Goal: Transaction & Acquisition: Subscribe to service/newsletter

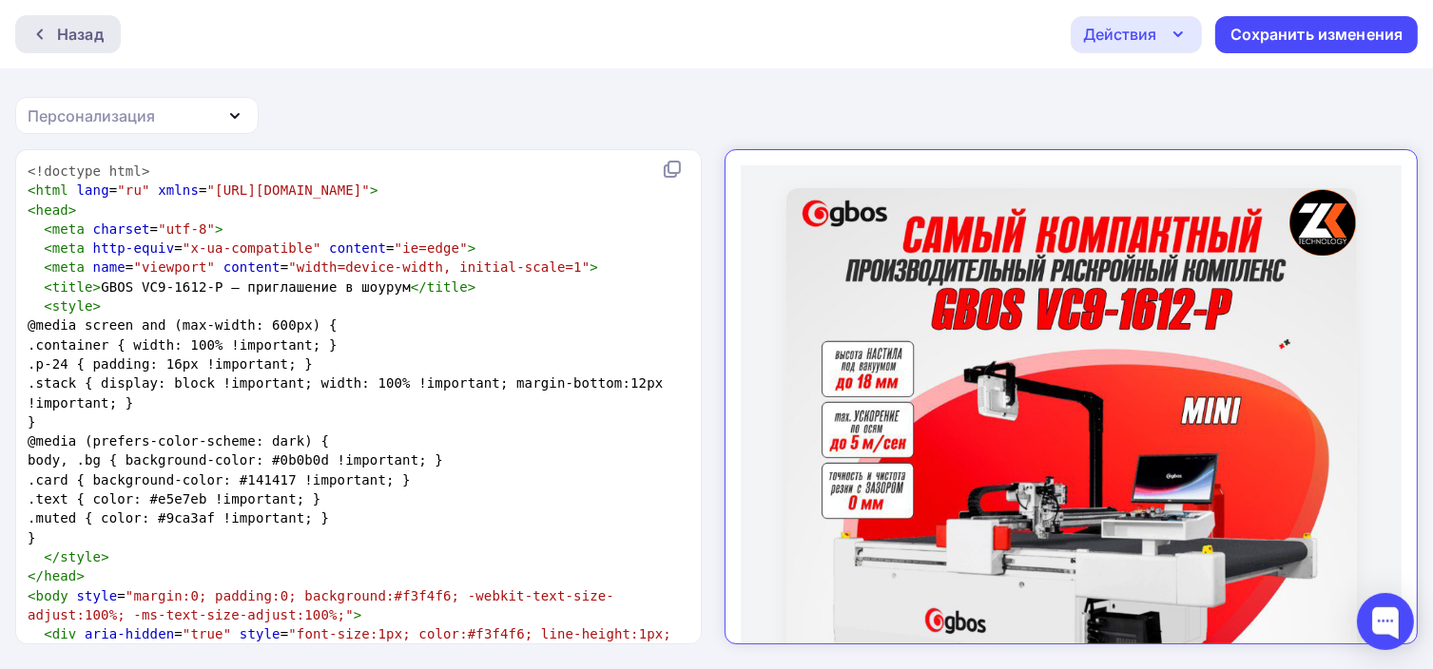
click at [103, 24] on div "Назад" at bounding box center [68, 34] width 106 height 38
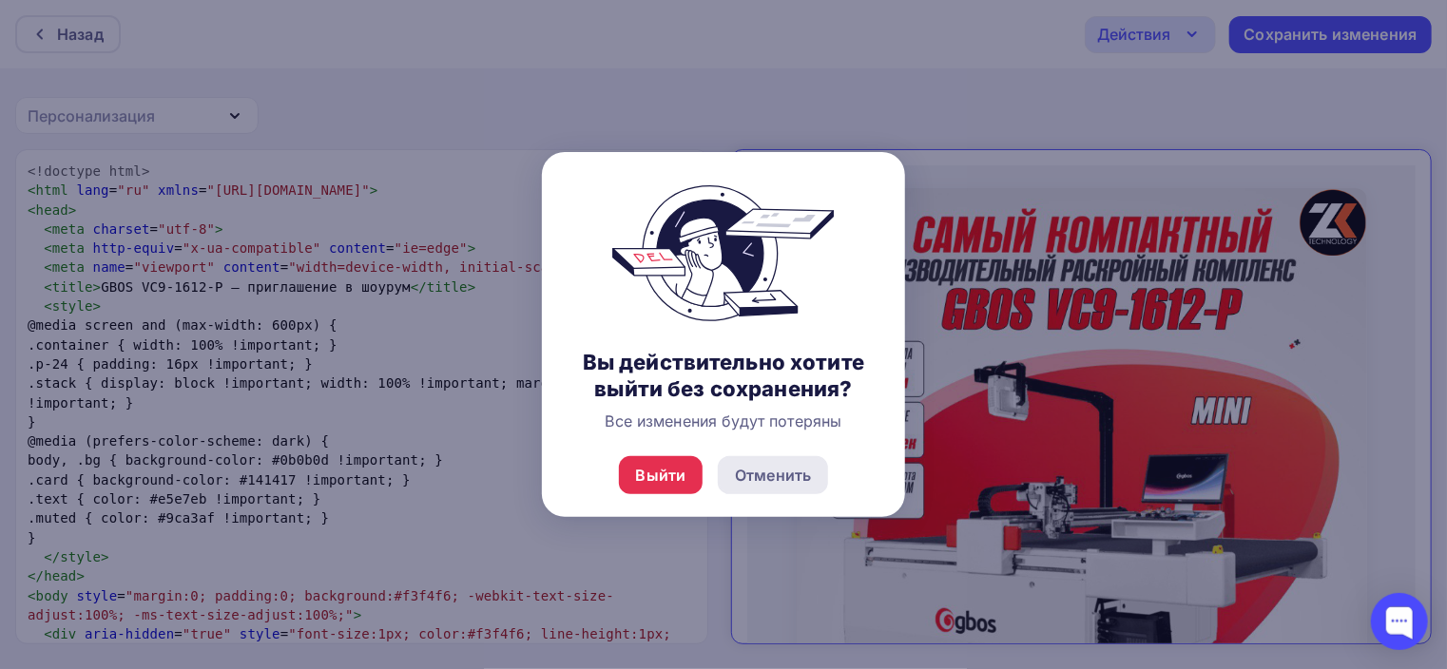
click at [804, 477] on div "Отменить" at bounding box center [773, 475] width 76 height 23
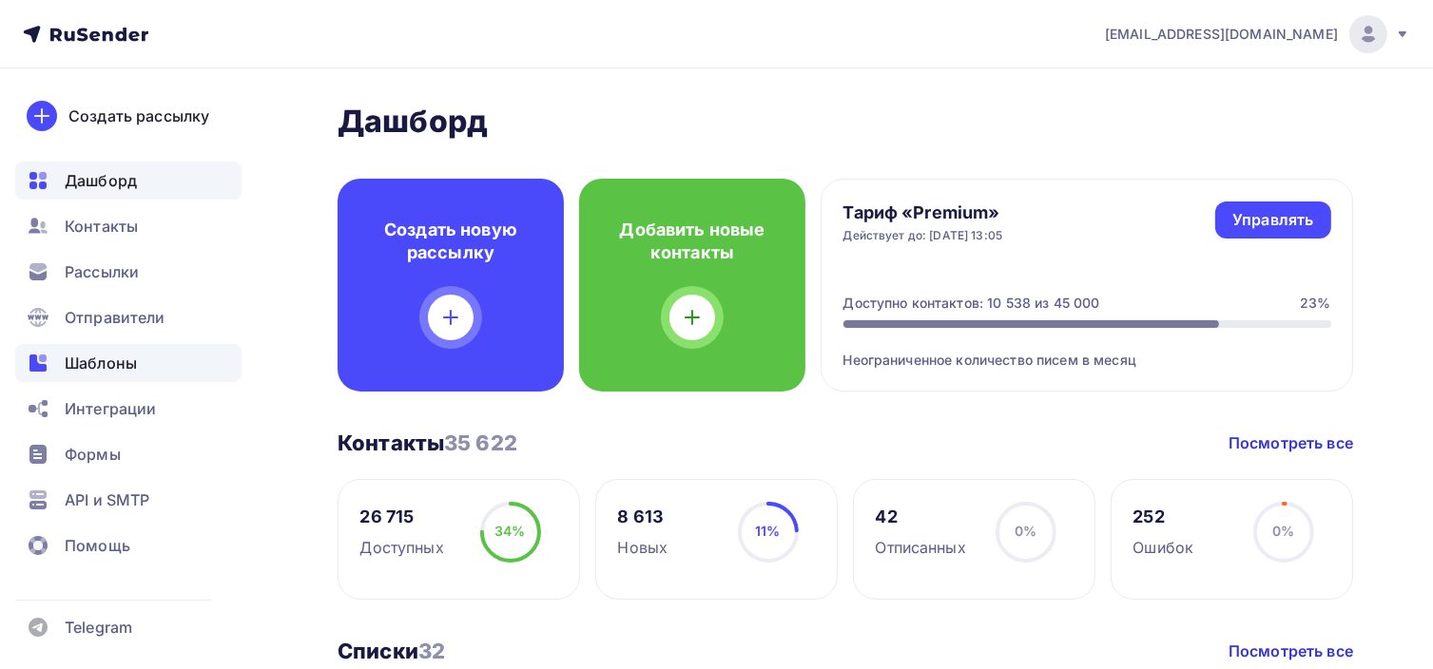
click at [96, 349] on div "Шаблоны" at bounding box center [128, 363] width 226 height 38
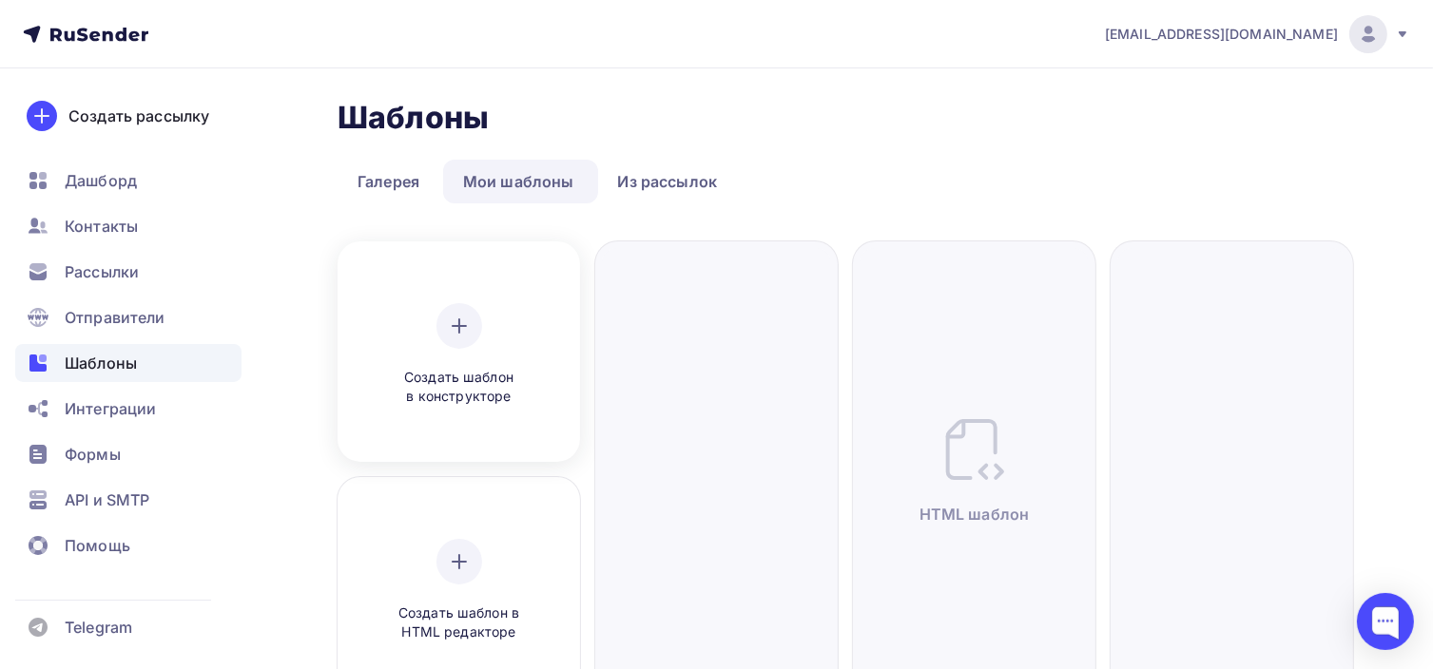
click at [446, 316] on div at bounding box center [459, 326] width 46 height 46
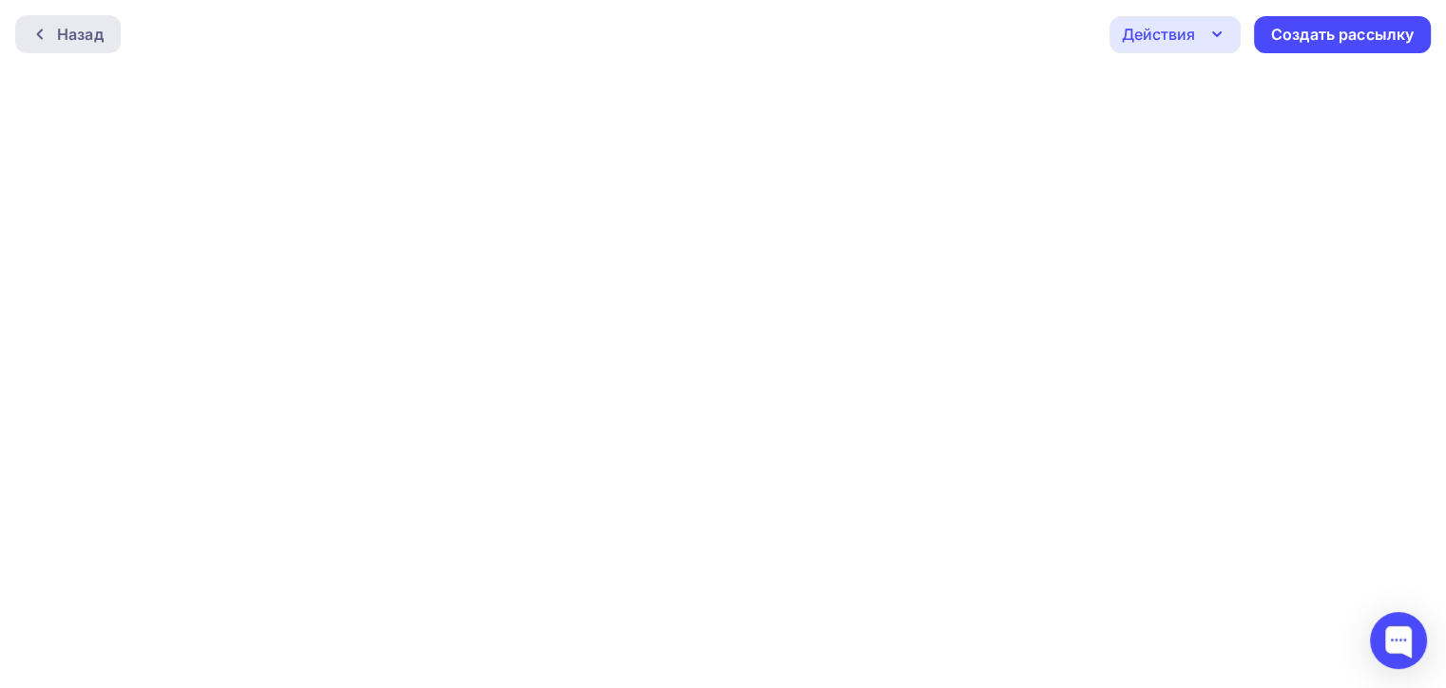
click at [45, 34] on icon at bounding box center [39, 34] width 15 height 15
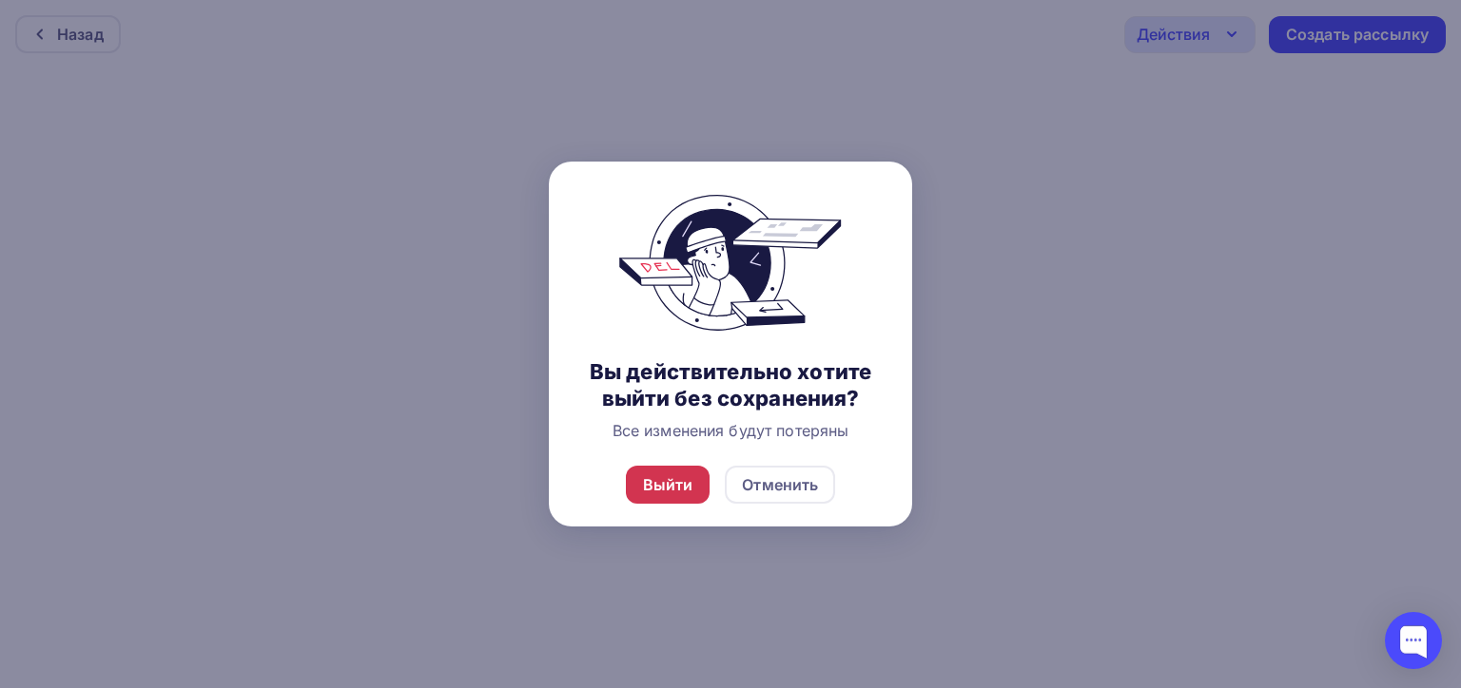
click at [658, 472] on div "Выйти" at bounding box center [668, 485] width 85 height 38
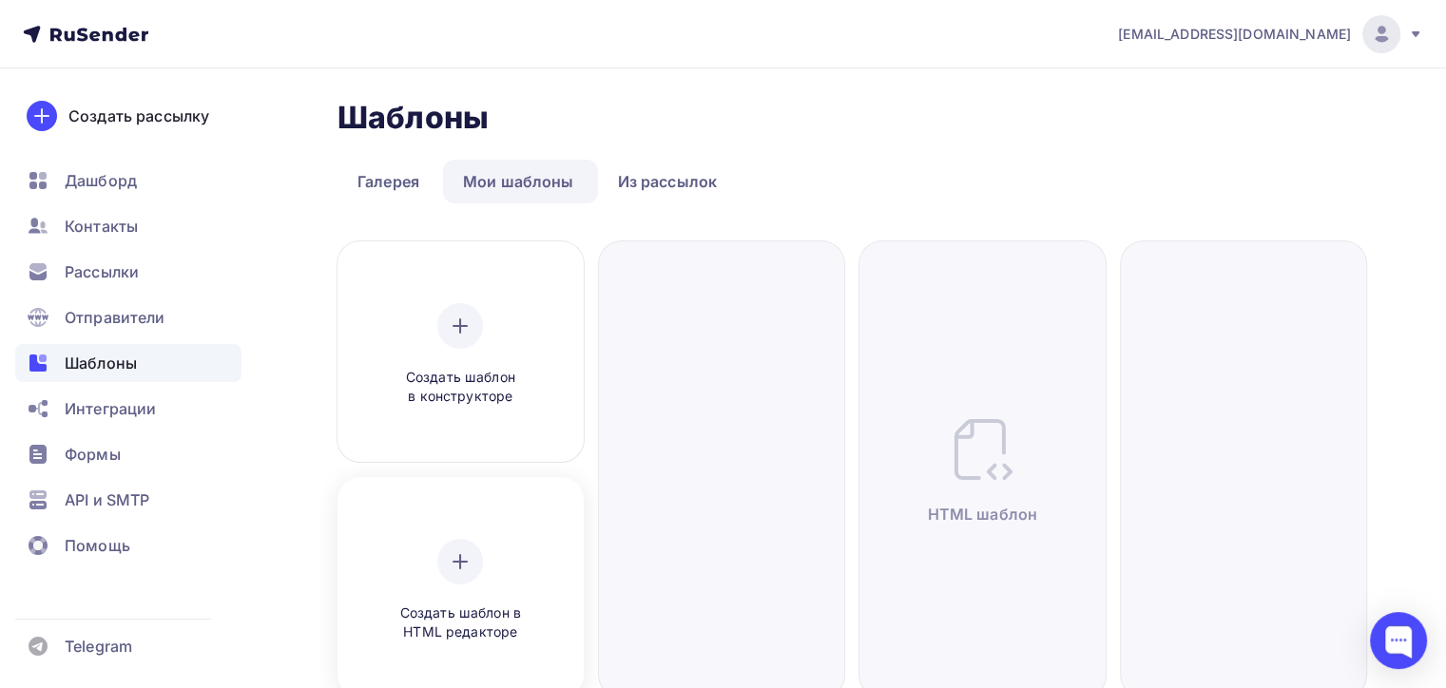
click at [517, 567] on div "Создать шаблон в HTML редакторе" at bounding box center [460, 591] width 181 height 104
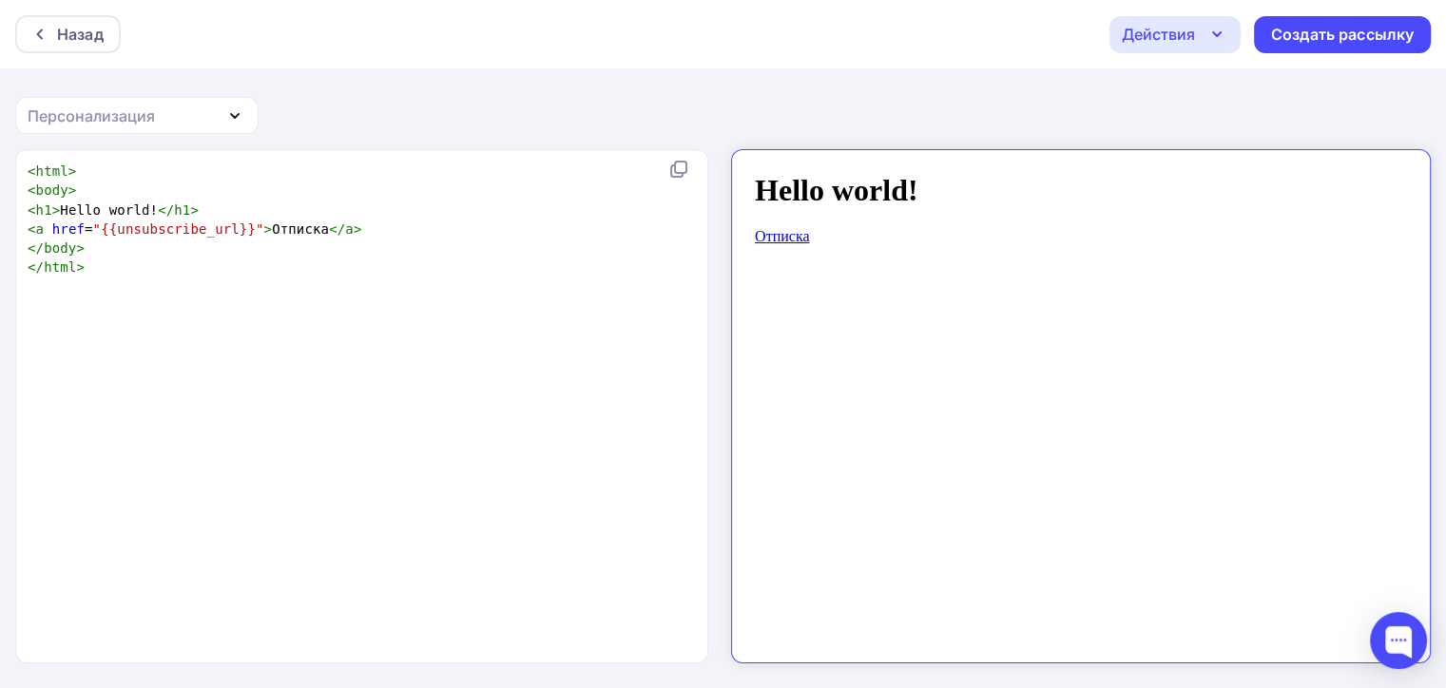
scroll to position [7, 0]
type textarea "<html> <body> <h1>Hello world!</h1> <a href="{{unsubscribe_url}}">Отписка</a> <…"
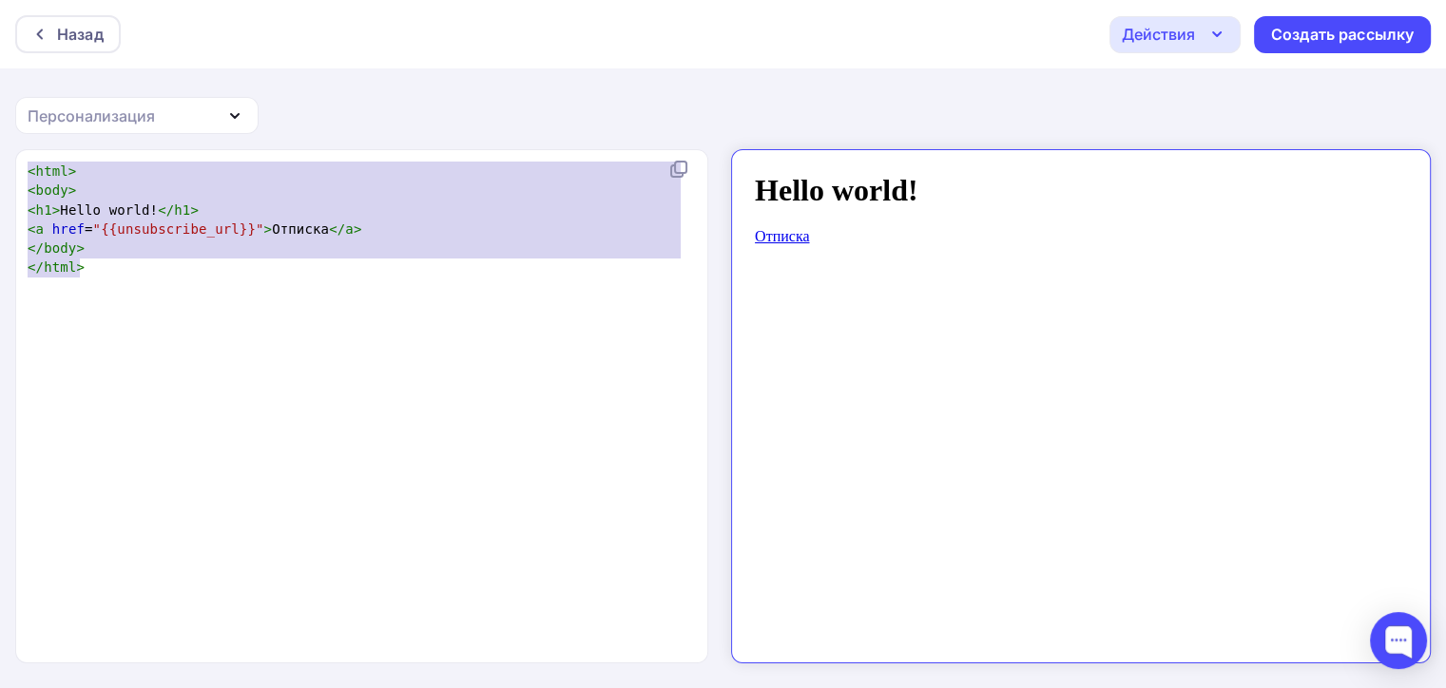
drag, startPoint x: 141, startPoint y: 310, endPoint x: 10, endPoint y: 67, distance: 276.5
click at [10, 67] on div "Назад Действия Отправить тестовое письмо Сохранить в Мои шаблоны Выйти без сохр…" at bounding box center [723, 345] width 1446 height 690
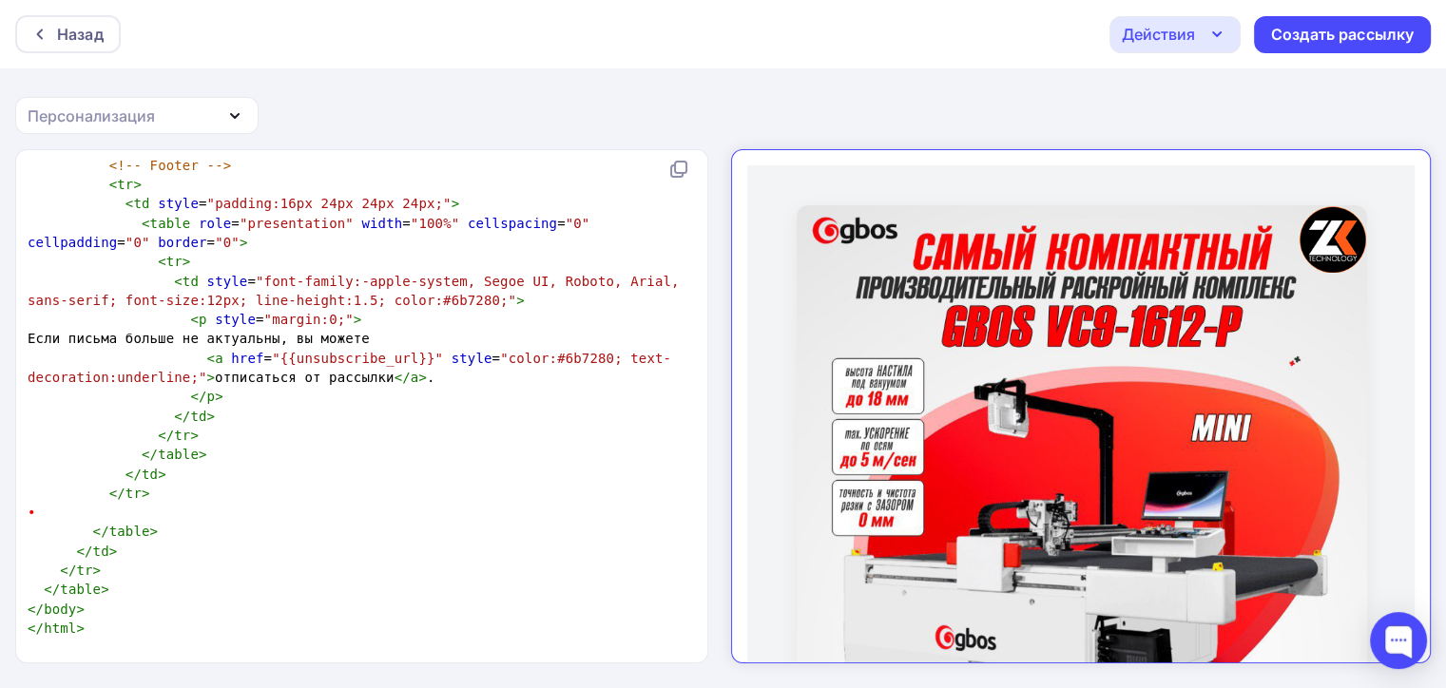
scroll to position [2811, 0]
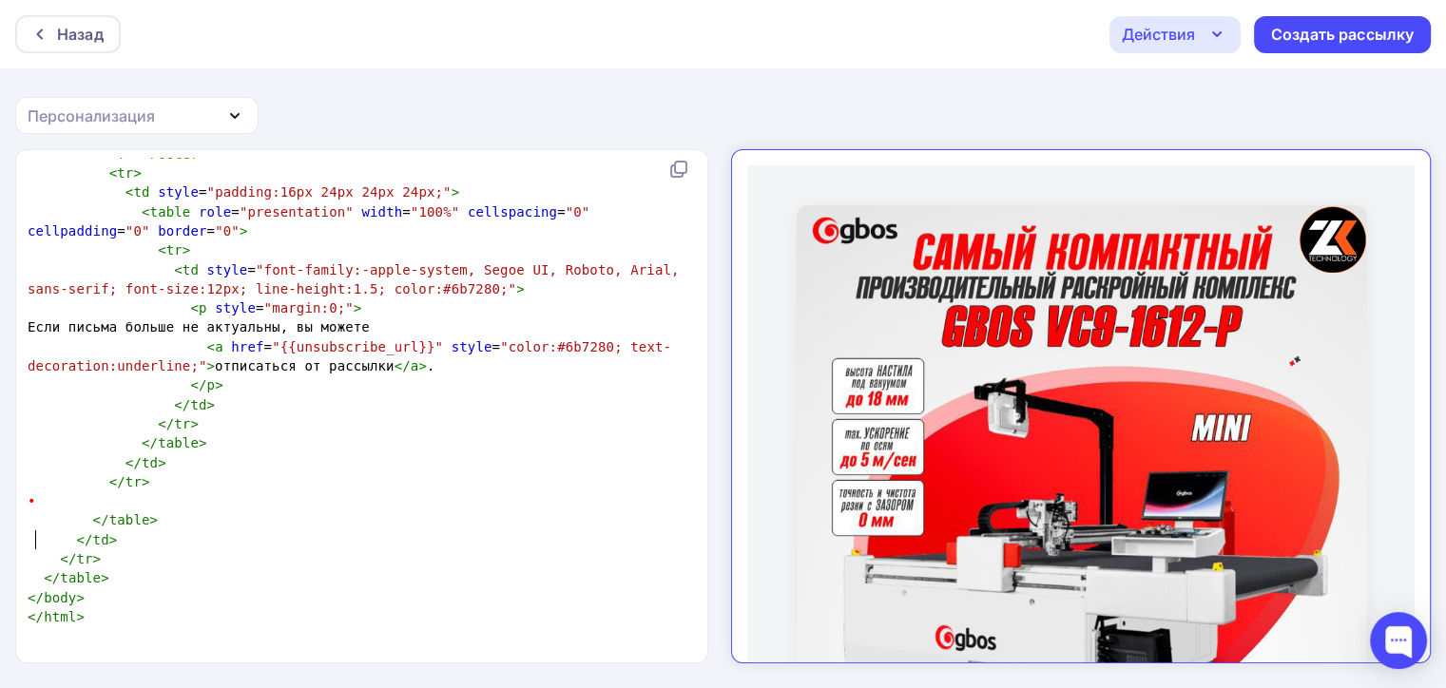
click at [120, 511] on pre "•" at bounding box center [358, 501] width 668 height 19
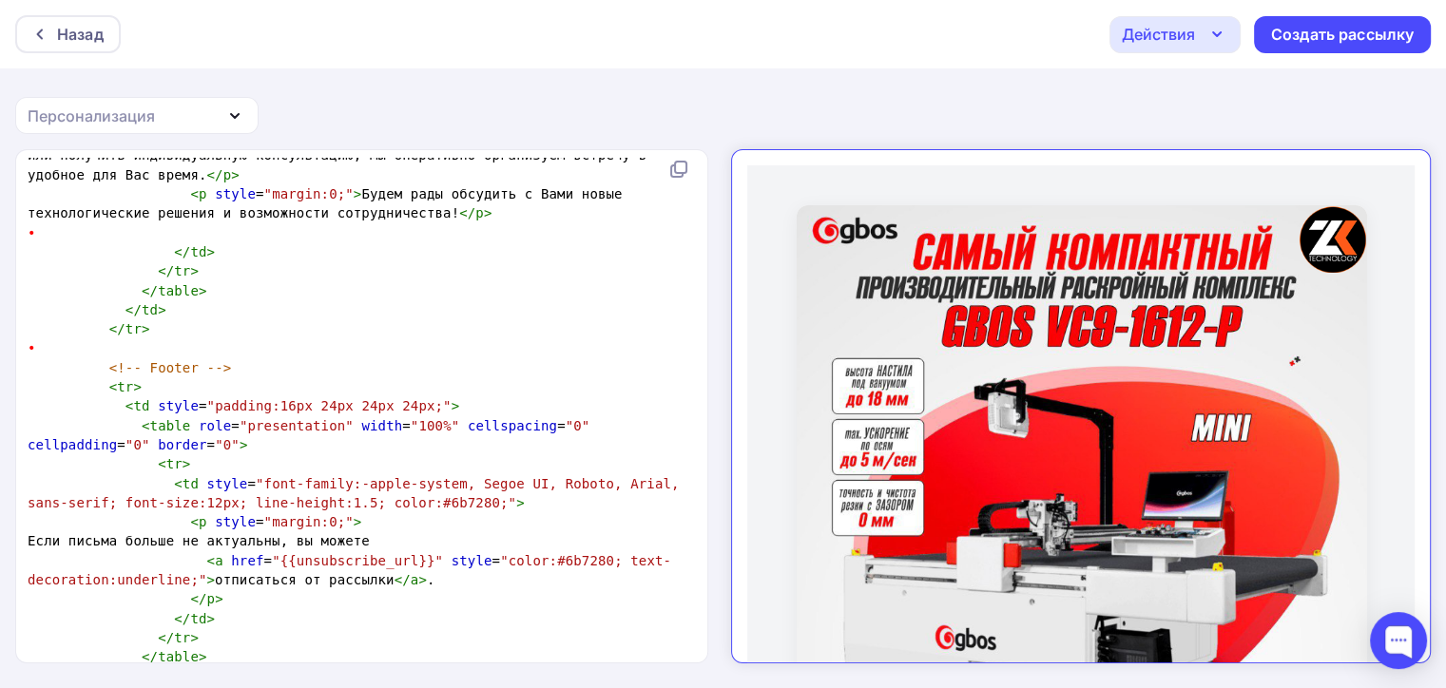
scroll to position [2412, 0]
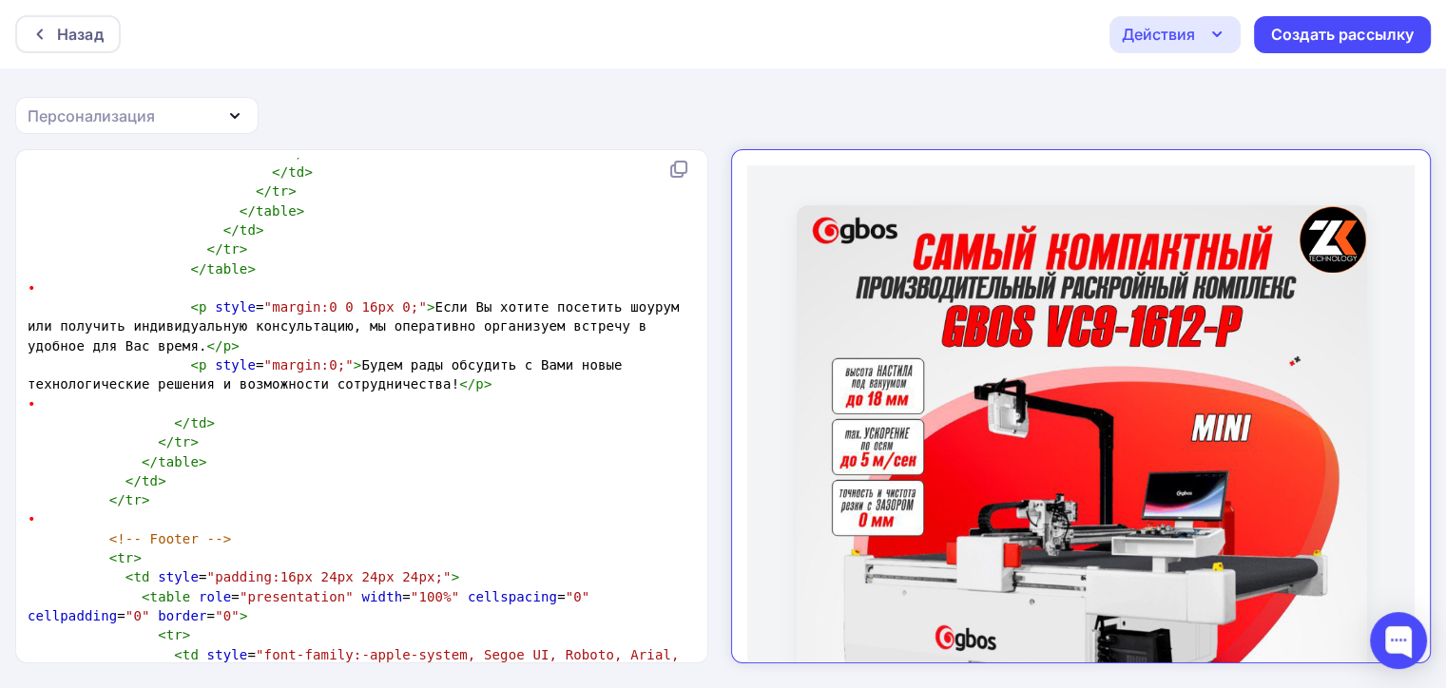
click at [49, 529] on pre "•" at bounding box center [358, 519] width 668 height 19
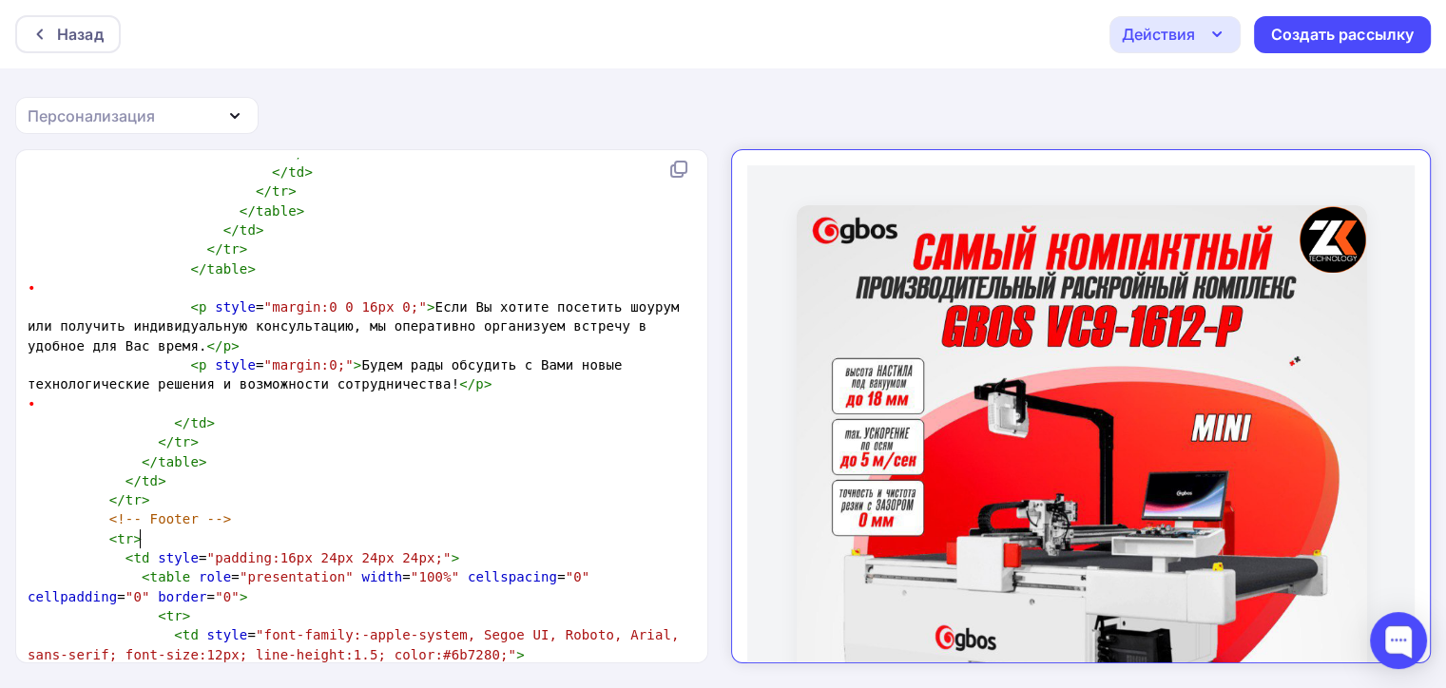
click at [32, 412] on span "•" at bounding box center [32, 404] width 9 height 15
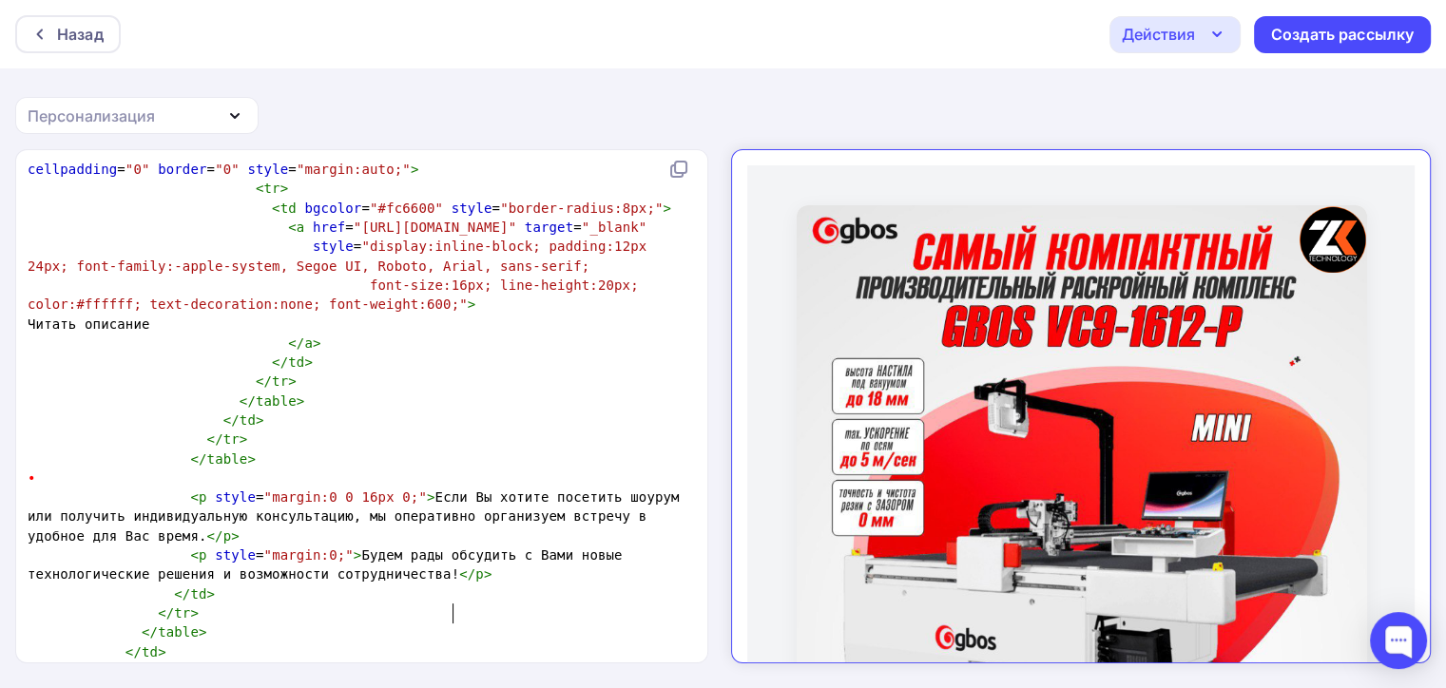
click at [41, 488] on pre "•" at bounding box center [358, 478] width 668 height 19
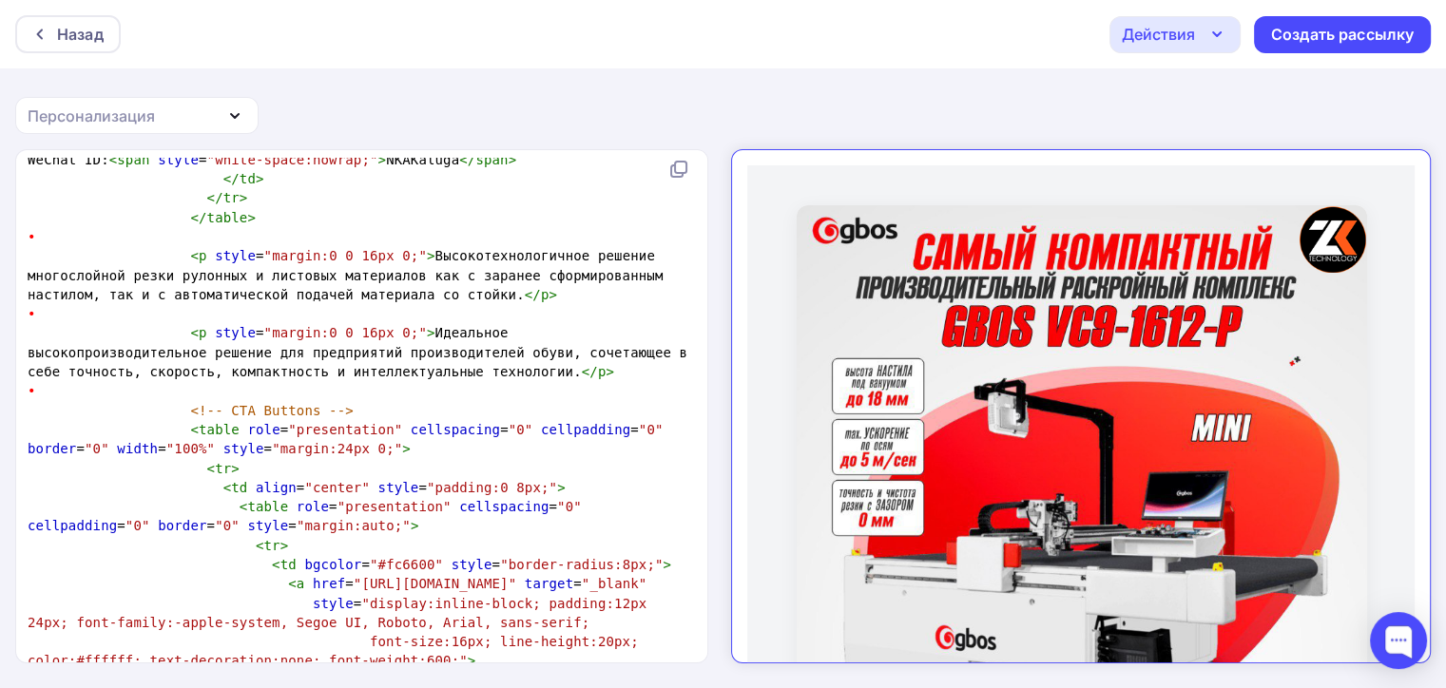
click at [68, 389] on pre "•" at bounding box center [358, 390] width 668 height 19
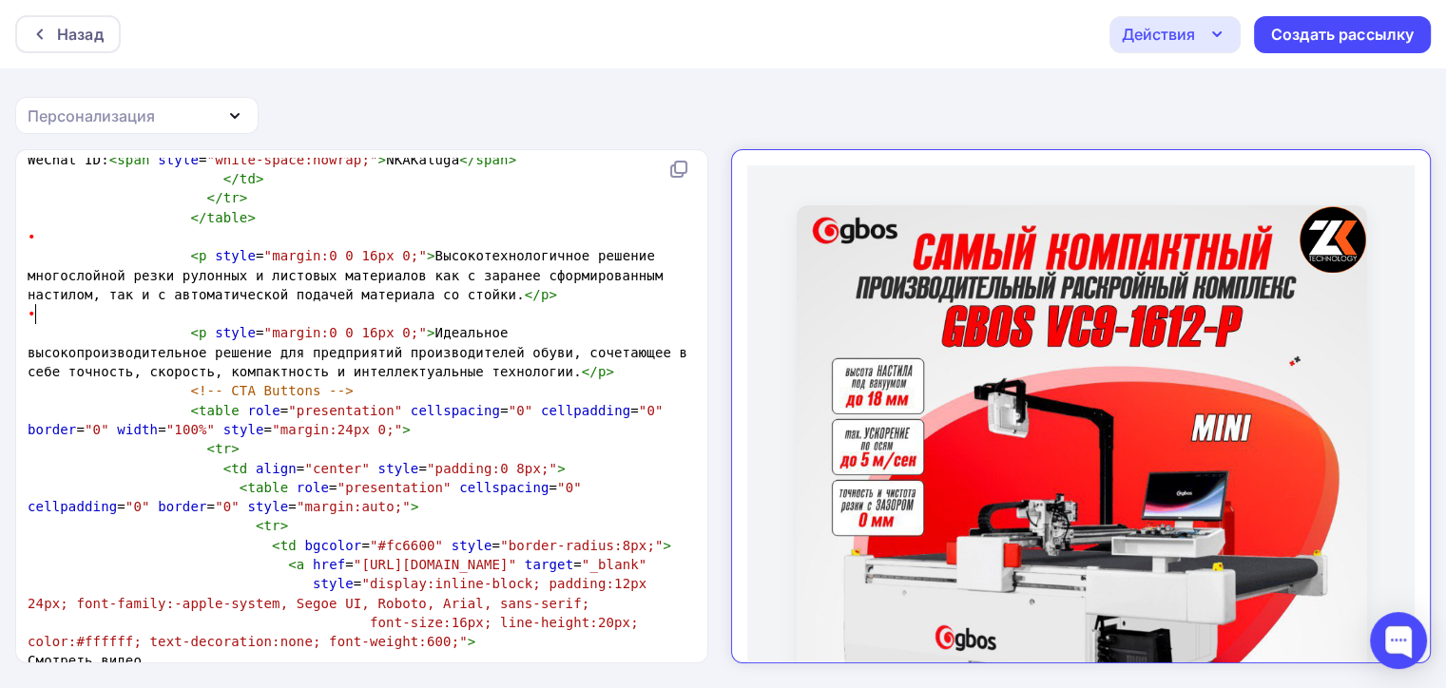
click at [62, 314] on pre "•" at bounding box center [358, 313] width 668 height 19
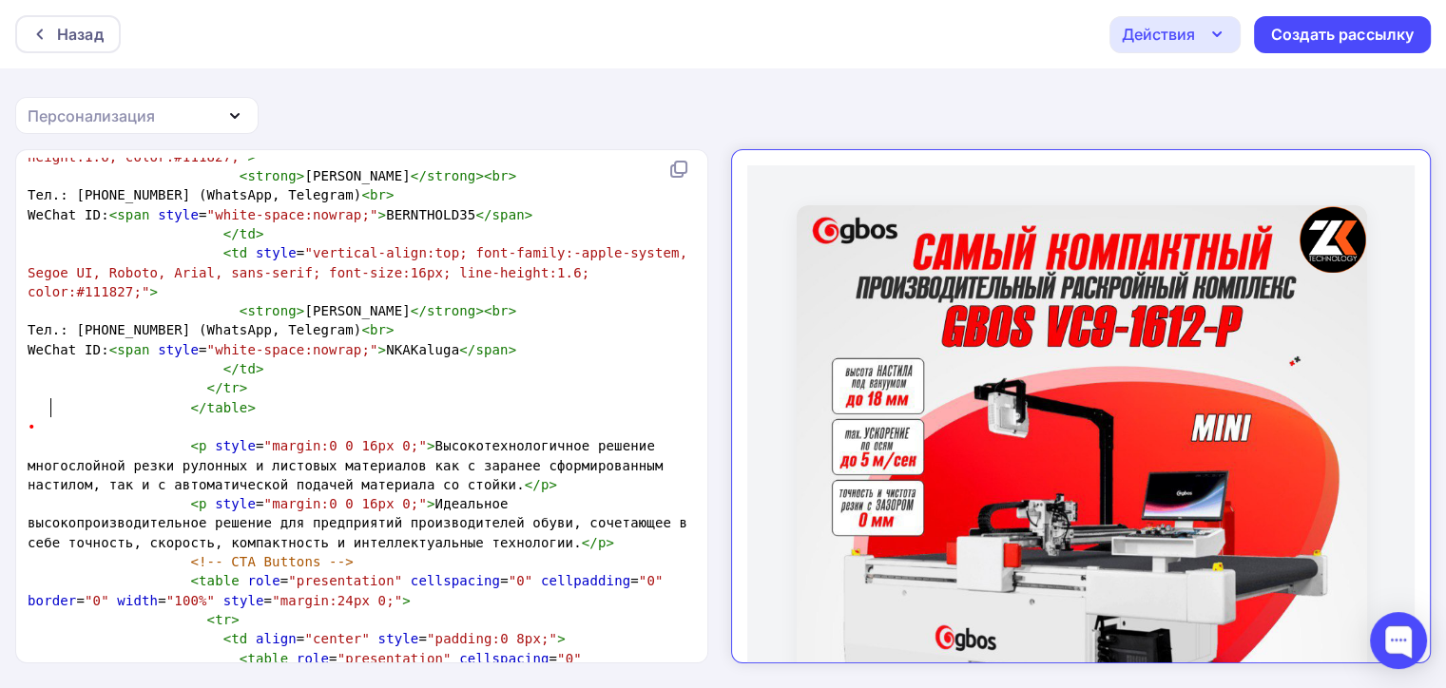
click at [53, 414] on span "</ table >" at bounding box center [142, 407] width 228 height 15
click at [56, 418] on pre "•" at bounding box center [358, 426] width 668 height 19
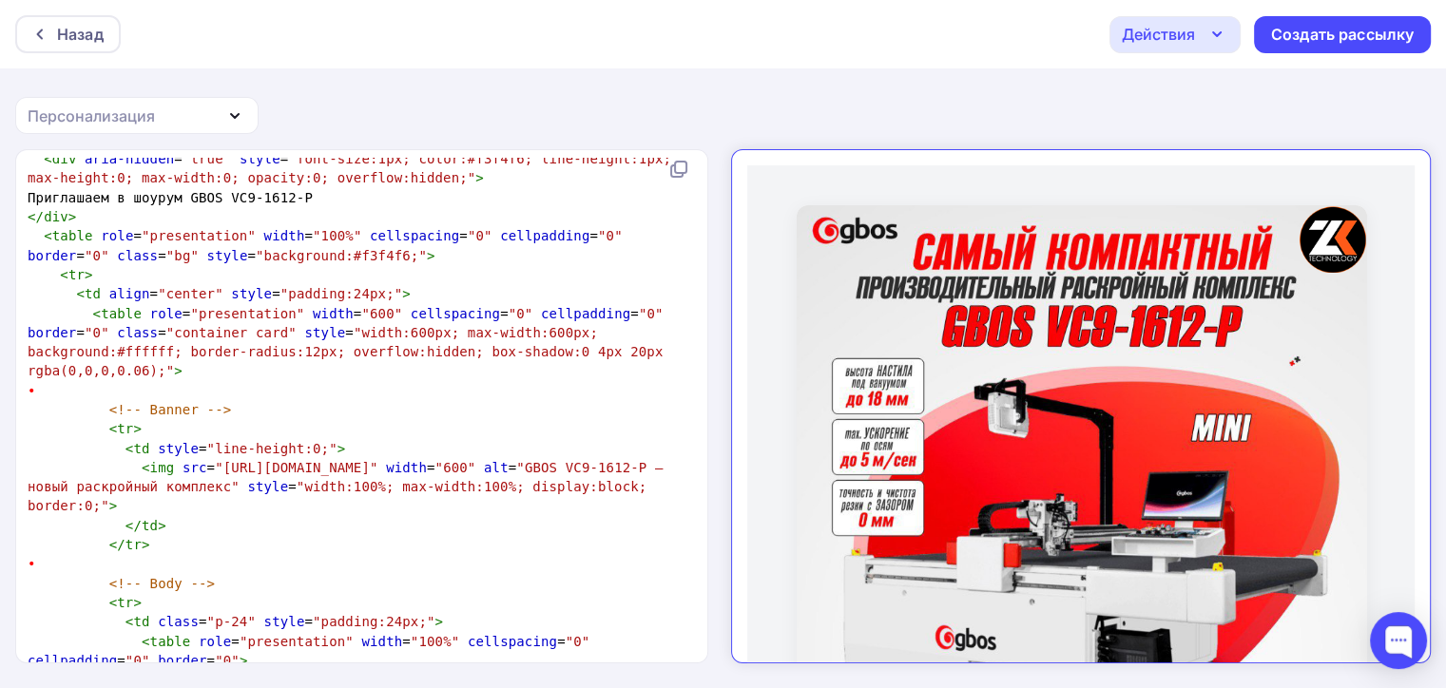
click at [61, 389] on pre "•" at bounding box center [358, 390] width 668 height 19
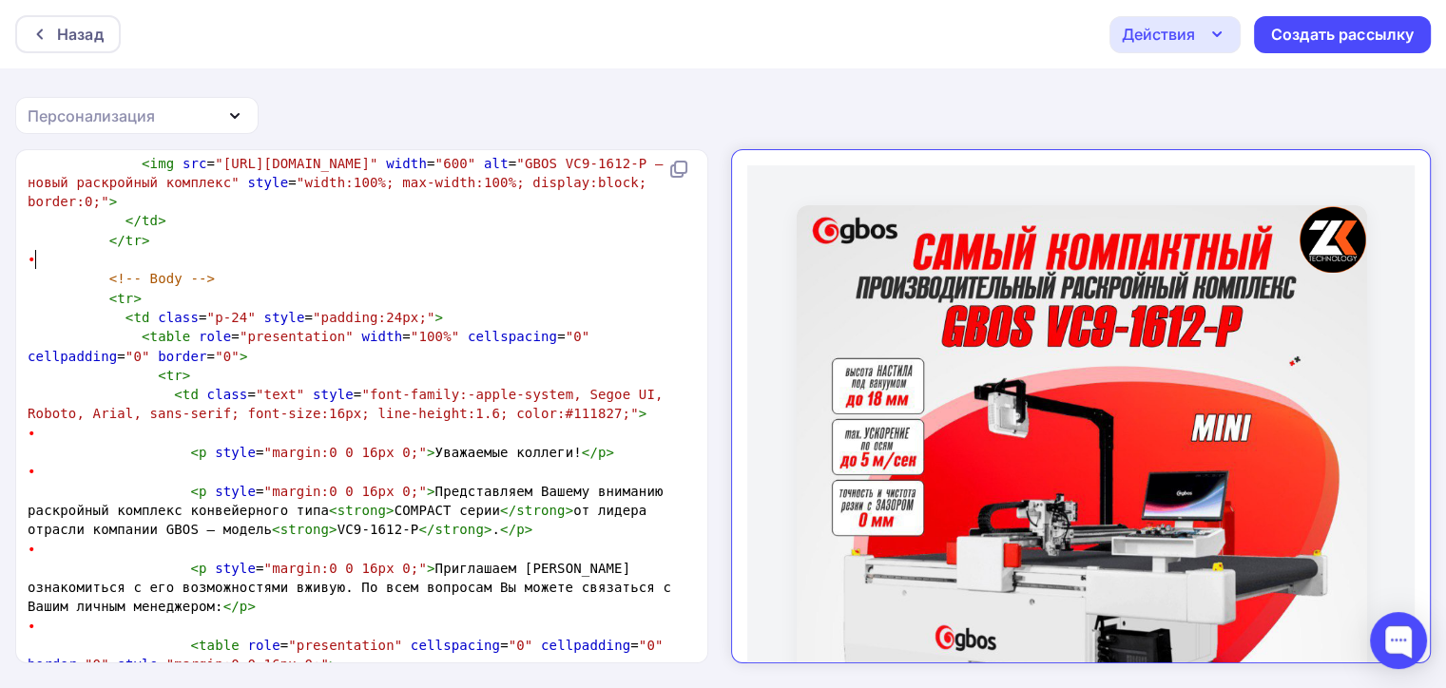
click at [45, 254] on pre "•" at bounding box center [358, 259] width 668 height 19
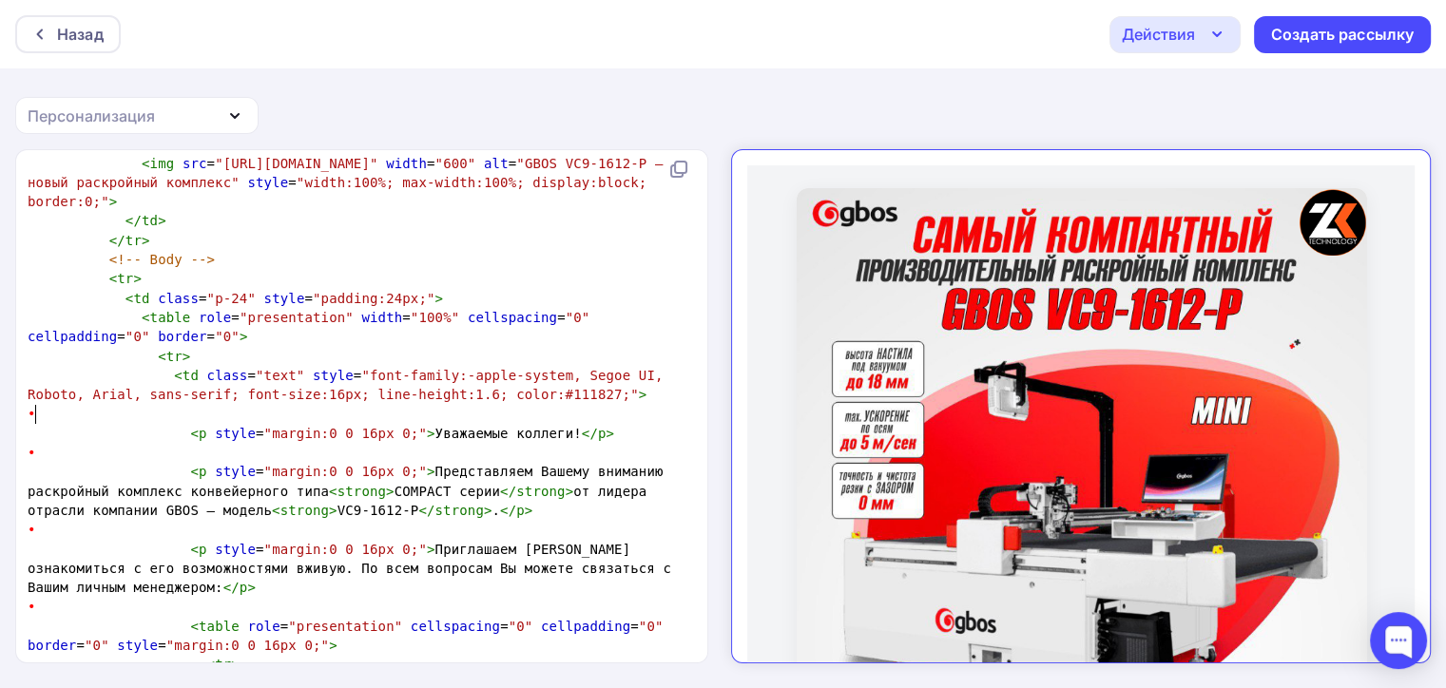
click at [42, 409] on pre "•" at bounding box center [358, 413] width 668 height 19
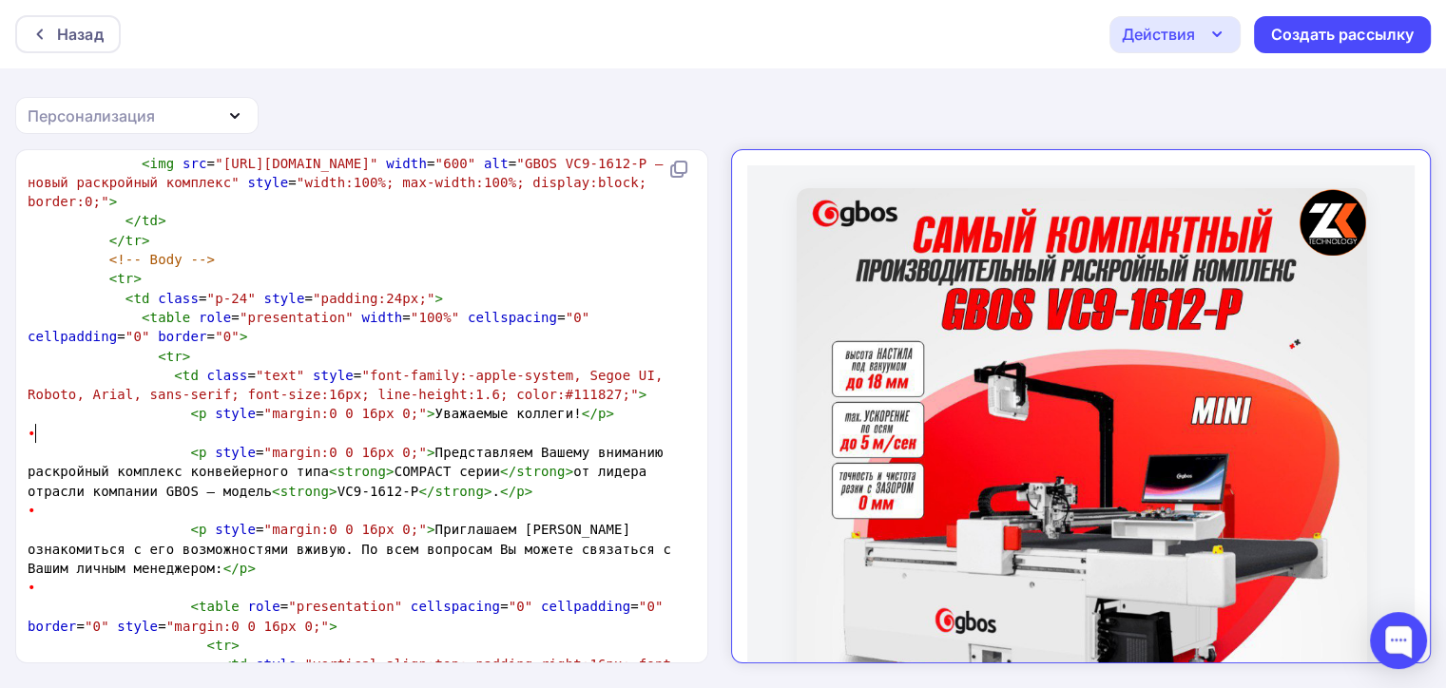
click at [49, 437] on pre "•" at bounding box center [358, 433] width 668 height 19
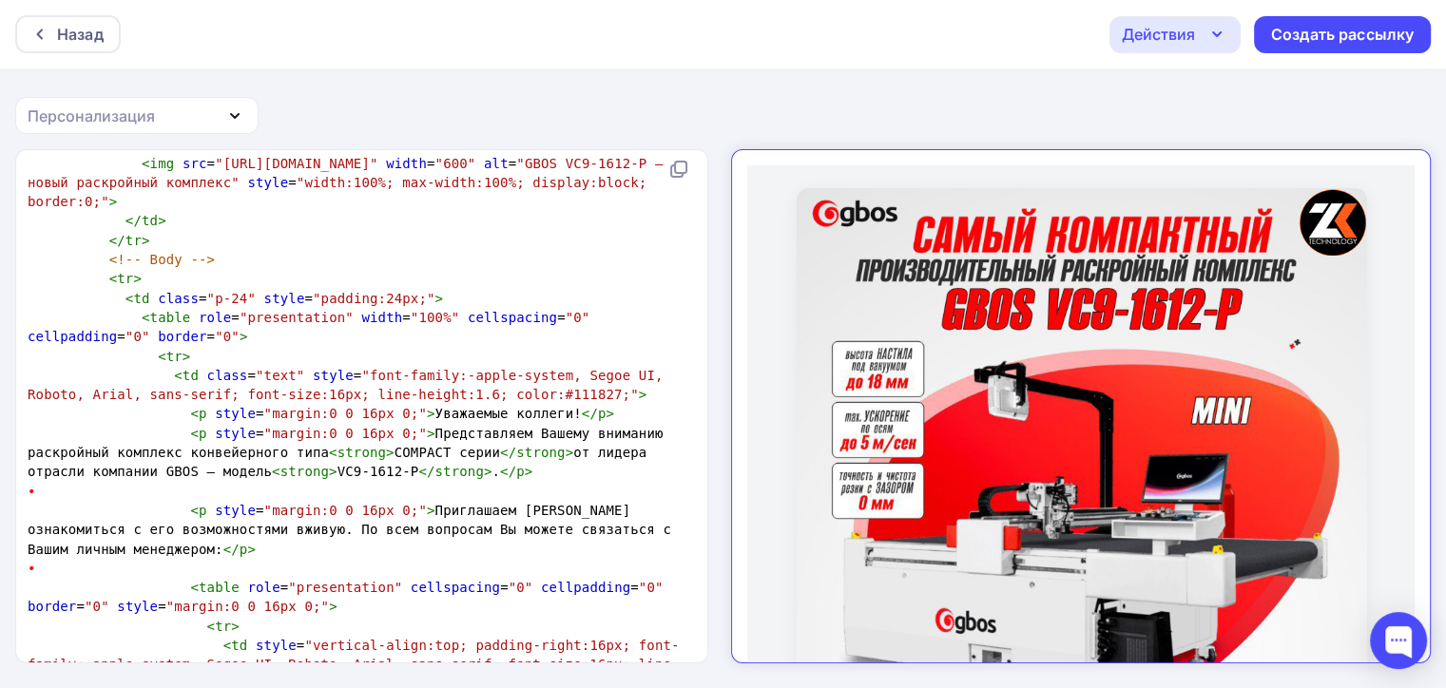
click at [48, 490] on pre "•" at bounding box center [358, 491] width 668 height 19
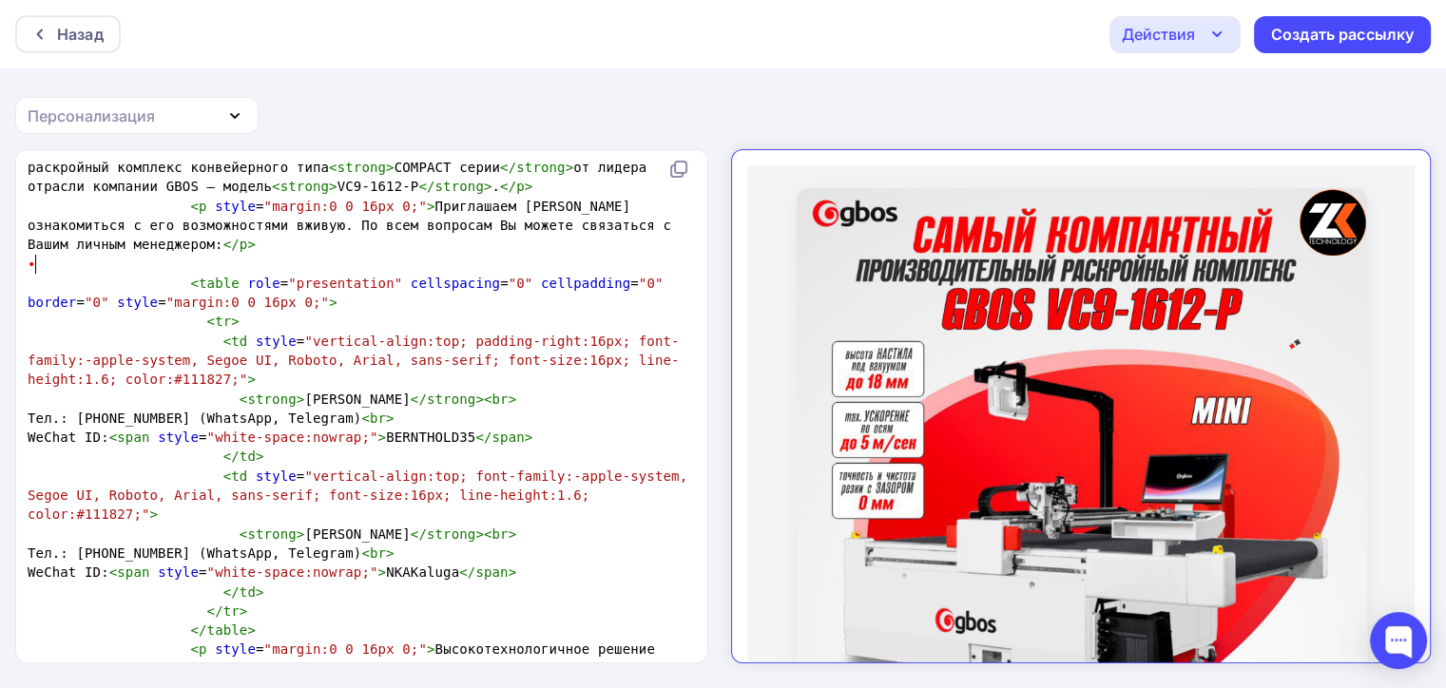
click at [76, 262] on pre "•" at bounding box center [358, 264] width 668 height 19
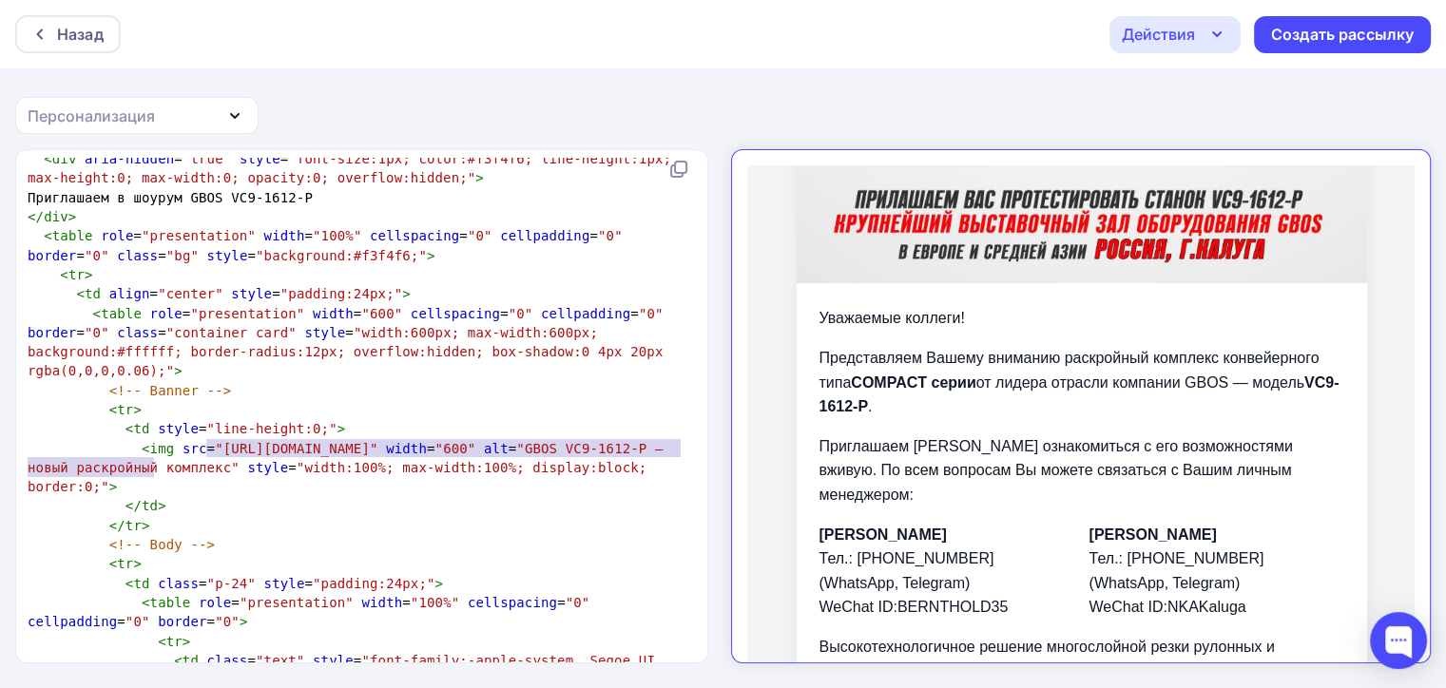
type textarea "[URL][DOMAIN_NAME]"
drag, startPoint x: 208, startPoint y: 445, endPoint x: 167, endPoint y: 460, distance: 43.6
click at [215, 456] on span ""[URL][DOMAIN_NAME]"" at bounding box center [296, 448] width 163 height 15
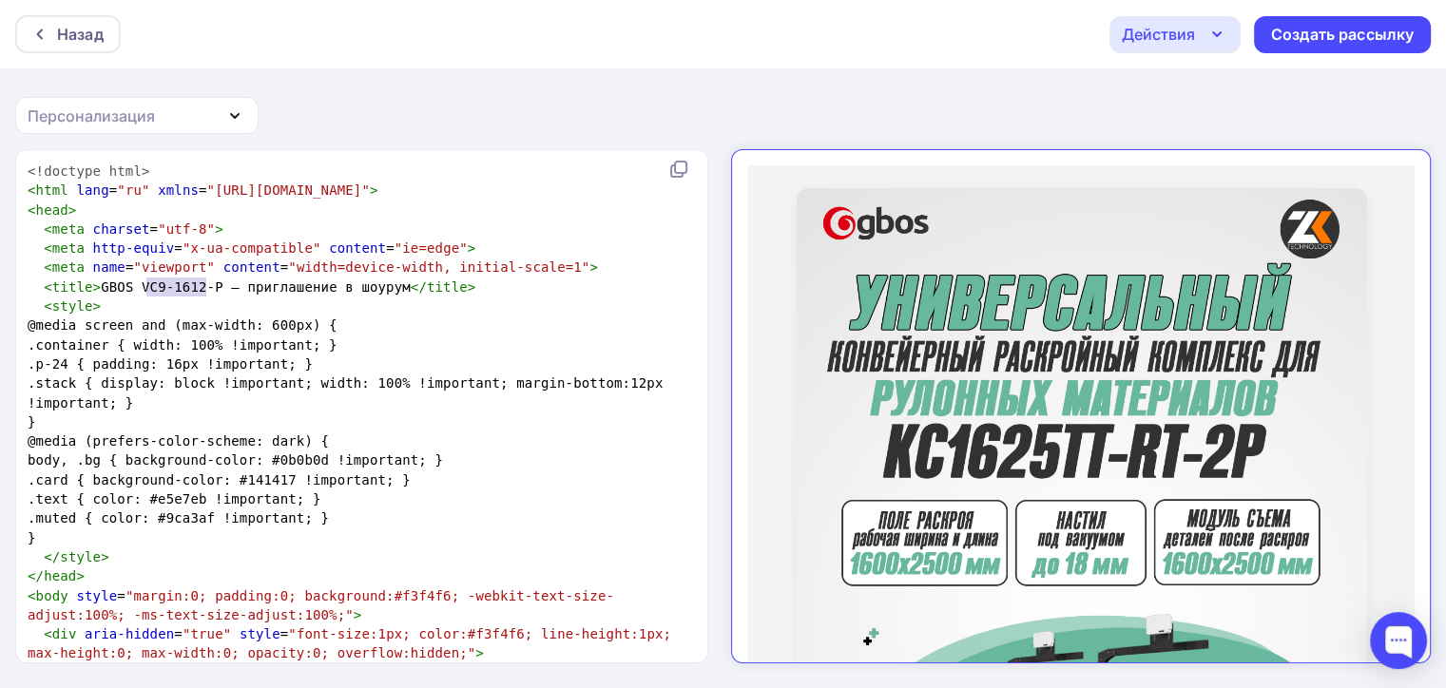
type textarea "C9-1612-P"
drag, startPoint x: 203, startPoint y: 284, endPoint x: 137, endPoint y: 284, distance: 65.6
click at [137, 284] on span "< title > GBOS VC9-1612-P — приглашение в шоурум </ title >" at bounding box center [252, 287] width 448 height 15
type textarea "с"
type textarea "лс"
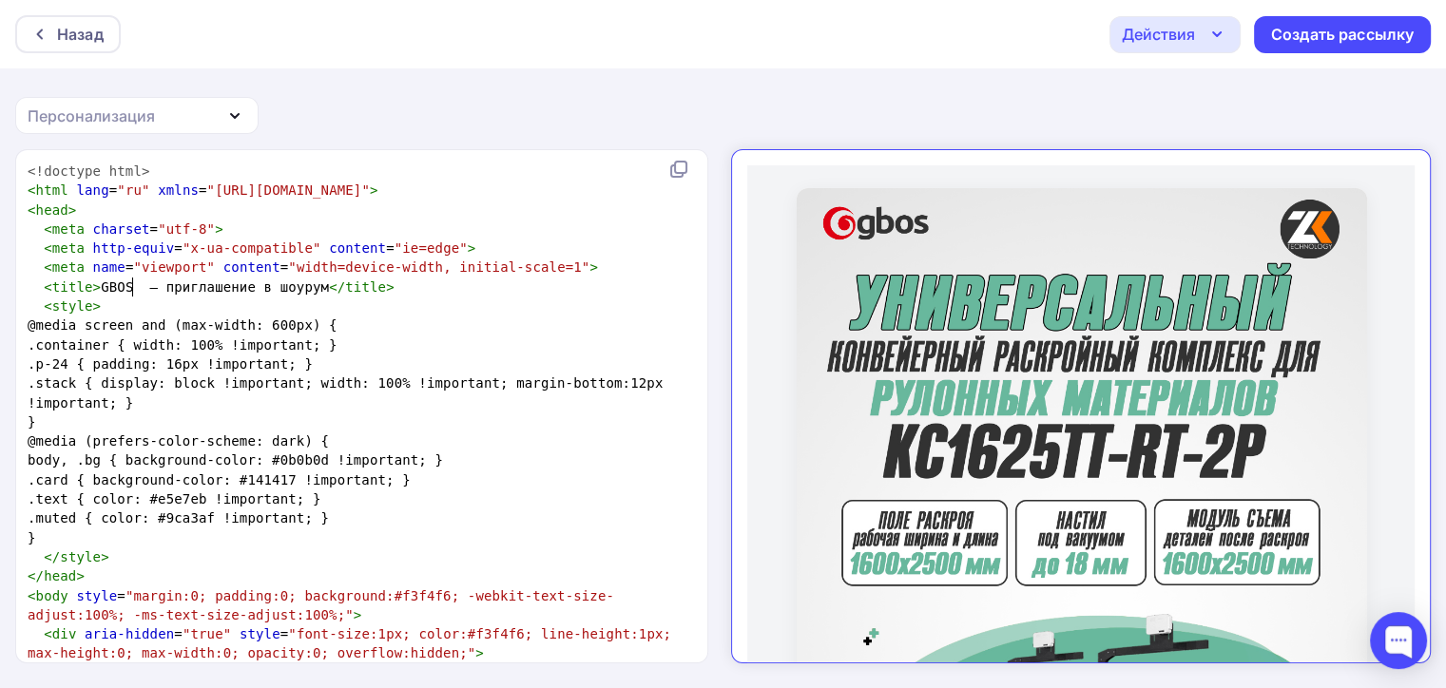
type textarea "k"
type textarea "KC1625TT-T"
type textarea "RE-"
type textarea "T-0"
type textarea "2P"
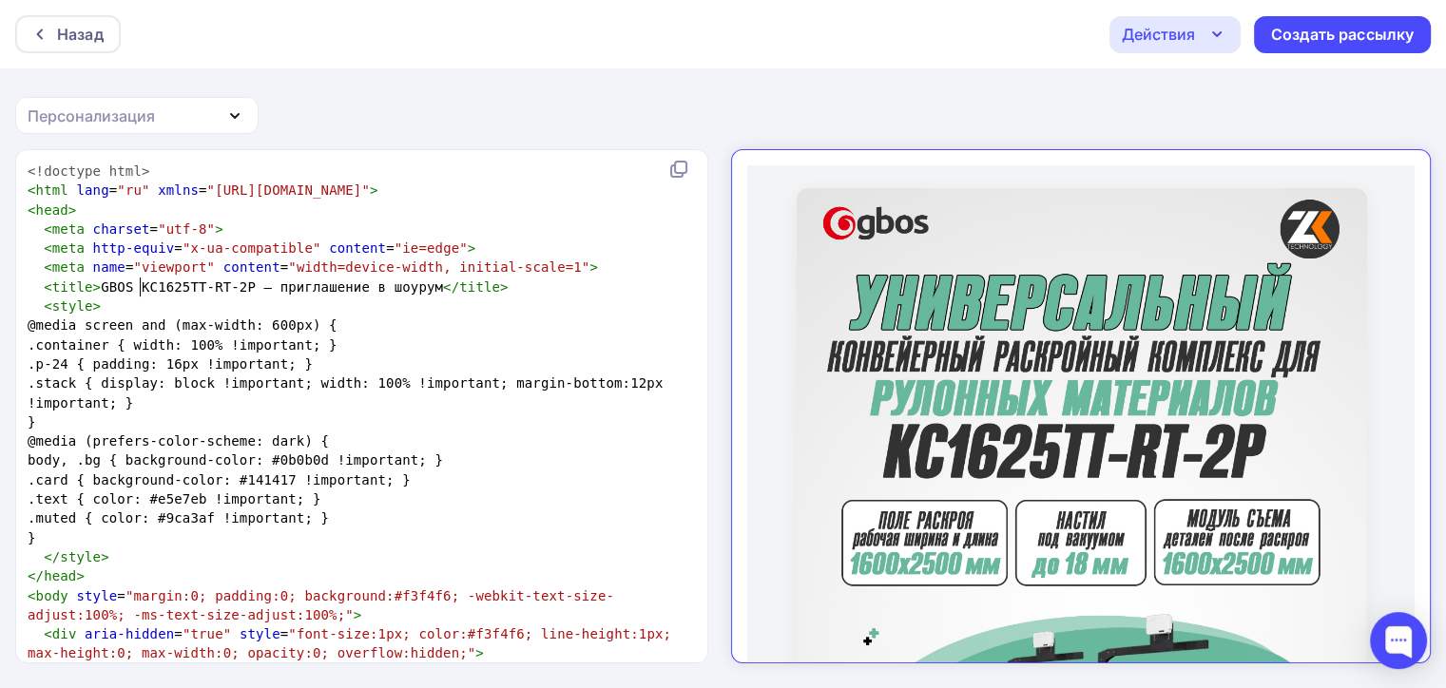
type textarea "C162"
drag, startPoint x: 137, startPoint y: 283, endPoint x: 169, endPoint y: 281, distance: 32.4
click at [170, 282] on span "< title > GBOS KC1625TT-RT-2P — приглашение в шоурум </ title >" at bounding box center [268, 287] width 481 height 15
type textarea "KC1625TT-RT-2"
drag, startPoint x: 132, startPoint y: 290, endPoint x: 229, endPoint y: 293, distance: 97.0
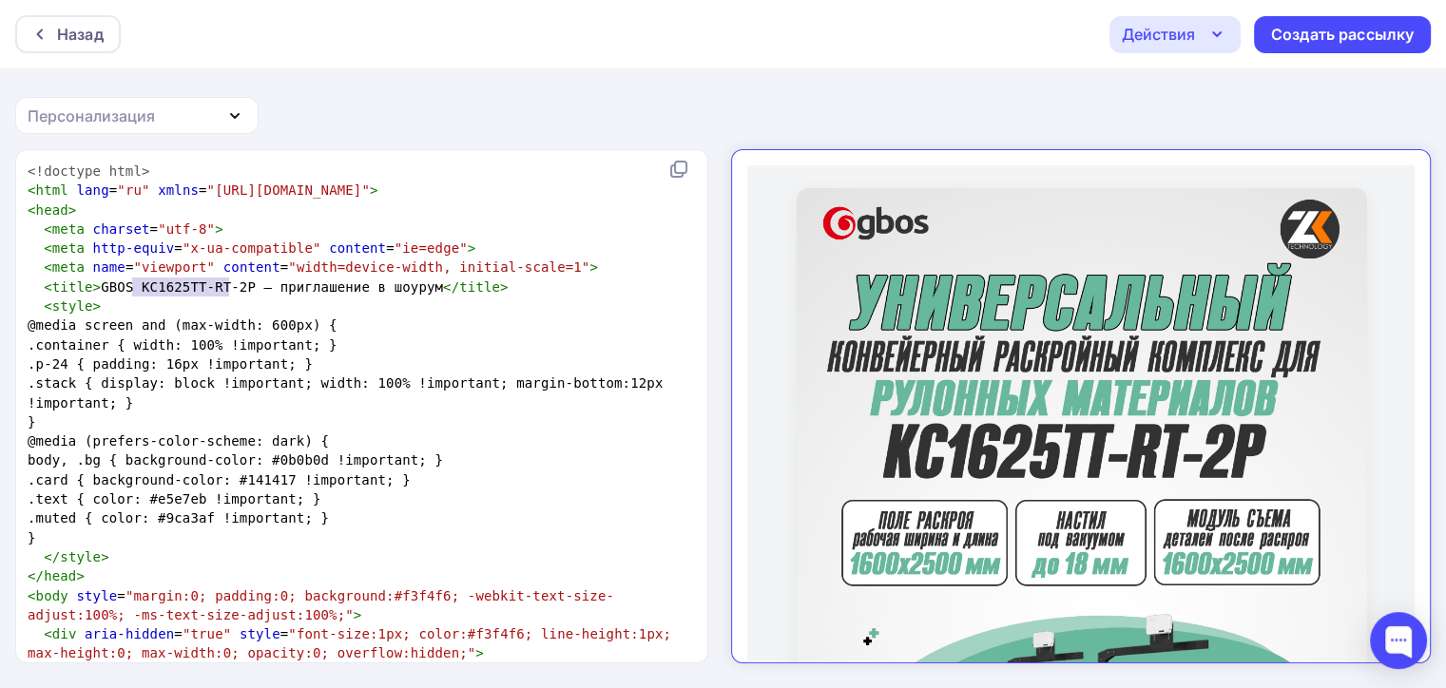
click at [229, 293] on pre "< title > GBOS KC1625TT-RT-2P — приглашение в шоурум </ title >" at bounding box center [358, 287] width 668 height 19
drag, startPoint x: 230, startPoint y: 284, endPoint x: 137, endPoint y: 285, distance: 93.2
click at [137, 285] on span "< title > GBOS KC1625TT-RT-2P — приглашение в шоурум </ title >" at bounding box center [268, 287] width 481 height 15
type textarea "C1625TT-RT-2"
drag, startPoint x: 224, startPoint y: 293, endPoint x: 236, endPoint y: 292, distance: 11.5
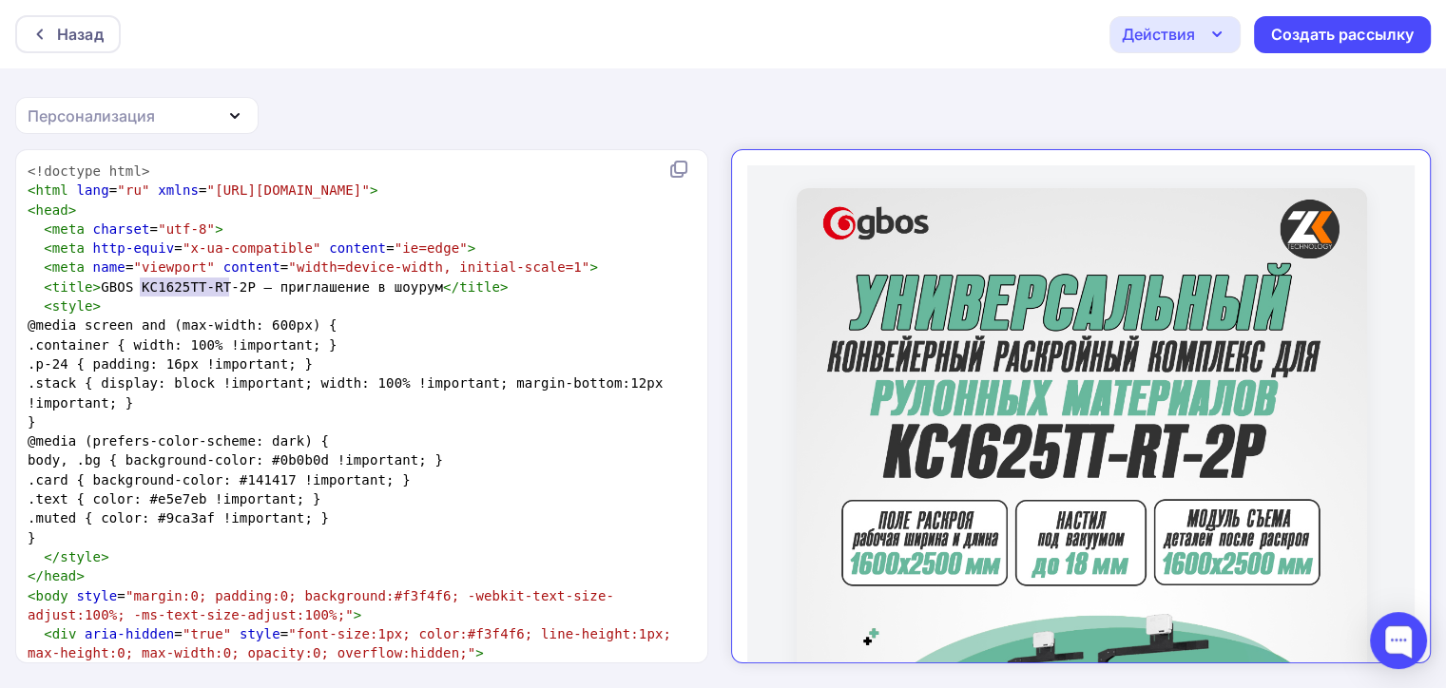
click at [224, 293] on pre "< title > GBOS KC1625TT-RT-2P — приглашение в шоурум </ title >" at bounding box center [358, 287] width 668 height 19
click at [230, 285] on span "< title > GBOS KC1625TT-RT-2P — приглашение в шоурум </ title >" at bounding box center [268, 287] width 481 height 15
type textarea "KC1625TT-RT-2P"
drag, startPoint x: 238, startPoint y: 288, endPoint x: 129, endPoint y: 288, distance: 108.4
click at [129, 288] on span "< title > GBOS KC1625TT-RT-2P — приглашение в шоурум </ title >" at bounding box center [268, 287] width 481 height 15
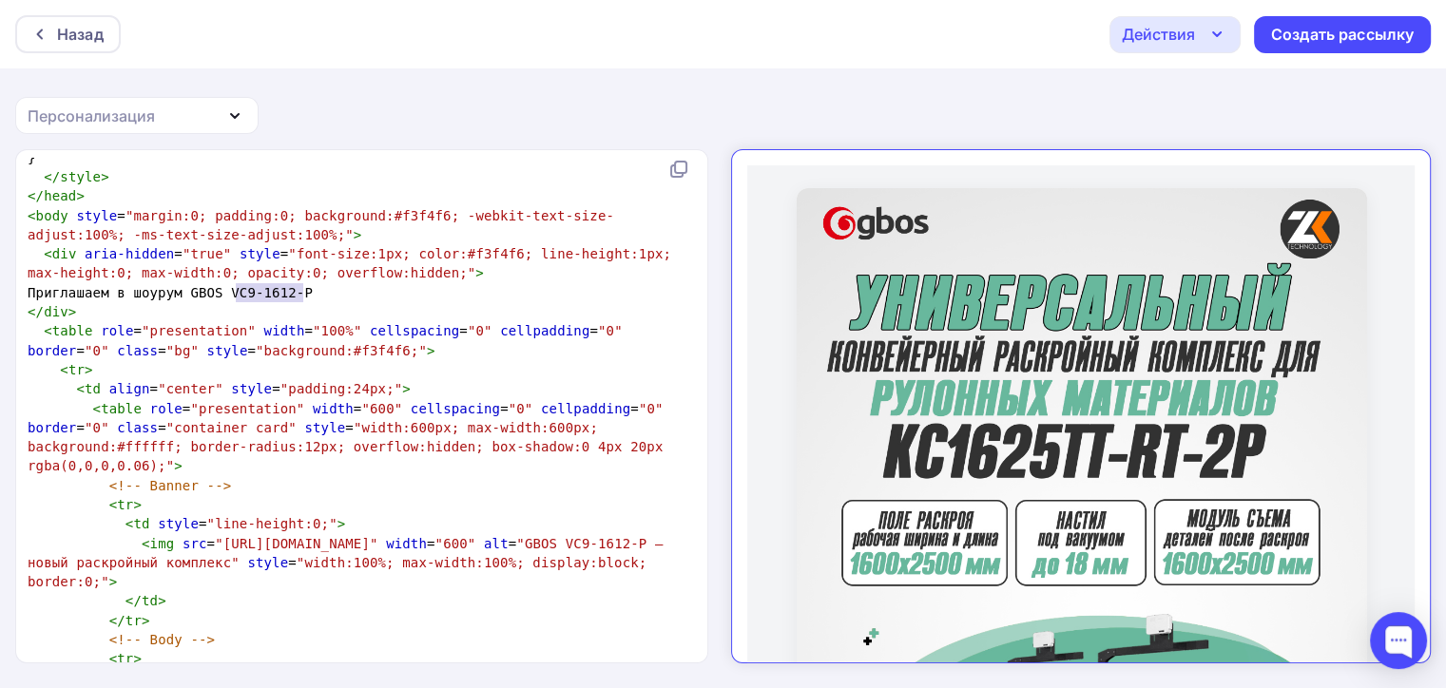
type textarea "VC9-1612-P"
drag, startPoint x: 308, startPoint y: 290, endPoint x: 232, endPoint y: 293, distance: 76.1
click at [232, 293] on pre "Приглашаем в шоурум GBOS VC9-1612-P" at bounding box center [358, 292] width 668 height 19
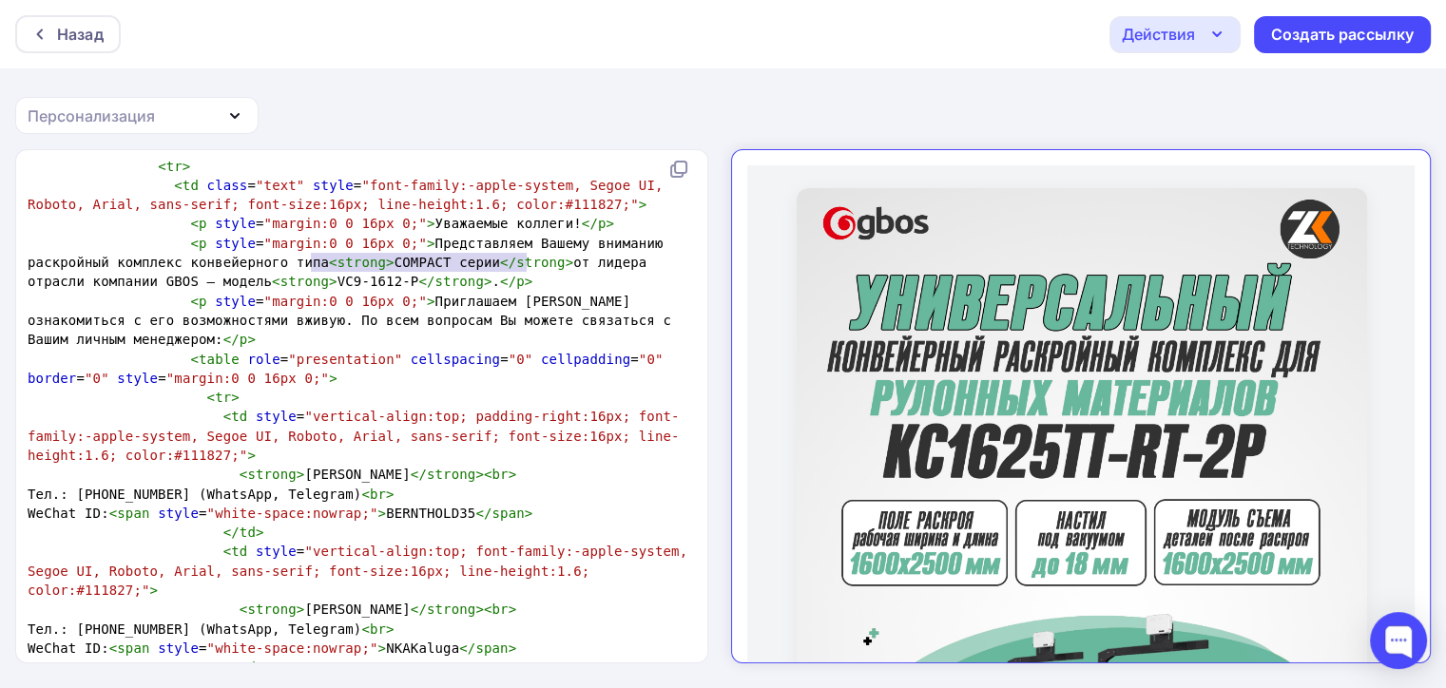
type textarea "<strong>COMPACT серии</strong>"
drag, startPoint x: 307, startPoint y: 265, endPoint x: 533, endPoint y: 264, distance: 225.4
click at [533, 264] on span "< p style = "margin:0 0 16px 0;" > Представляем Вашему вниманию раскройный комп…" at bounding box center [350, 263] width 644 height 54
type textarea "от лидера отрасли компании GBOS — модель <strong>VC9-1612-P</strong>.</p"
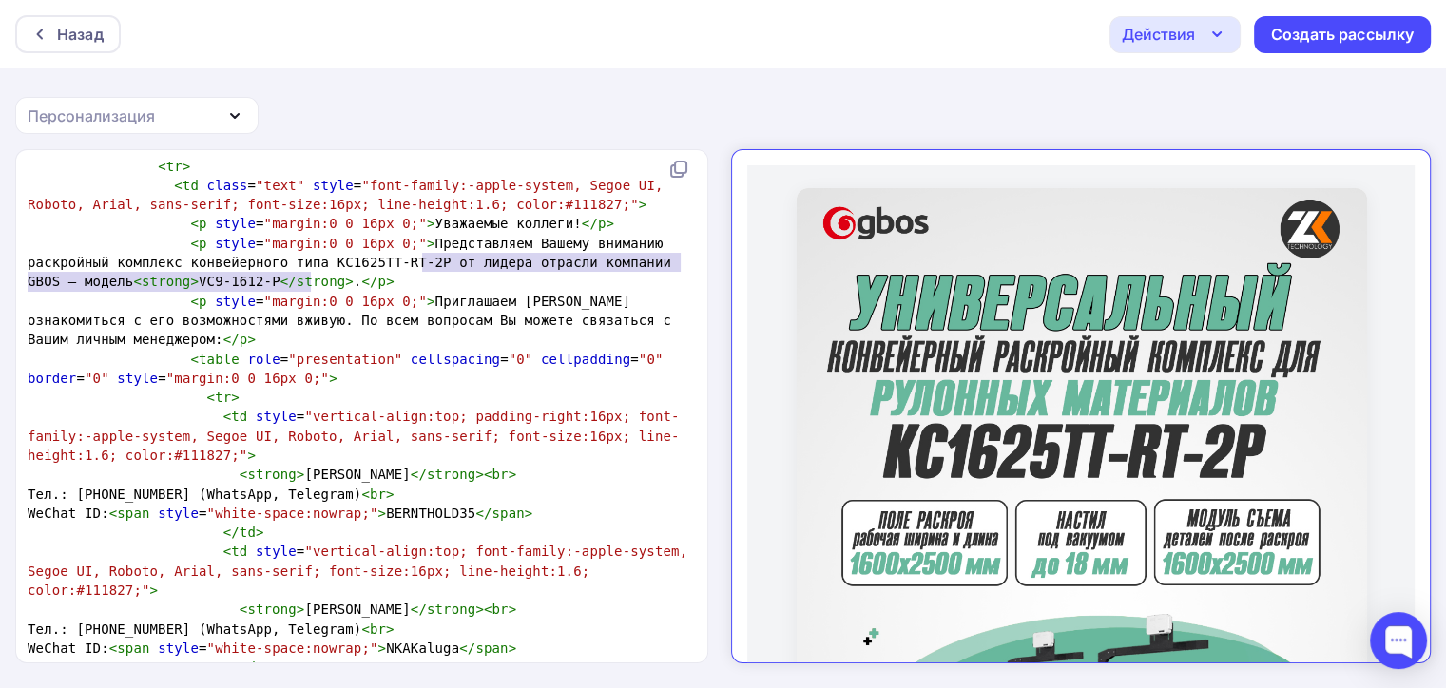
drag, startPoint x: 420, startPoint y: 262, endPoint x: 313, endPoint y: 272, distance: 107.9
click at [313, 272] on pre "< p style = "margin:0 0 16px 0;" > Представляем Вашему вниманию раскройный комп…" at bounding box center [358, 263] width 668 height 58
click at [309, 263] on span "< p style = "margin:0 0 16px 0;" > Представляем Вашему вниманию раскройный комп…" at bounding box center [354, 263] width 652 height 54
type textarea "— модель <strong>VC9-1612-P</strong>"
drag, startPoint x: 663, startPoint y: 261, endPoint x: 279, endPoint y: 279, distance: 384.5
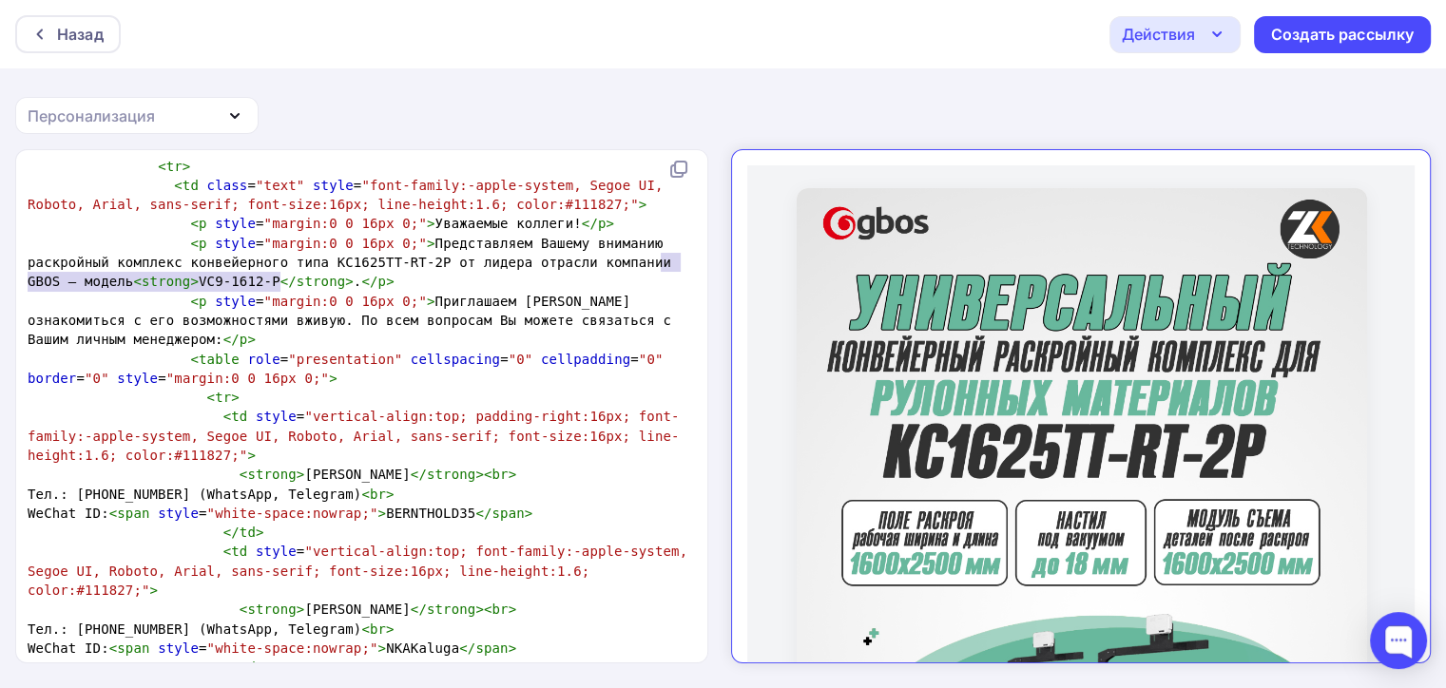
click at [279, 279] on span "< p style = "margin:0 0 16px 0;" > Представляем Вашему вниманию раскройный комп…" at bounding box center [354, 263] width 652 height 54
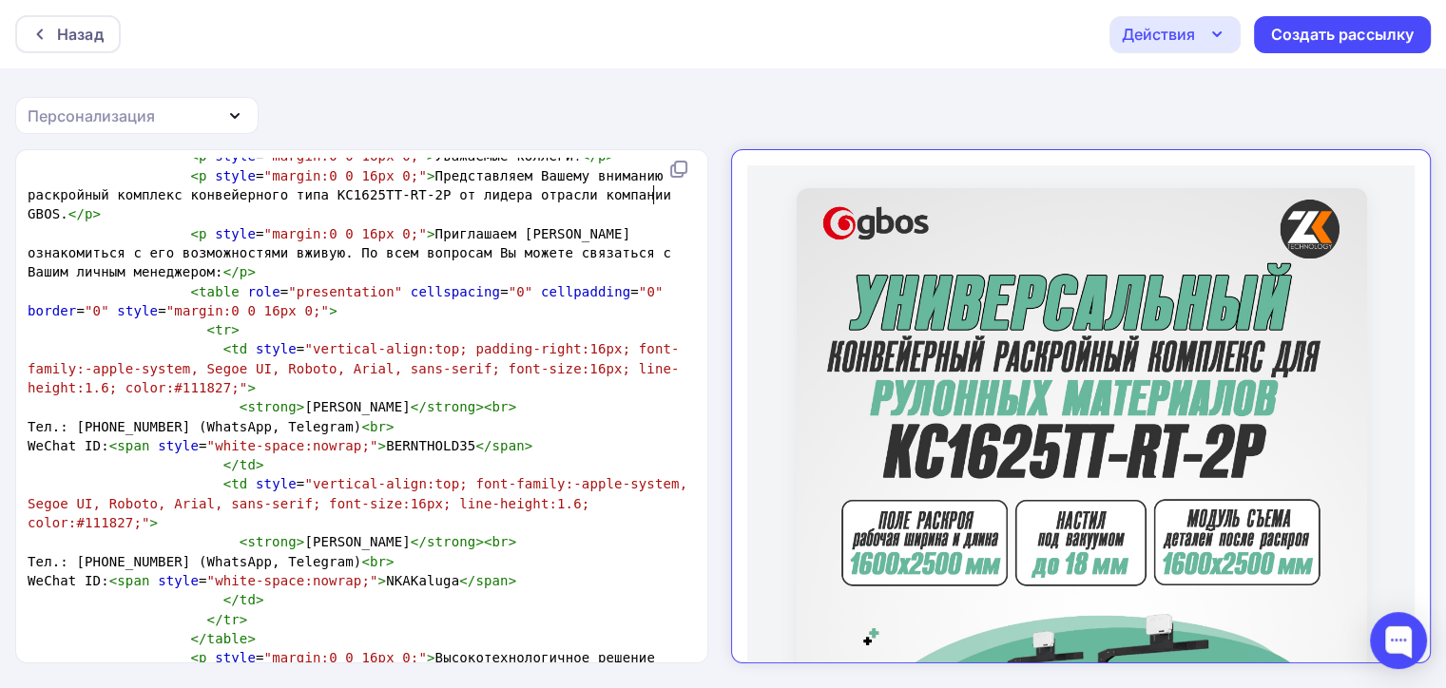
scroll to position [1046, 0]
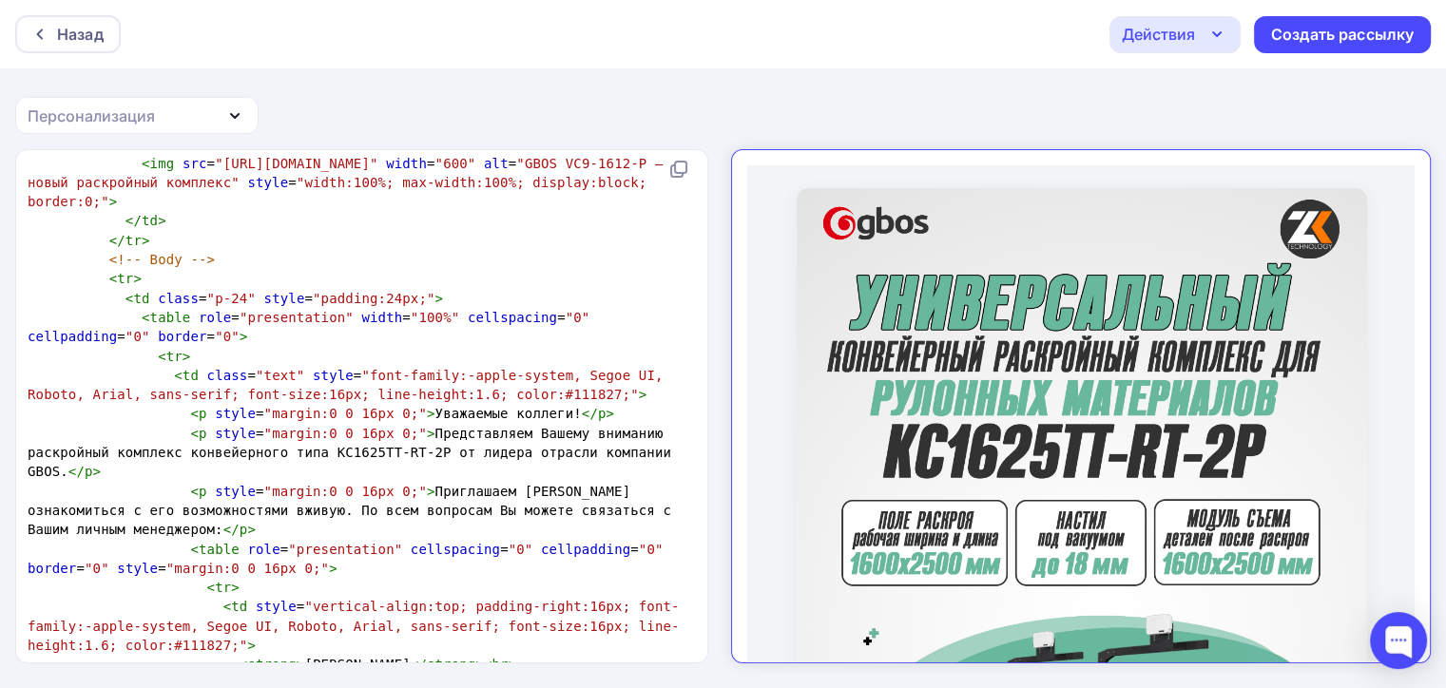
click at [310, 449] on span "< p style = "margin:0 0 16px 0;" > Представляем Вашему вниманию раскройный комп…" at bounding box center [354, 453] width 652 height 54
type textarea "LKZ"
type textarea "ДЛЯ"
type textarea "для тяжелых материалов"
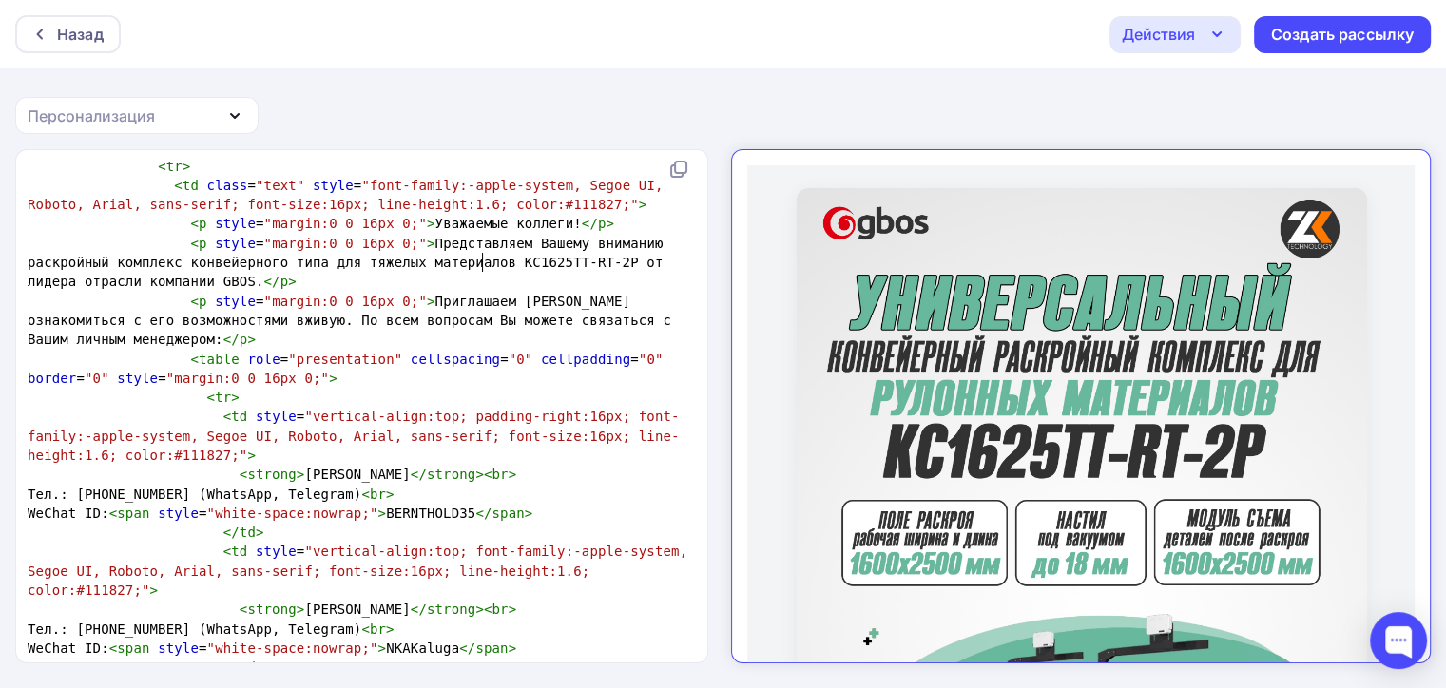
scroll to position [1035, 0]
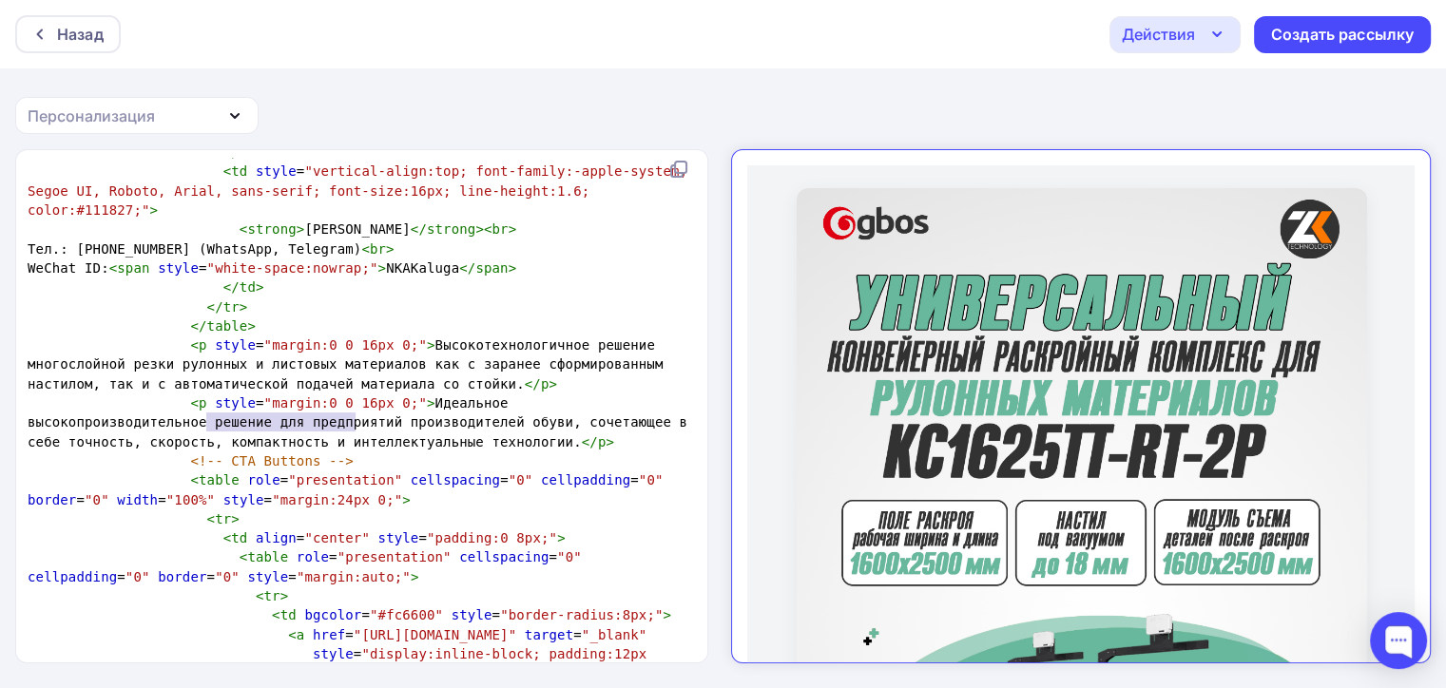
drag, startPoint x: 354, startPoint y: 422, endPoint x: 207, endPoint y: 430, distance: 146.6
click at [207, 430] on pre "< p style = "margin:0 0 16px 0;" > Идеальное высокопроизводительное решение для…" at bounding box center [358, 423] width 668 height 58
type textarea "лешг"
type textarea "гкой промышленности"
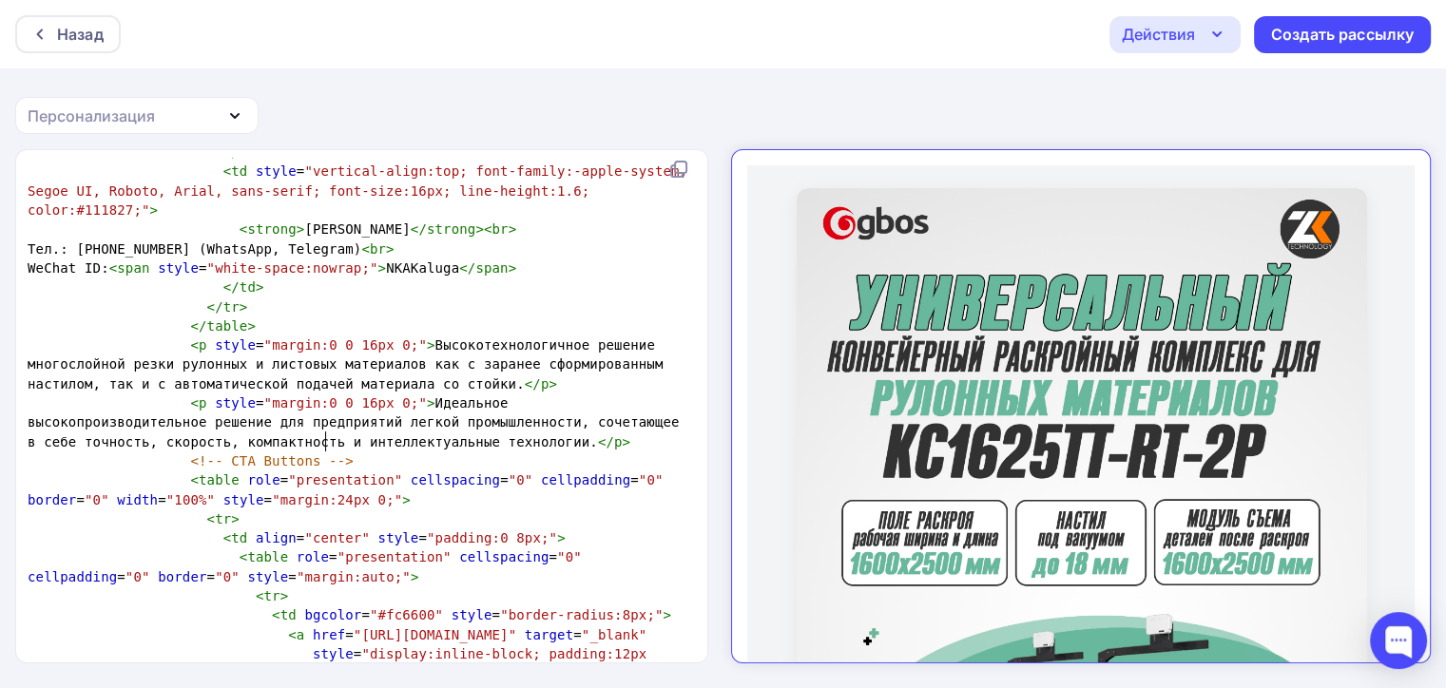
click at [329, 435] on span "< p style = "margin:0 0 16px 0;" > Идеальное высокопроизводительное решение для…" at bounding box center [358, 423] width 660 height 54
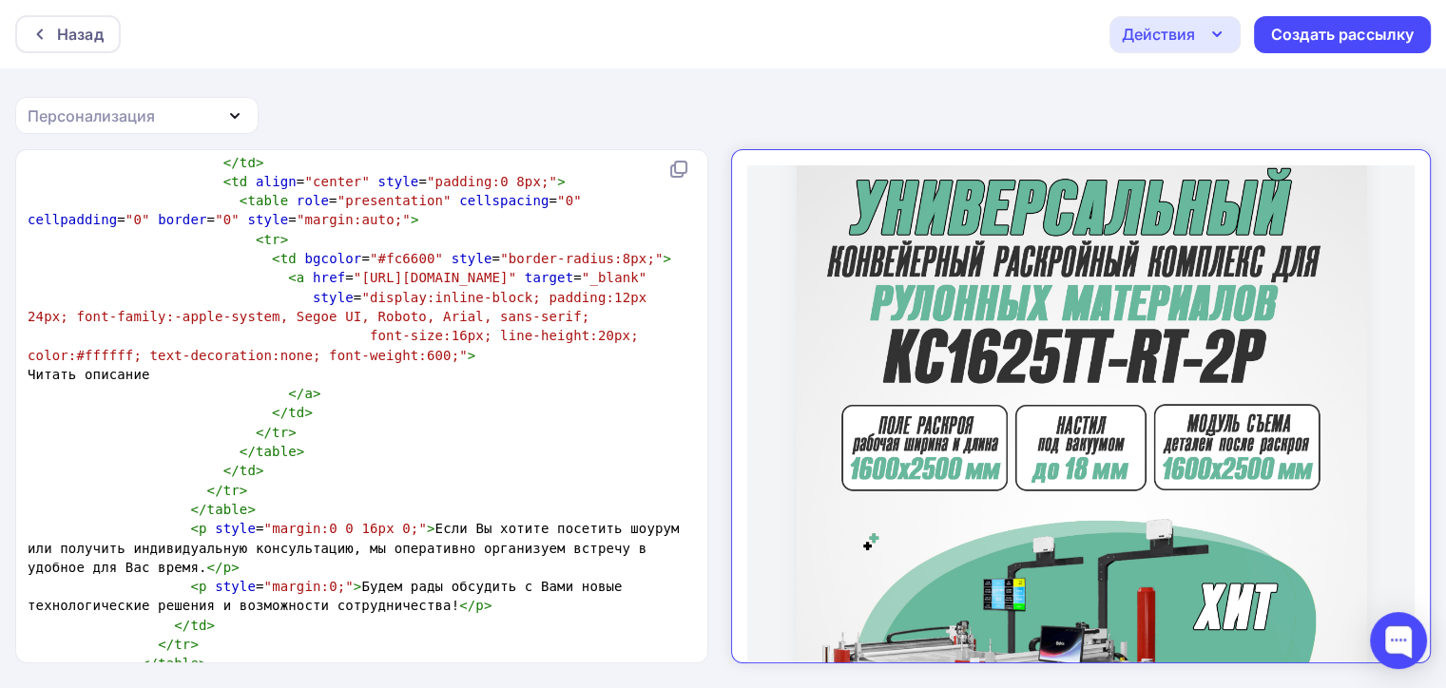
scroll to position [2092, 0]
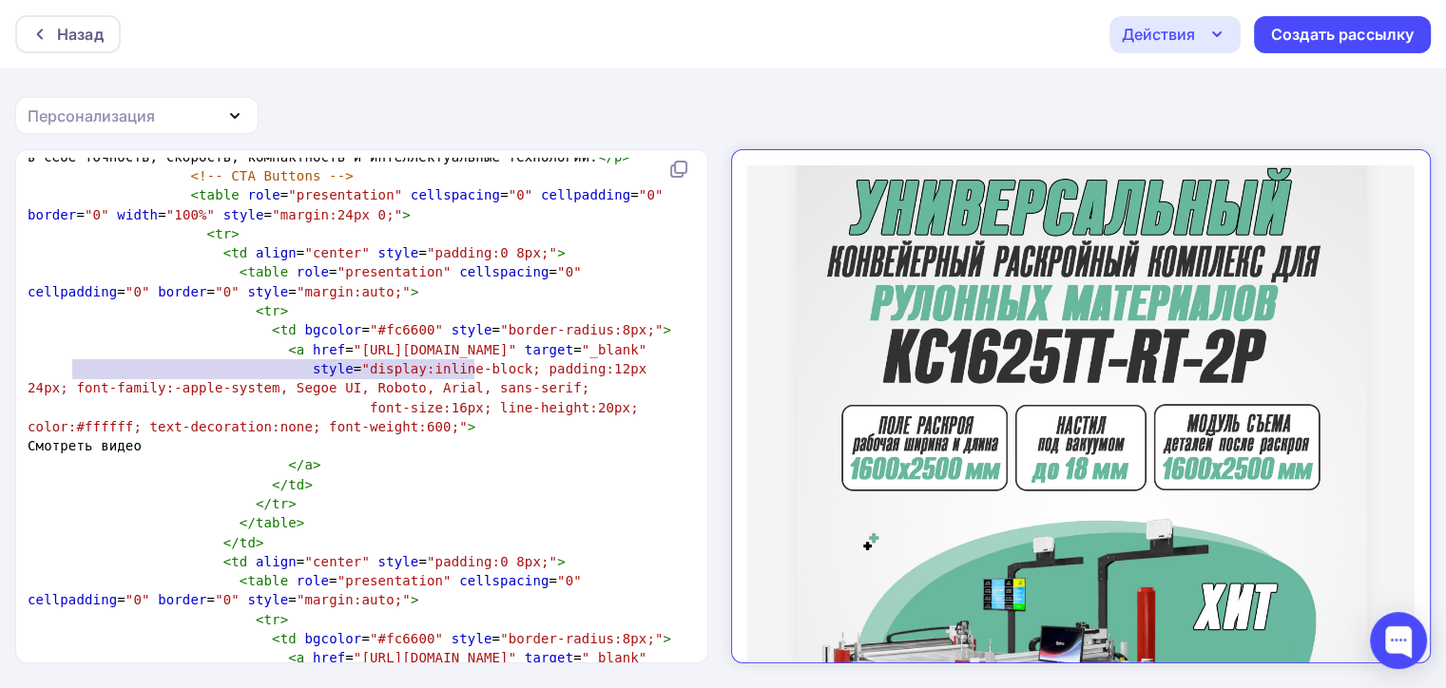
type textarea "[URL][DOMAIN_NAME]"
drag, startPoint x: 75, startPoint y: 363, endPoint x: 498, endPoint y: 365, distance: 423.2
click at [498, 358] on span ""[URL][DOMAIN_NAME]"" at bounding box center [435, 349] width 163 height 15
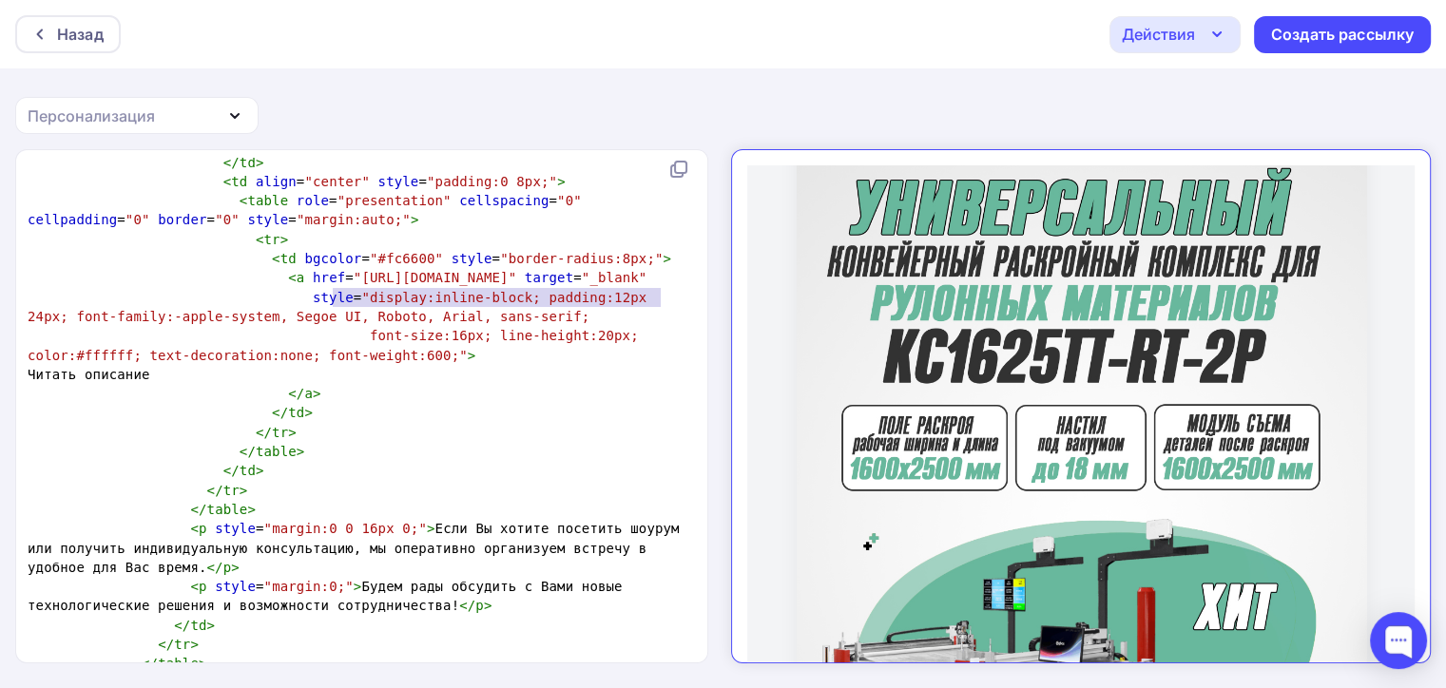
type textarea "[URL][DOMAIN_NAME]"
drag, startPoint x: 330, startPoint y: 298, endPoint x: 657, endPoint y: 297, distance: 327.1
click at [516, 285] on span ""[URL][DOMAIN_NAME]"" at bounding box center [435, 277] width 163 height 15
type textarea "[URL][DOMAIN_NAME]"
drag, startPoint x: 660, startPoint y: 303, endPoint x: 331, endPoint y: 297, distance: 329.1
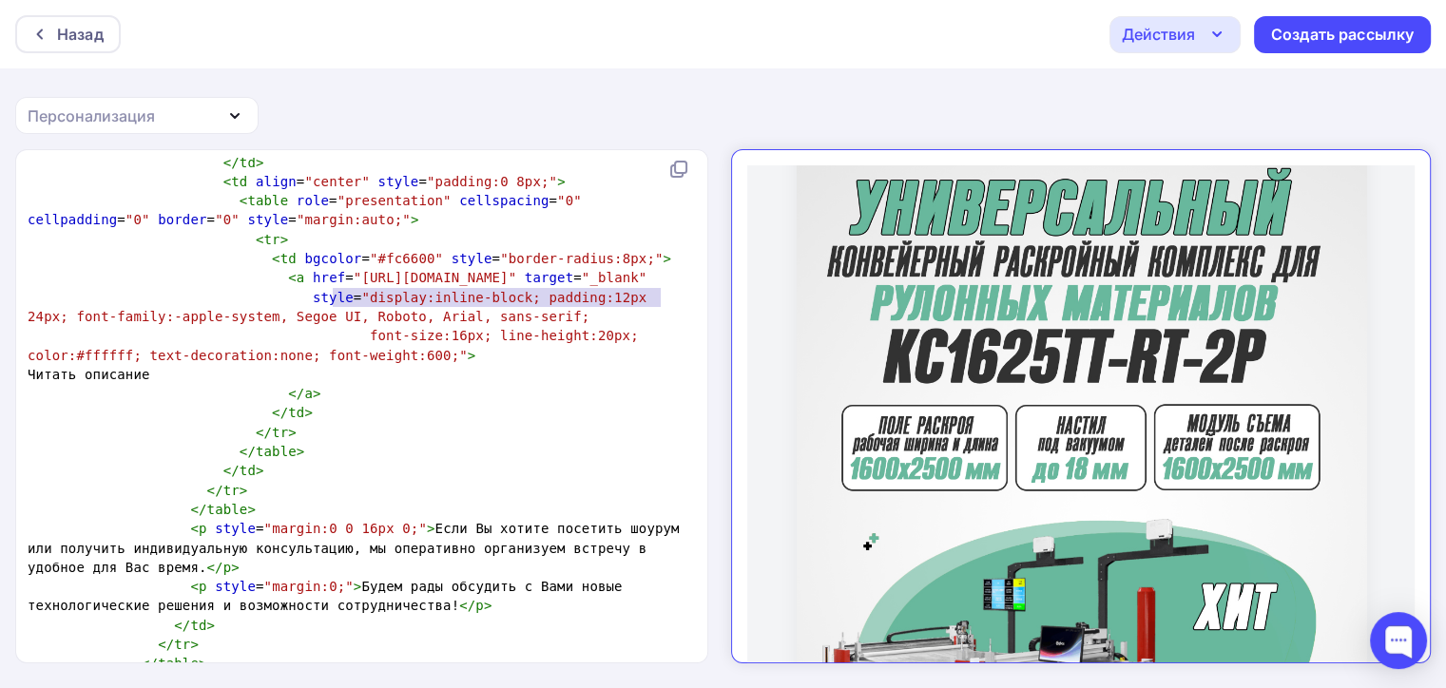
click at [354, 285] on span ""[URL][DOMAIN_NAME]"" at bounding box center [435, 277] width 163 height 15
paste textarea
click at [380, 287] on pre "< a href = "[URL][DOMAIN_NAME]" target = "_blank"" at bounding box center [358, 277] width 668 height 19
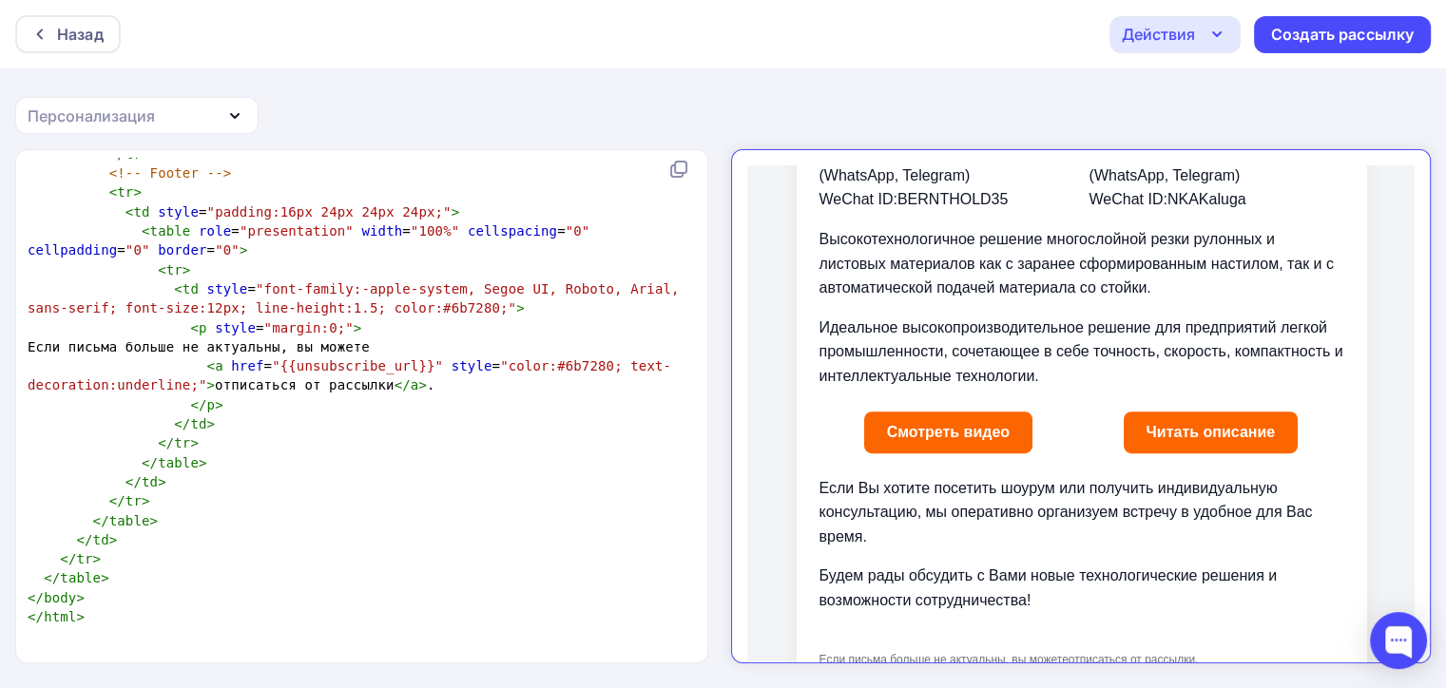
click at [922, 396] on link "Смотреть видео" at bounding box center [931, 417] width 168 height 42
click at [1193, 396] on link "Читать описание" at bounding box center [1194, 417] width 175 height 42
click at [1182, 34] on div "Действия" at bounding box center [1158, 33] width 73 height 23
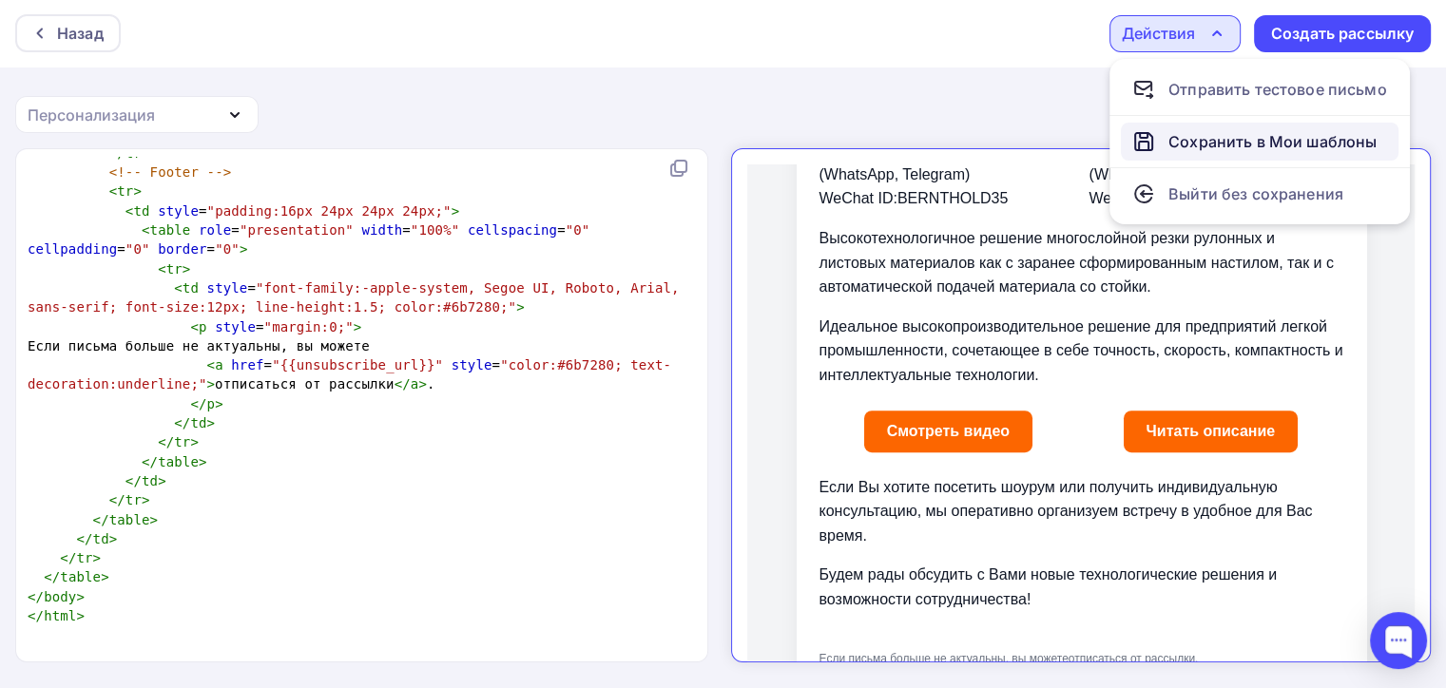
click at [1192, 133] on div "Сохранить в Мои шаблоны" at bounding box center [1273, 141] width 208 height 23
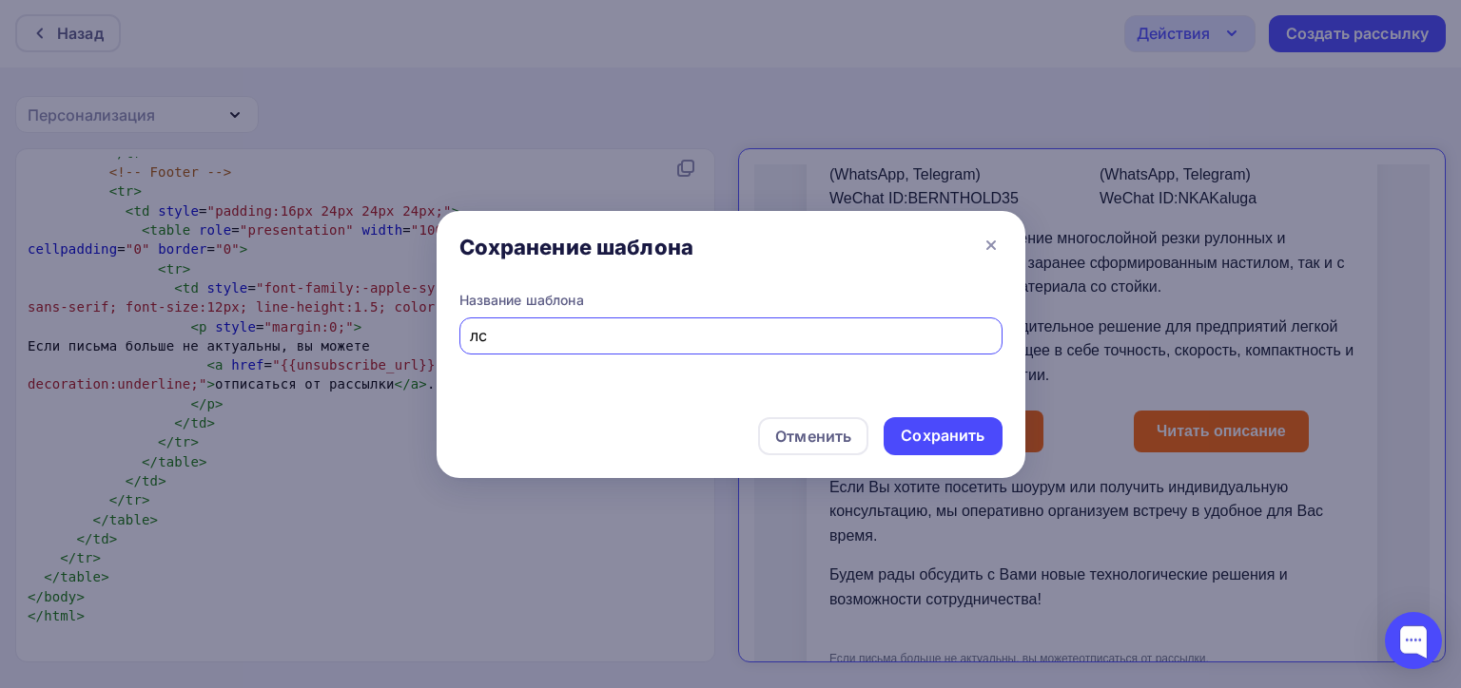
type input "л"
type input "k"
type input "KC1625TT-RT-2P"
click at [908, 440] on div "Сохранить" at bounding box center [943, 436] width 84 height 22
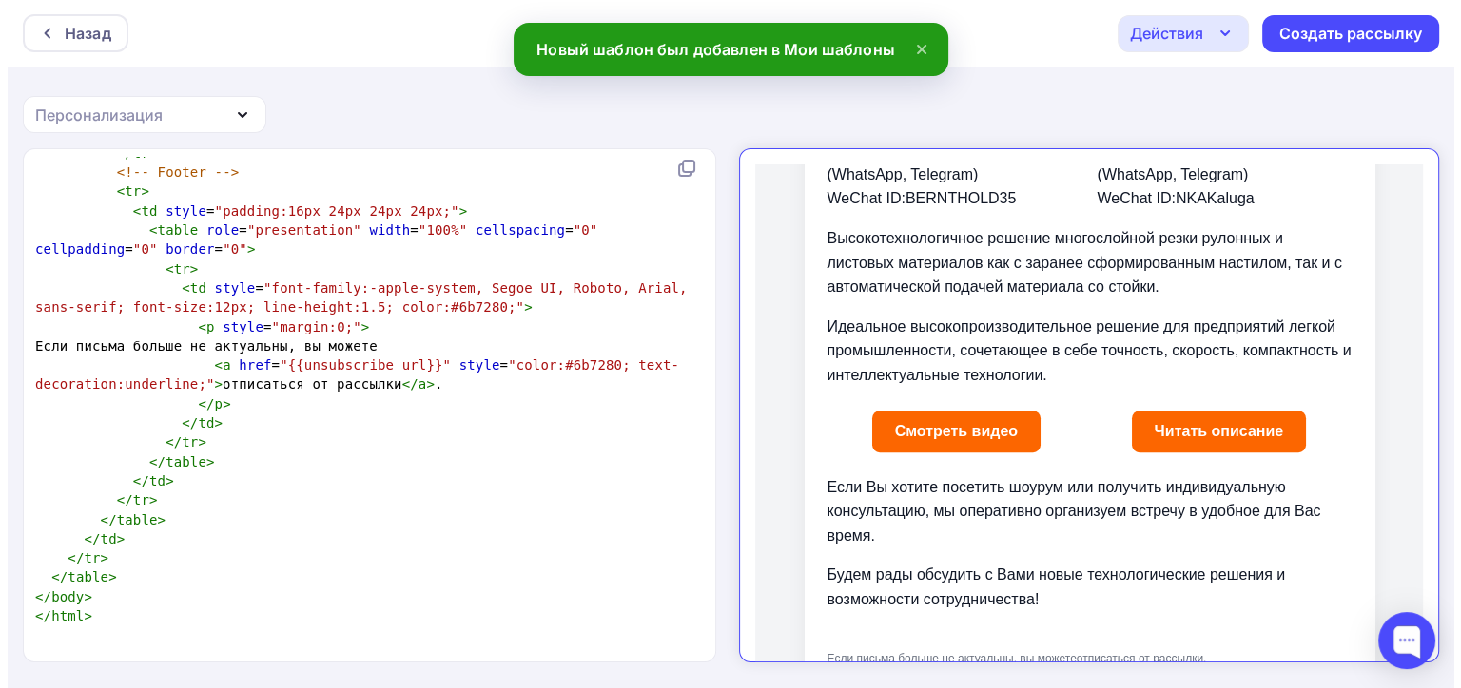
scroll to position [2275, 0]
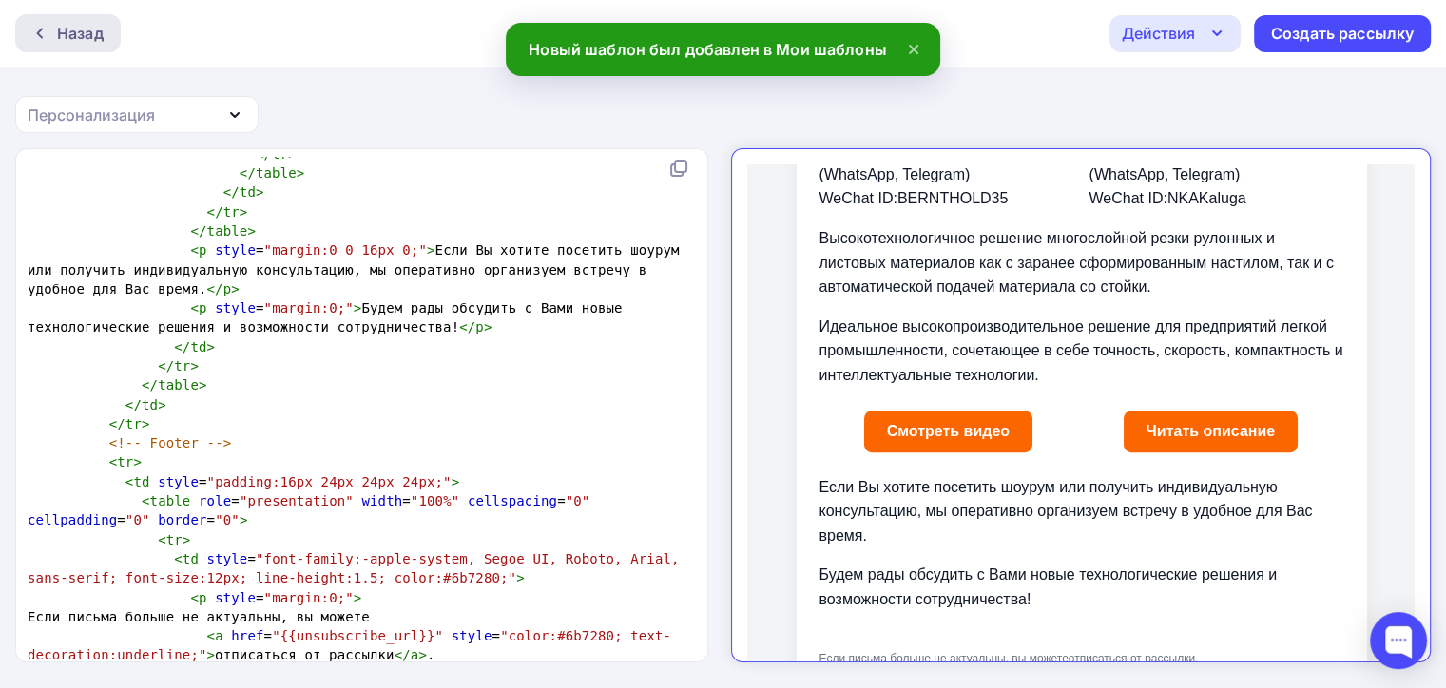
click at [104, 49] on div "Назад" at bounding box center [68, 33] width 106 height 38
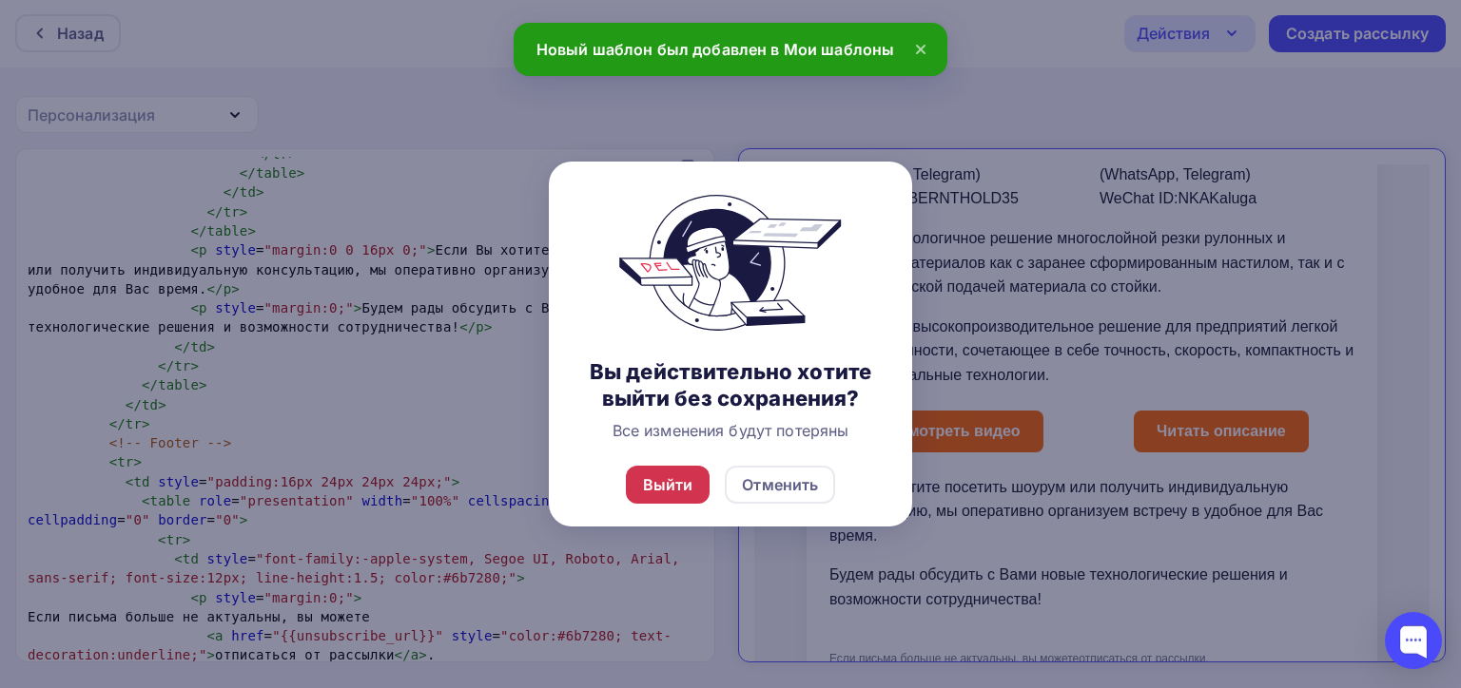
click at [650, 485] on div "Выйти" at bounding box center [668, 485] width 50 height 23
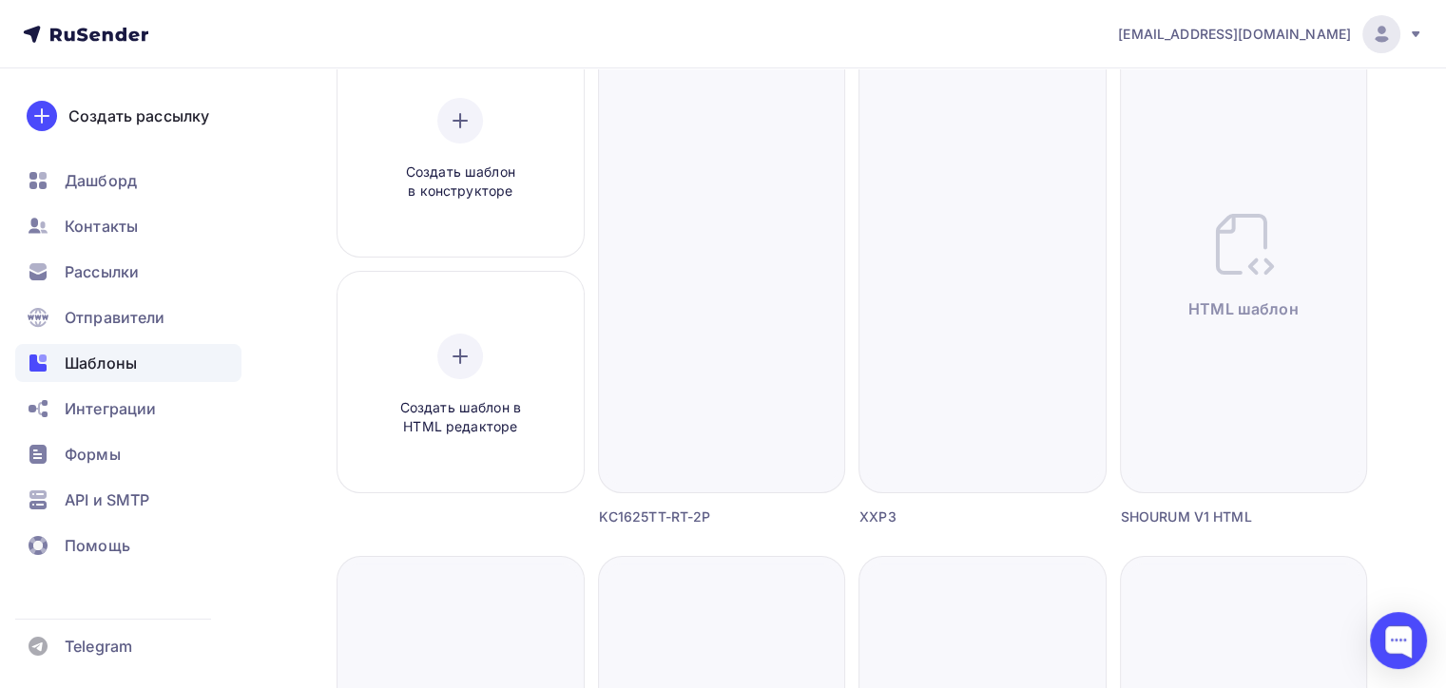
scroll to position [95, 0]
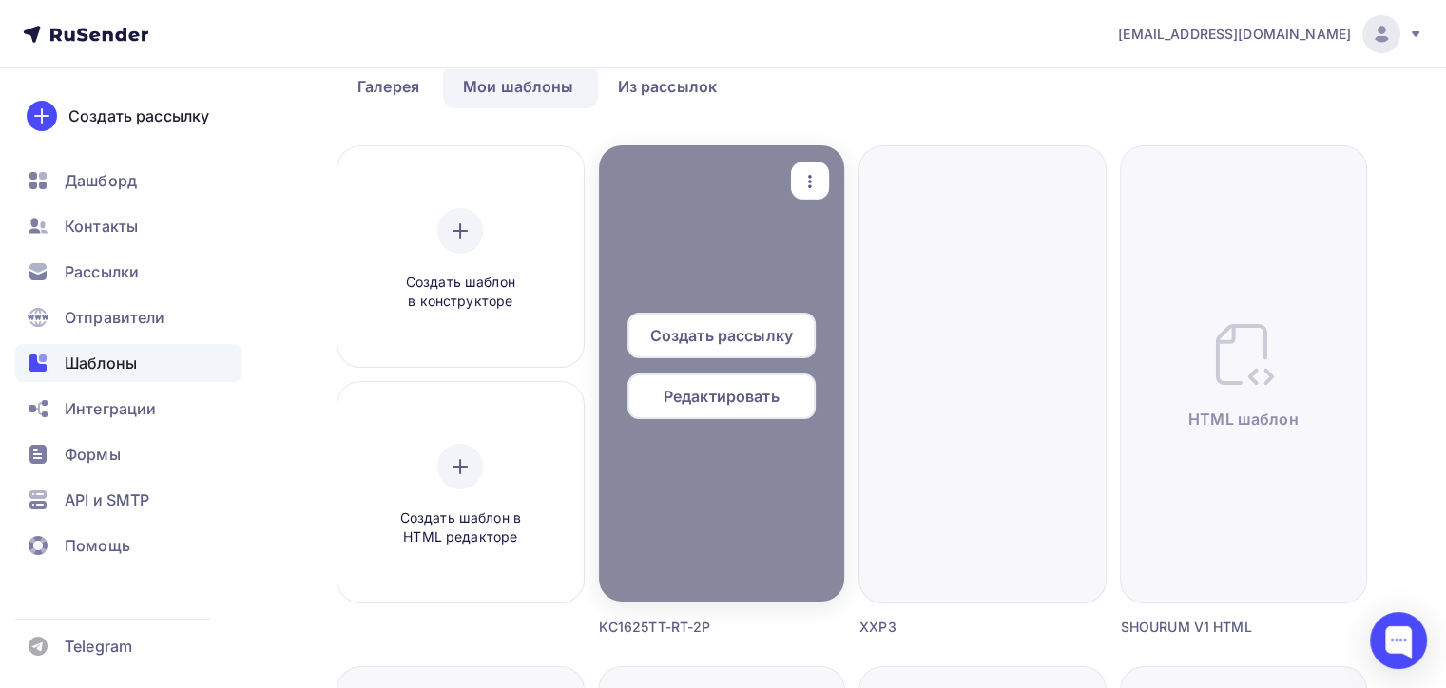
click at [748, 342] on span "Создать рассылку" at bounding box center [721, 335] width 143 height 23
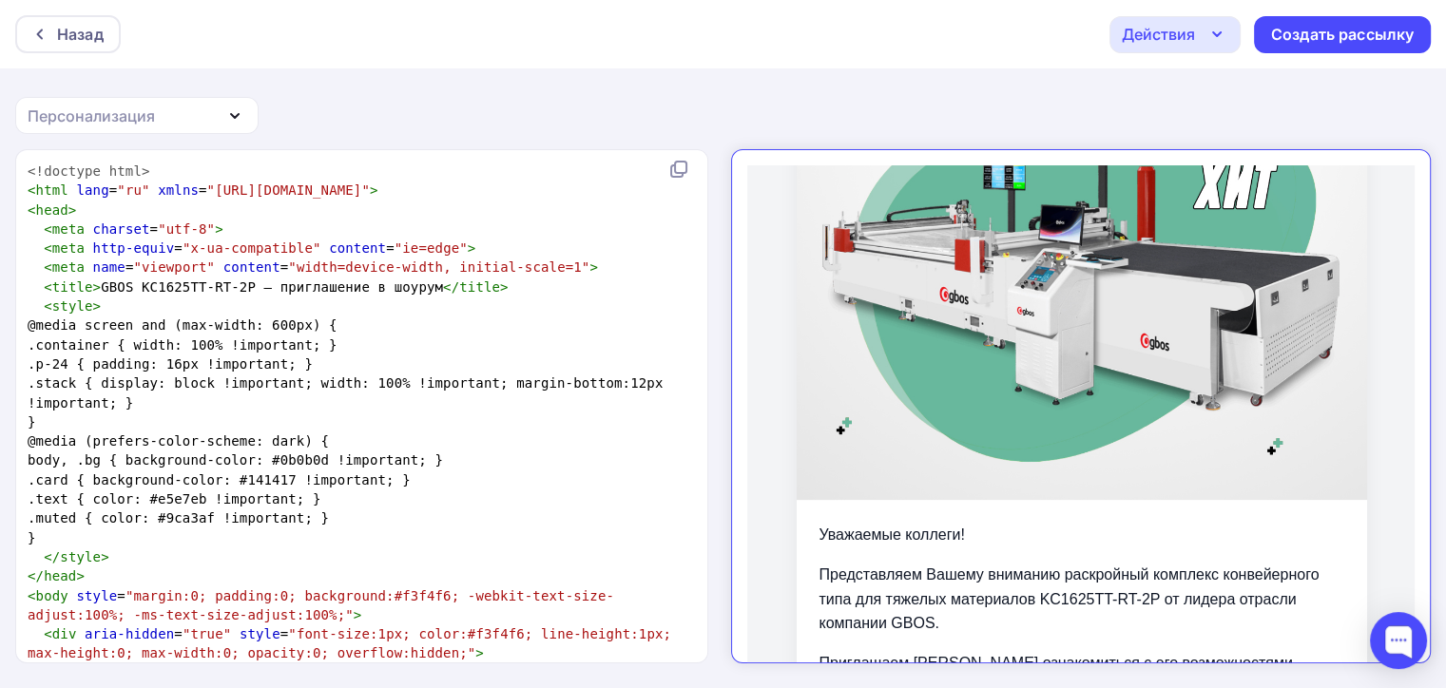
scroll to position [407, 0]
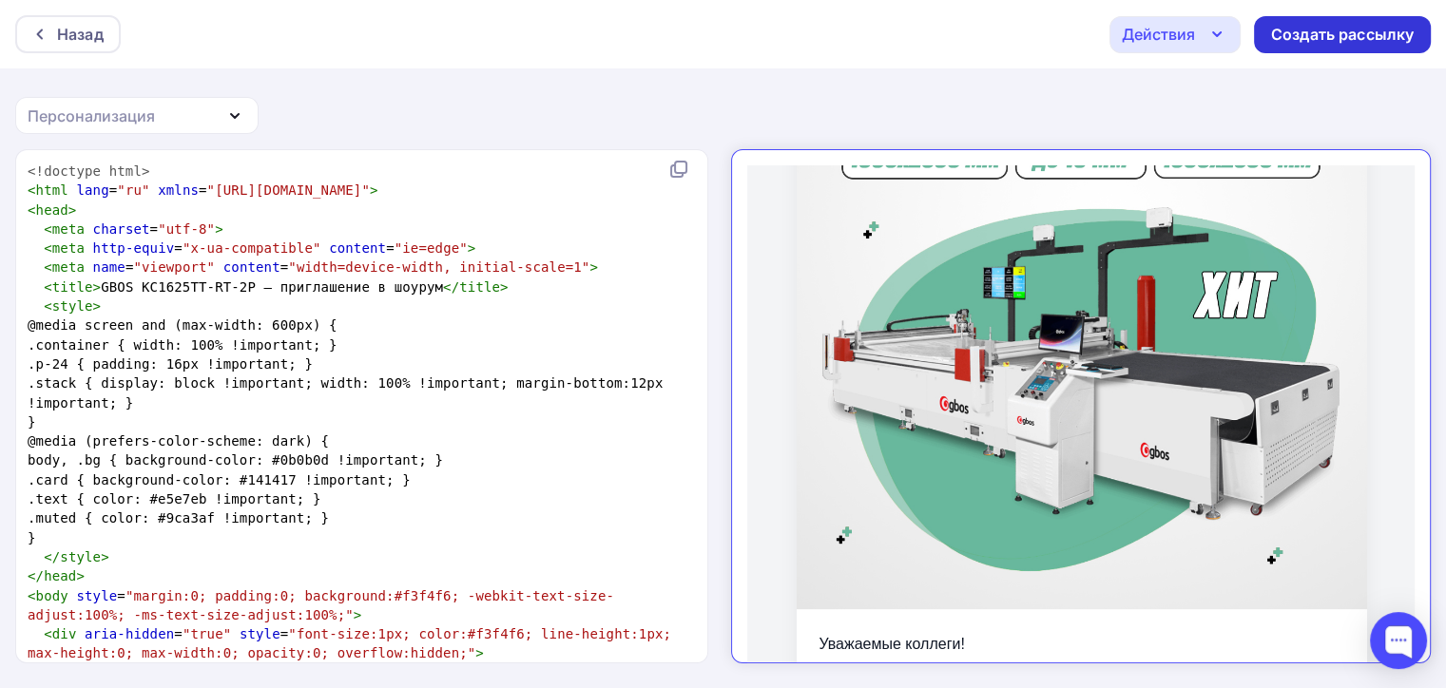
click at [1270, 42] on div "Создать рассылку" at bounding box center [1342, 34] width 177 height 37
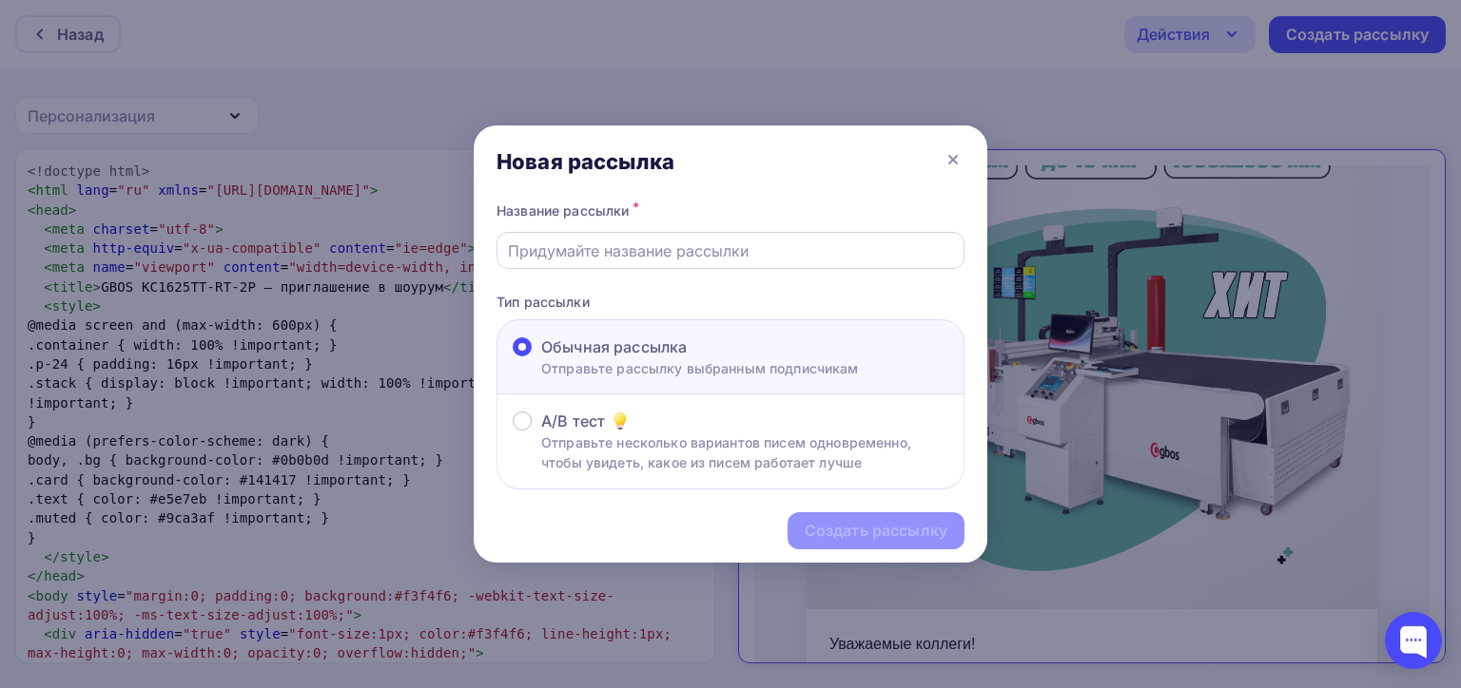
click at [633, 261] on input "text" at bounding box center [731, 251] width 446 height 23
type input "k"
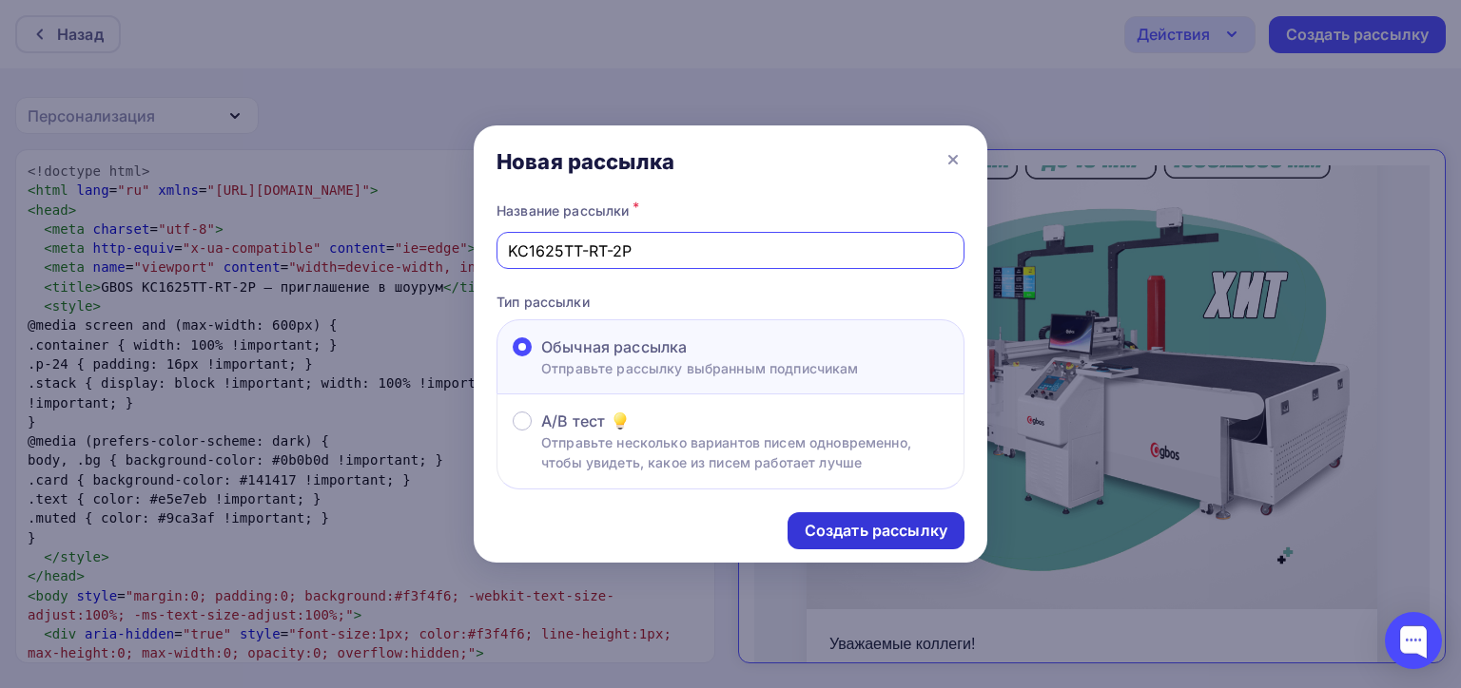
type input "KC1625TT-RT-2P"
click at [877, 534] on div "Создать рассылку" at bounding box center [875, 531] width 143 height 22
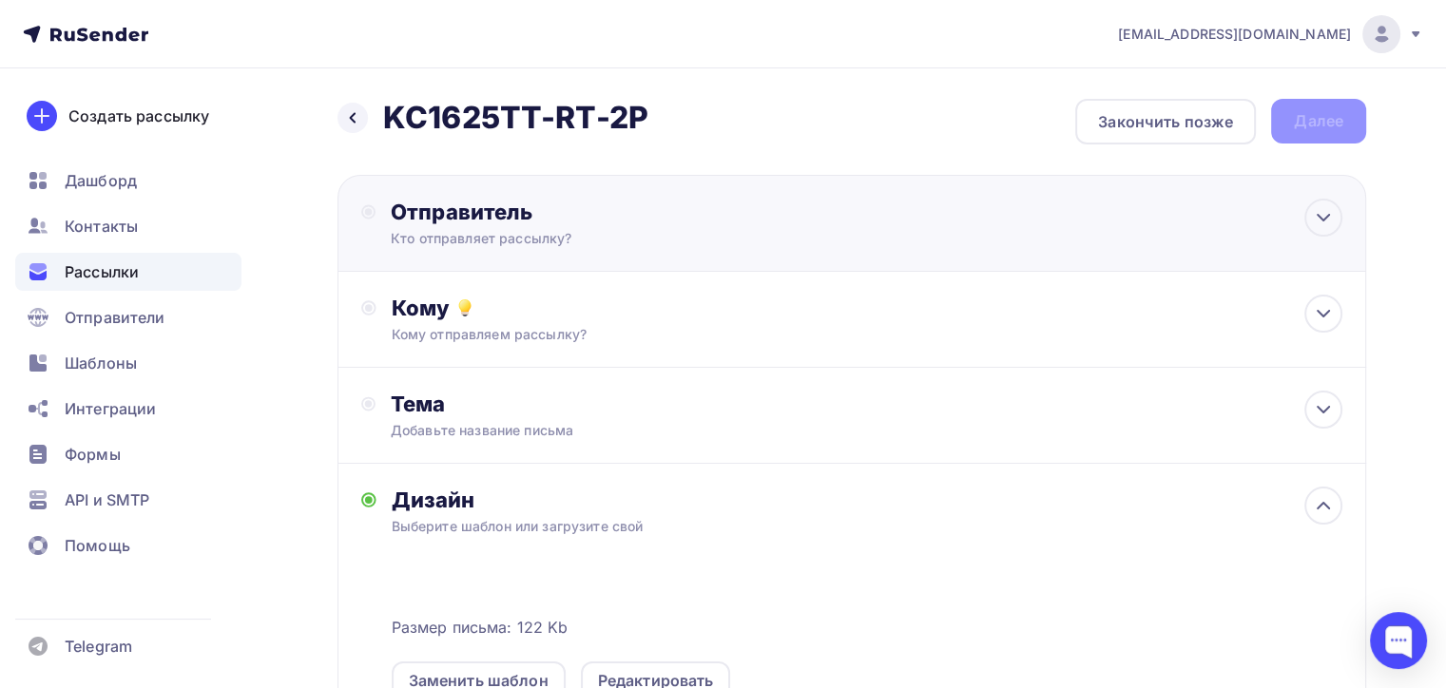
click at [727, 217] on div "Отправитель" at bounding box center [597, 212] width 412 height 27
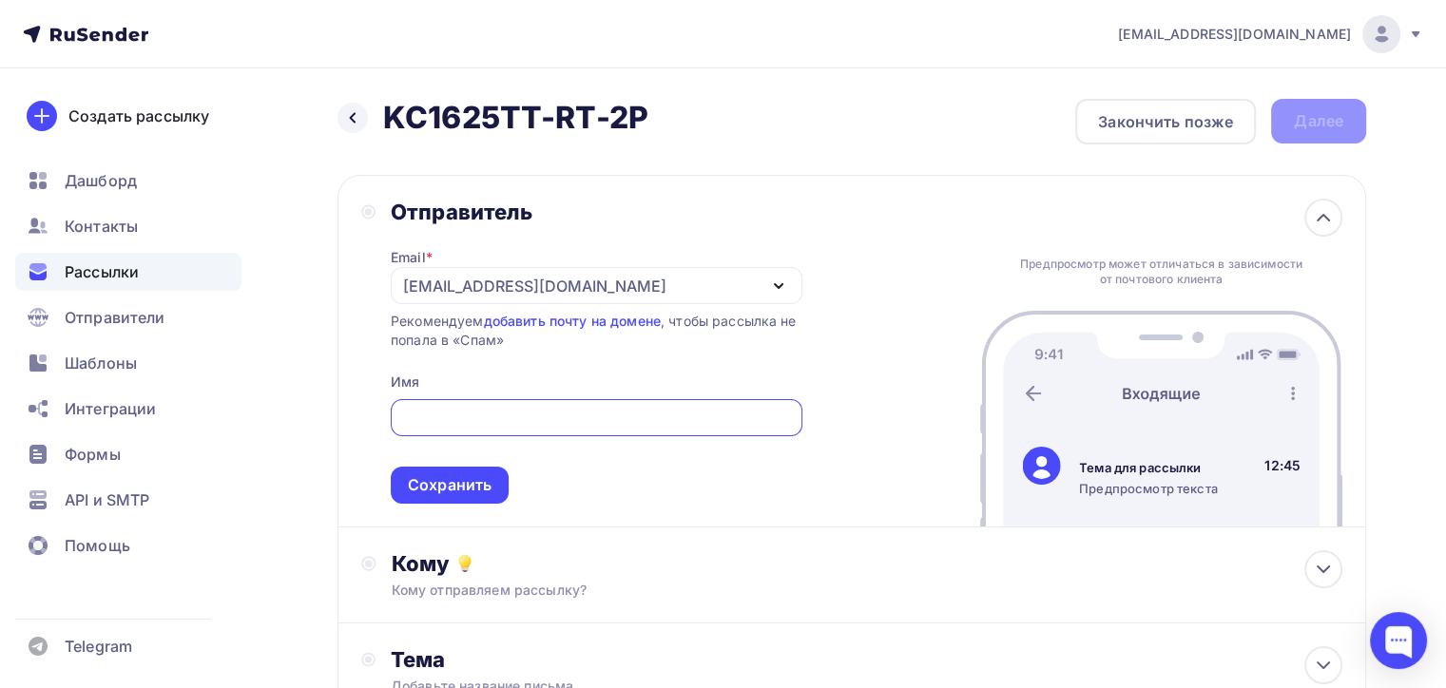
click at [768, 279] on icon "button" at bounding box center [778, 286] width 23 height 23
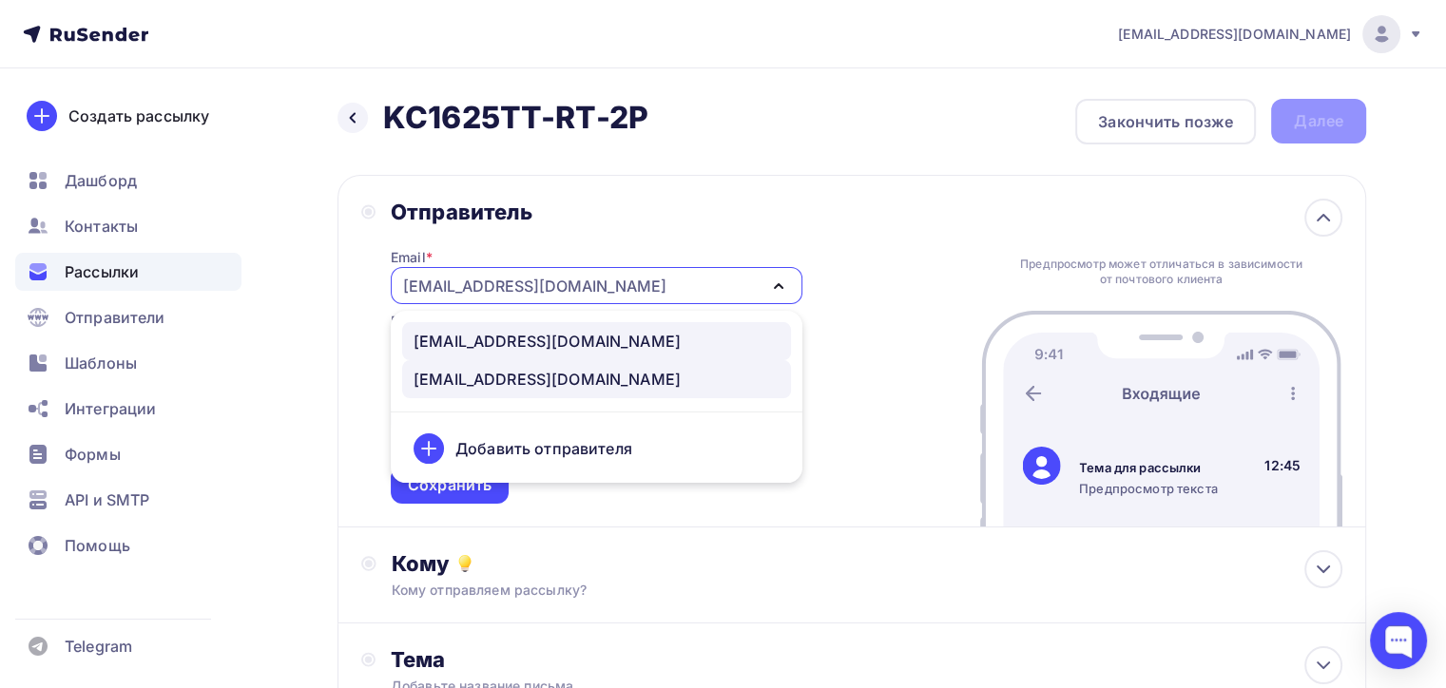
click at [585, 347] on div "[EMAIL_ADDRESS][DOMAIN_NAME]" at bounding box center [597, 341] width 366 height 23
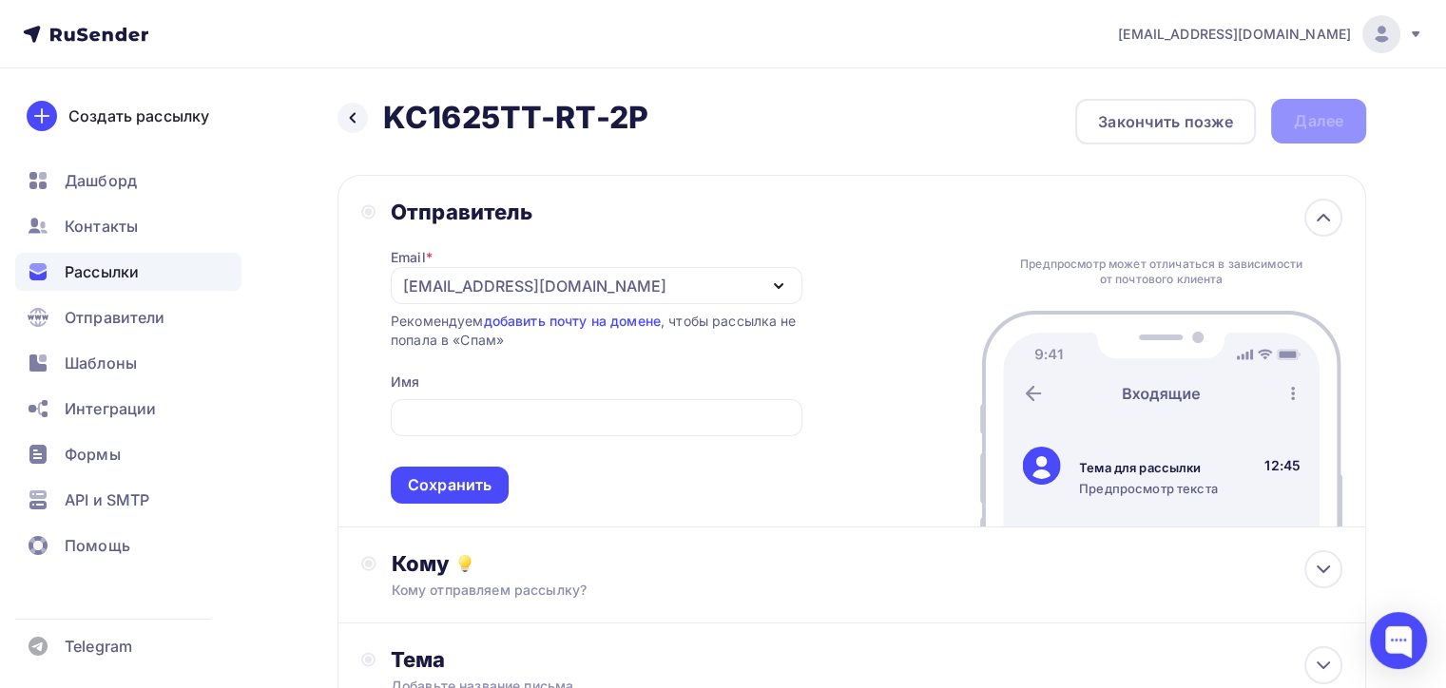
click at [580, 396] on span "Сохранить" at bounding box center [597, 448] width 412 height 112
click at [575, 413] on input "text" at bounding box center [596, 418] width 390 height 23
type input "Zipkittech"
click at [831, 362] on div "Отправитель Email * [EMAIL_ADDRESS][DOMAIN_NAME] [EMAIL_ADDRESS][DOMAIN_NAME] […" at bounding box center [852, 351] width 1029 height 353
click at [445, 482] on div "Сохранить" at bounding box center [450, 485] width 84 height 22
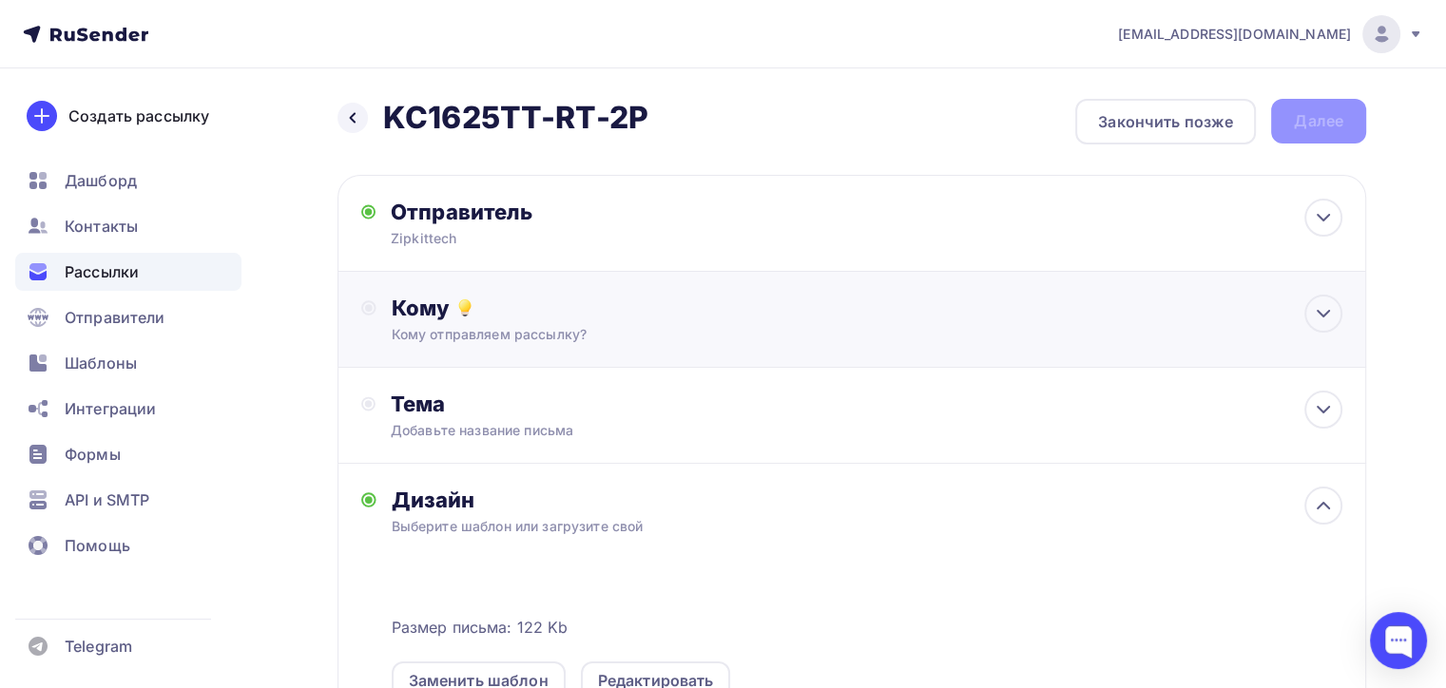
click at [571, 341] on div "Кому отправляем рассылку?" at bounding box center [820, 334] width 856 height 19
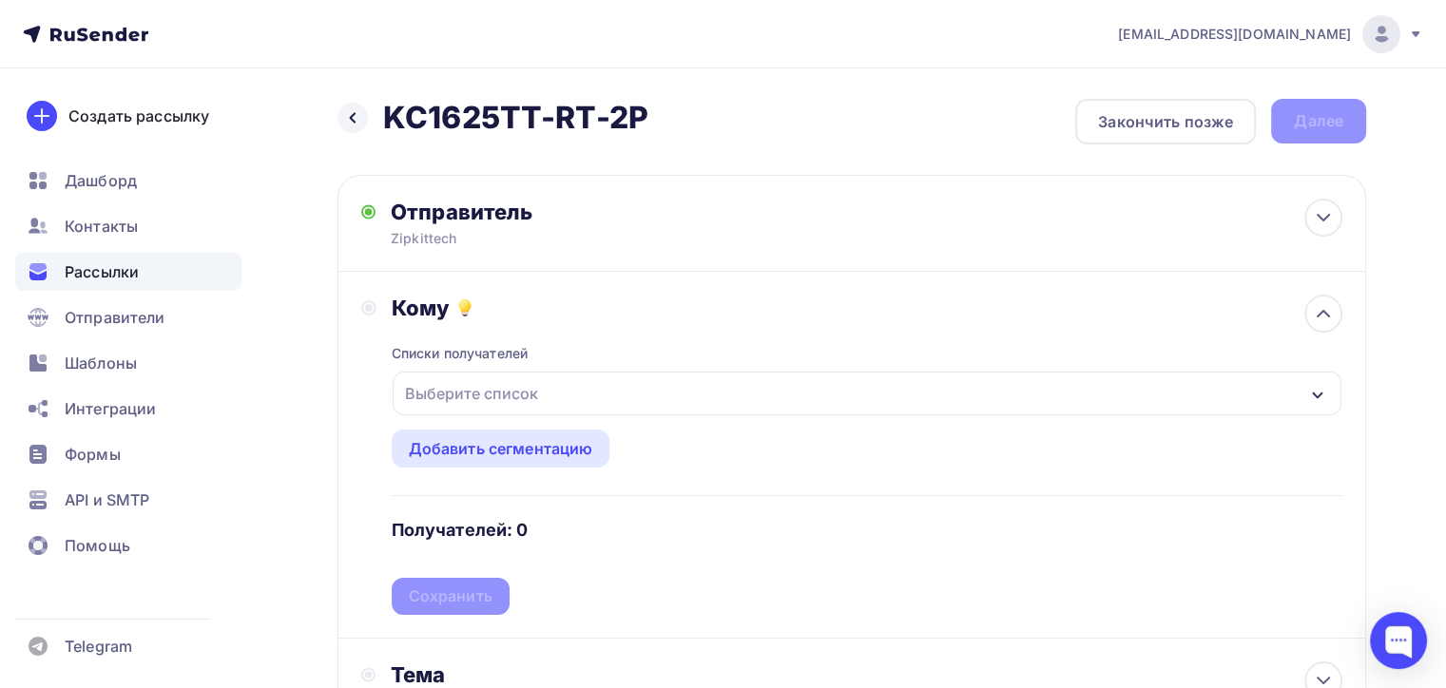
click at [676, 397] on div "Выберите список" at bounding box center [867, 394] width 949 height 44
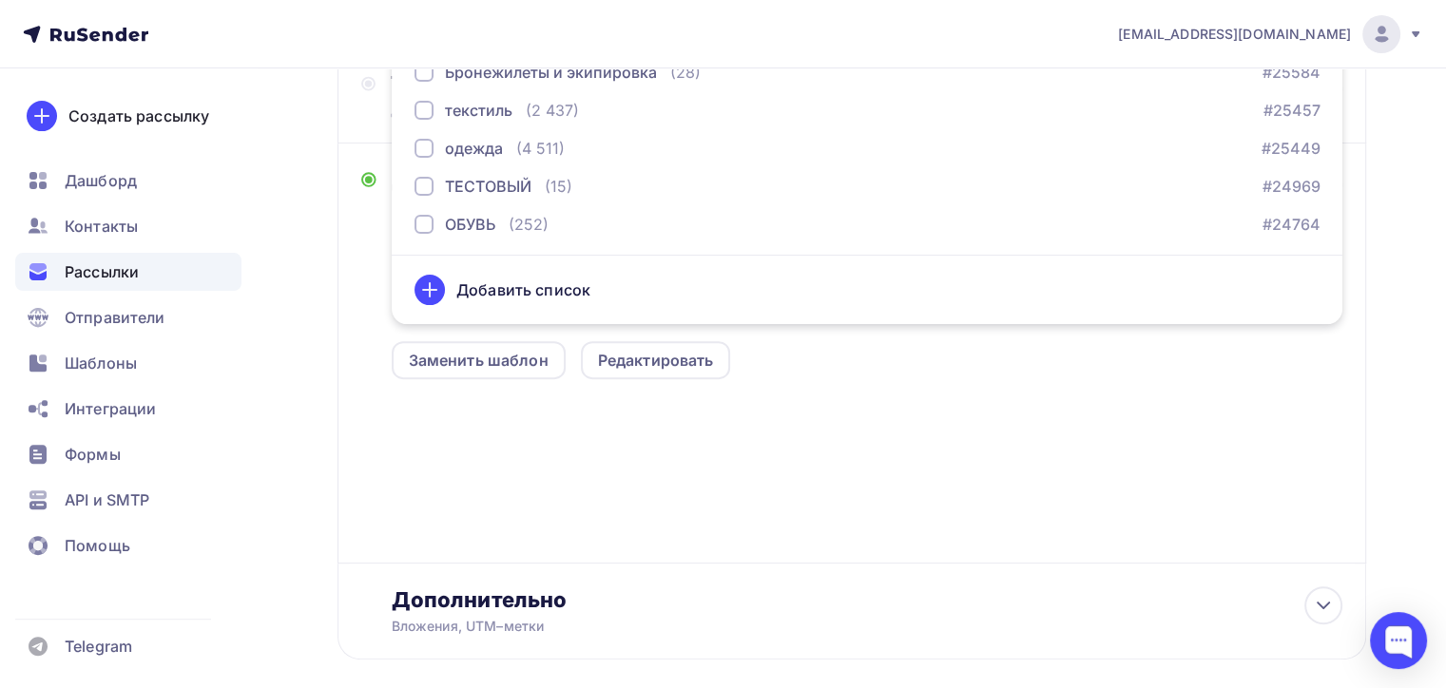
scroll to position [493, 0]
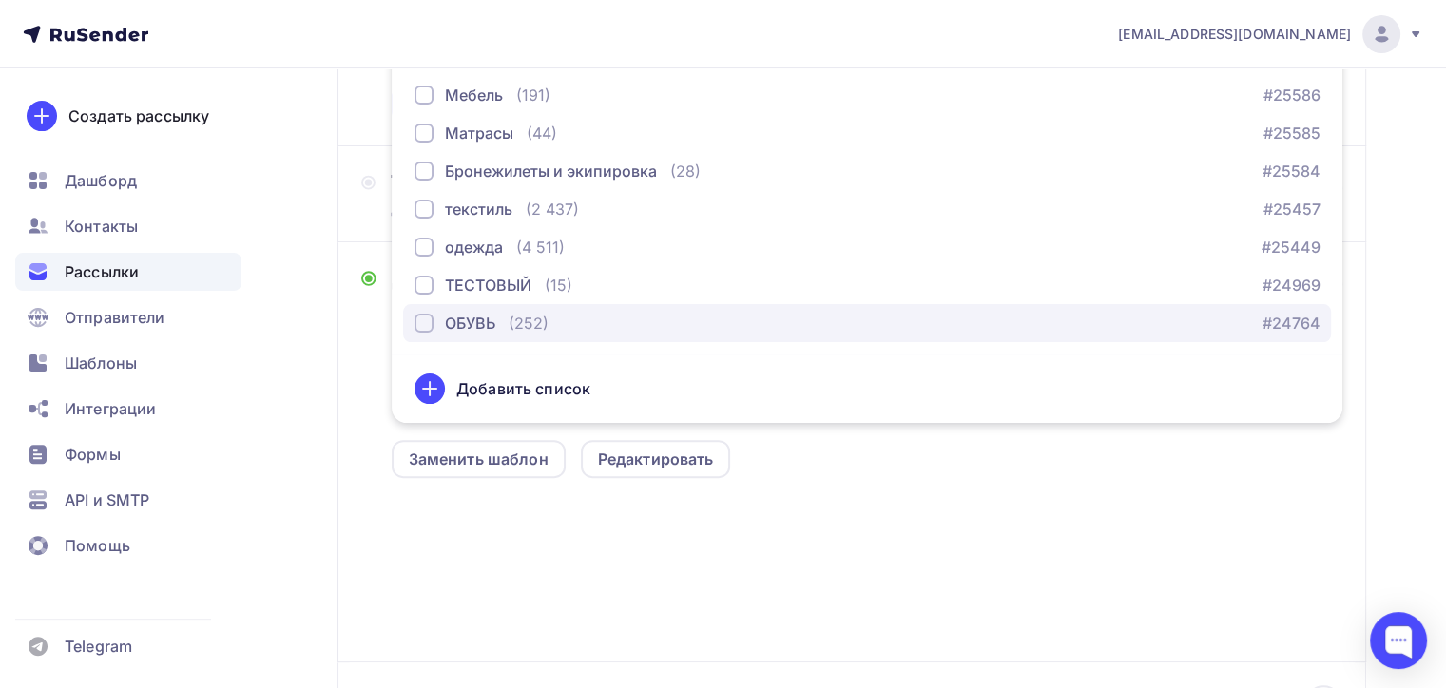
click at [427, 319] on div "button" at bounding box center [424, 323] width 19 height 19
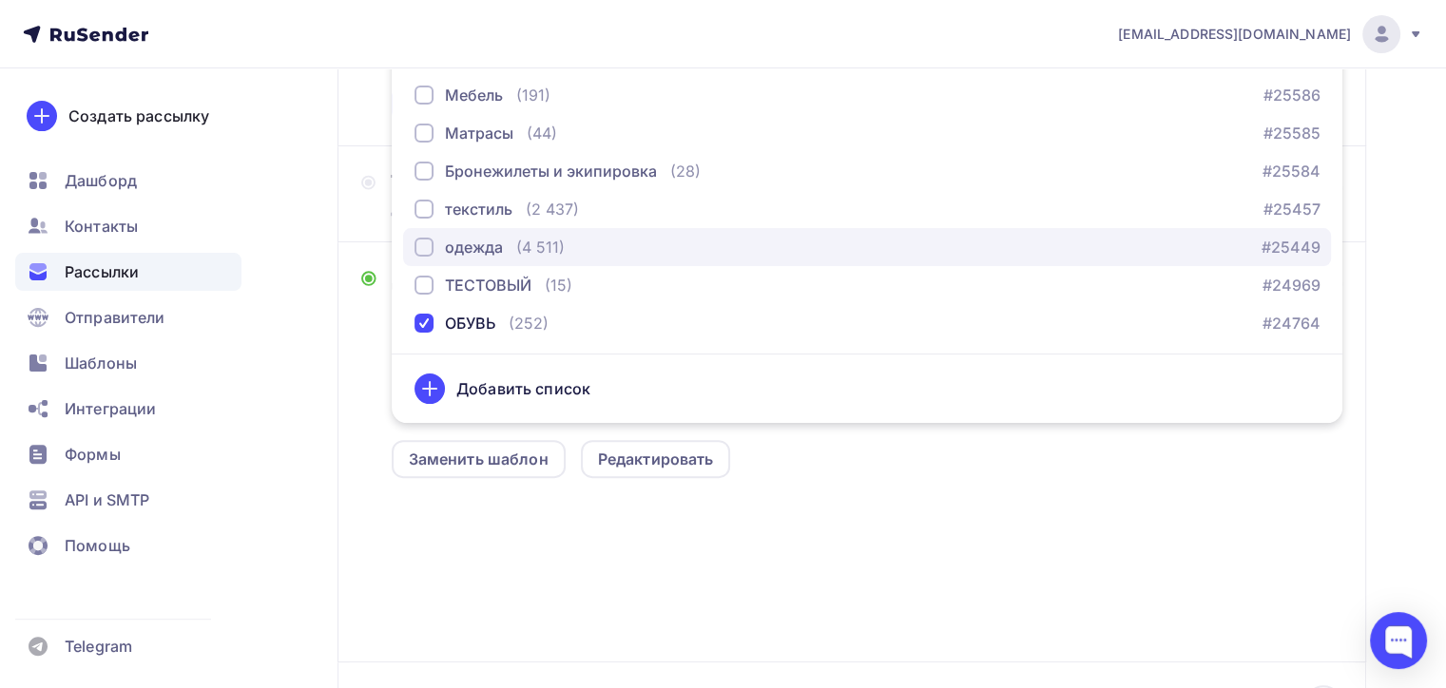
click at [424, 245] on div "button" at bounding box center [424, 247] width 19 height 19
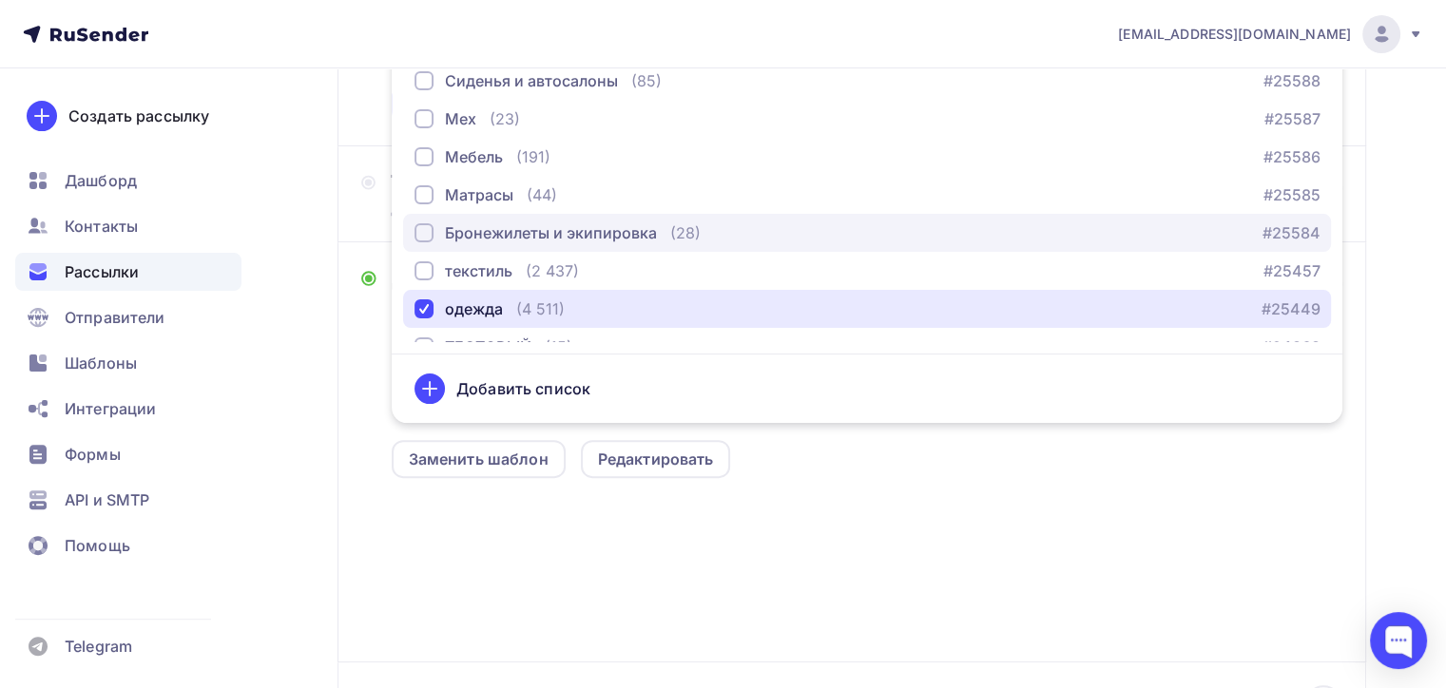
scroll to position [784, 0]
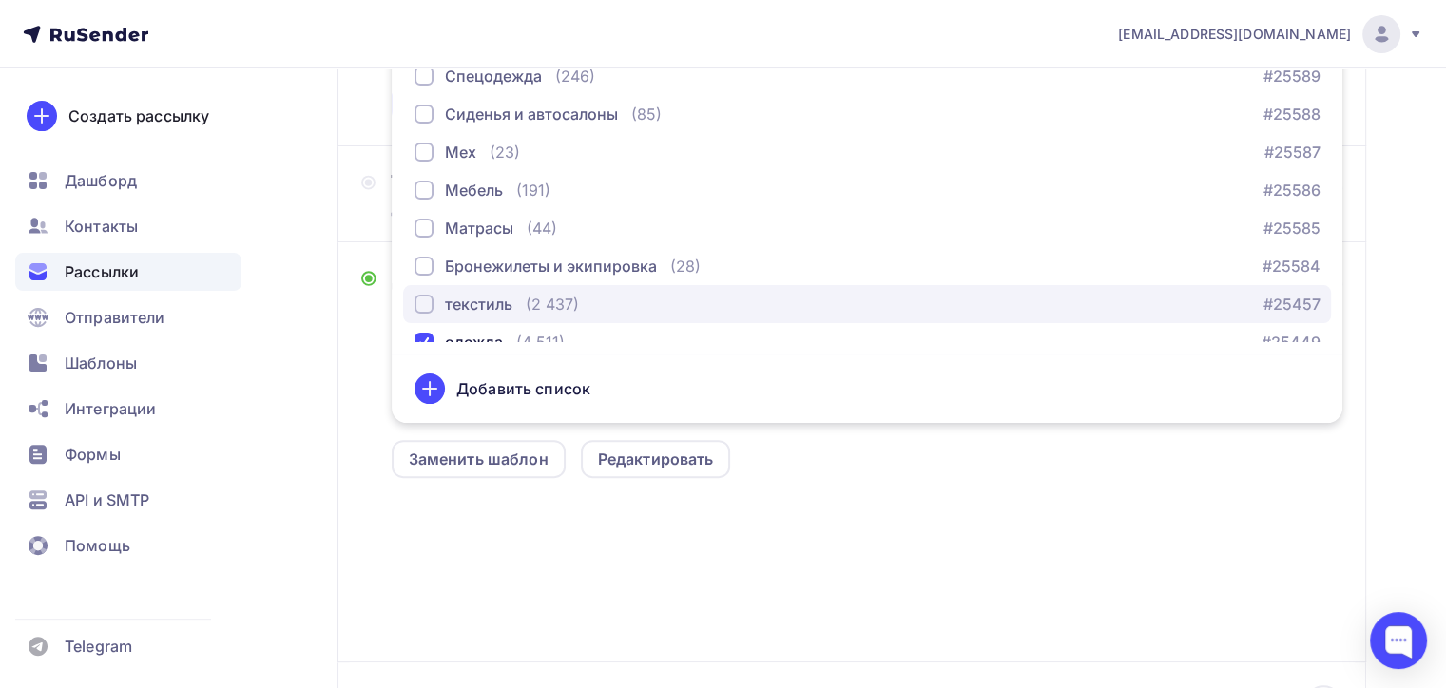
click at [424, 305] on div "button" at bounding box center [424, 304] width 19 height 19
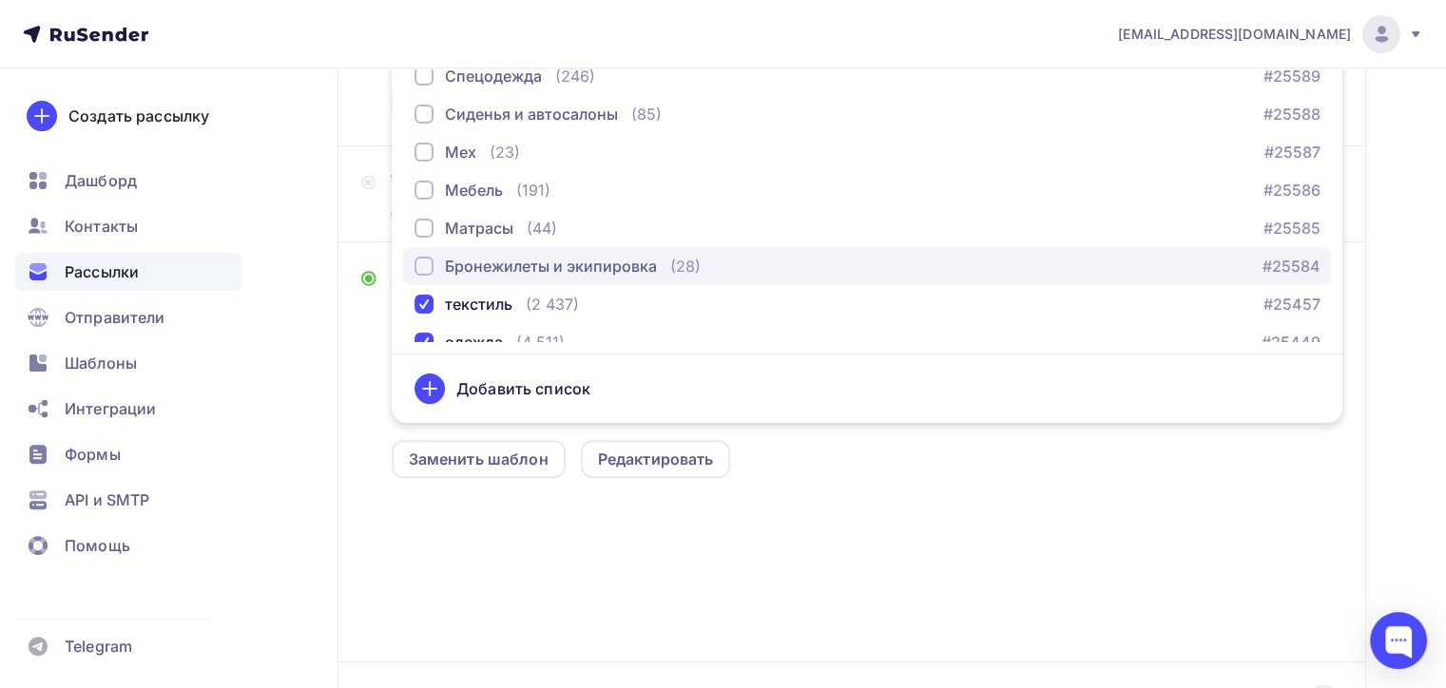
click at [421, 268] on div "button" at bounding box center [424, 266] width 19 height 19
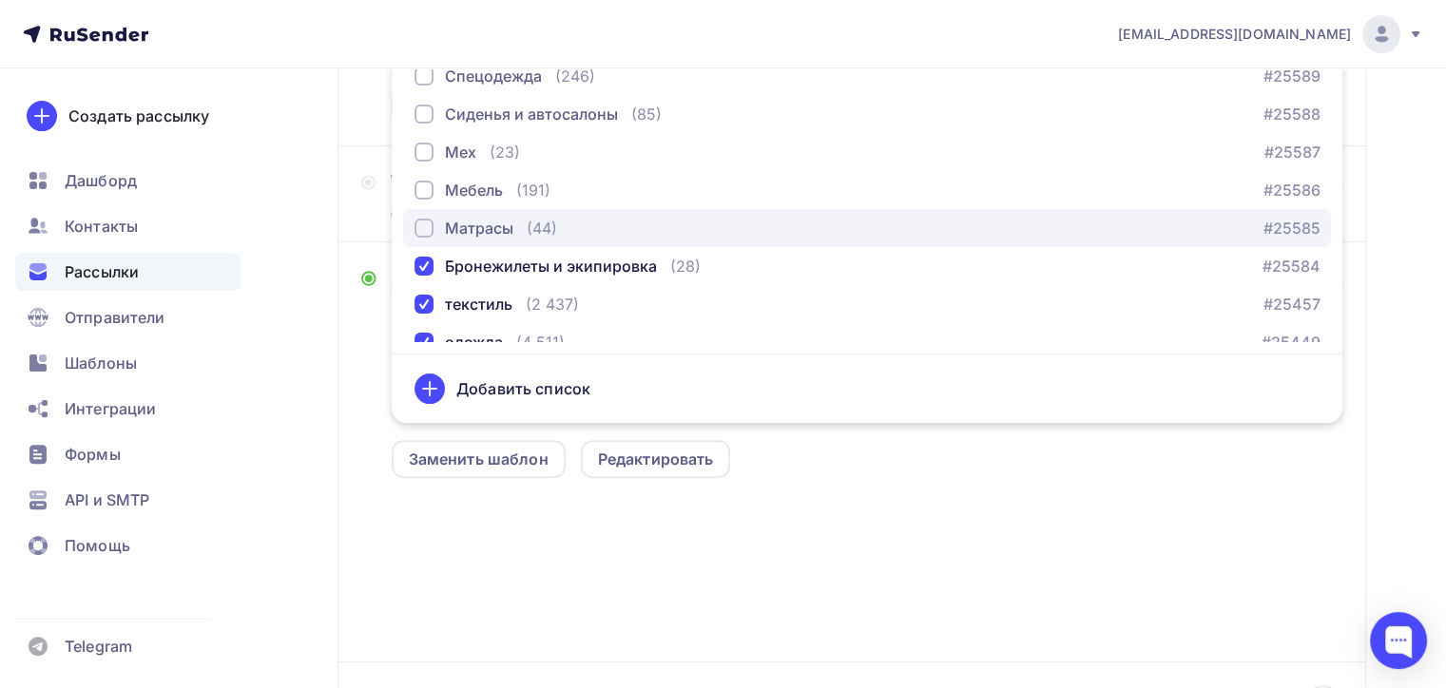
click at [423, 224] on div "button" at bounding box center [424, 228] width 19 height 19
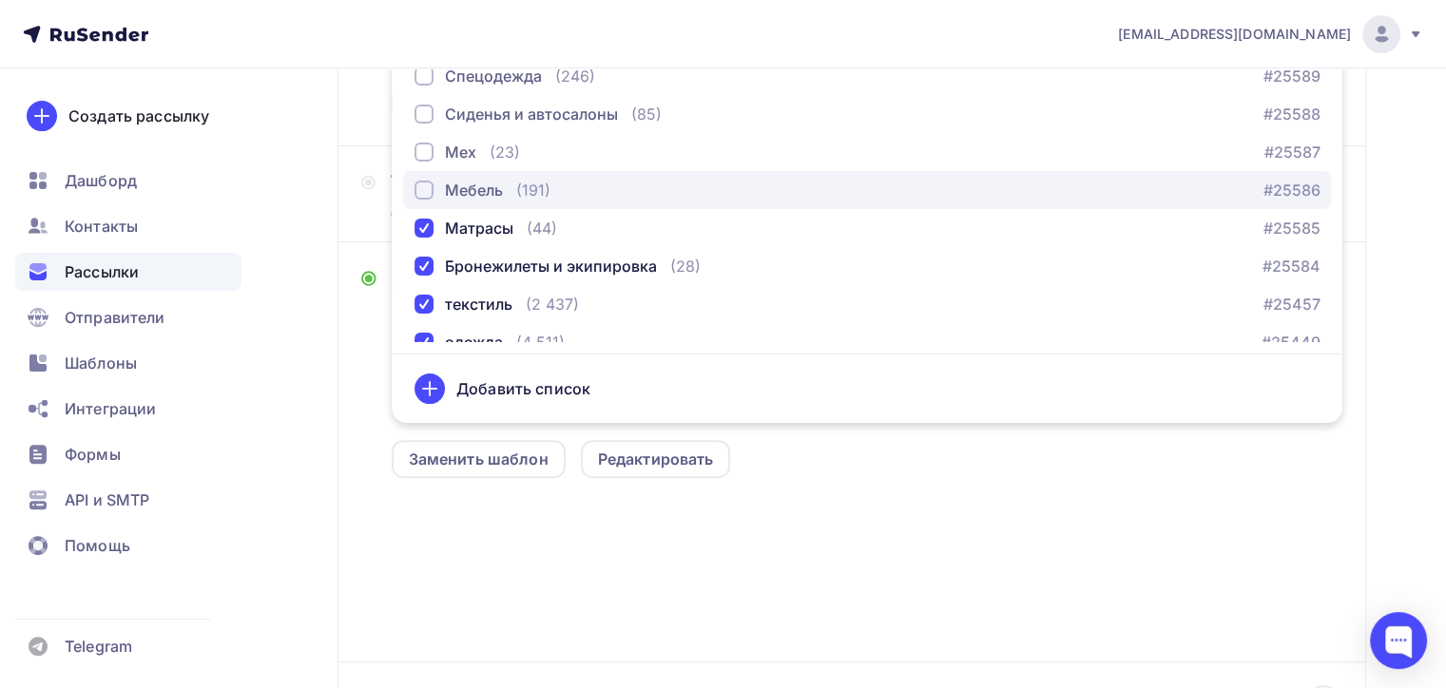
click at [421, 190] on div "button" at bounding box center [424, 190] width 19 height 19
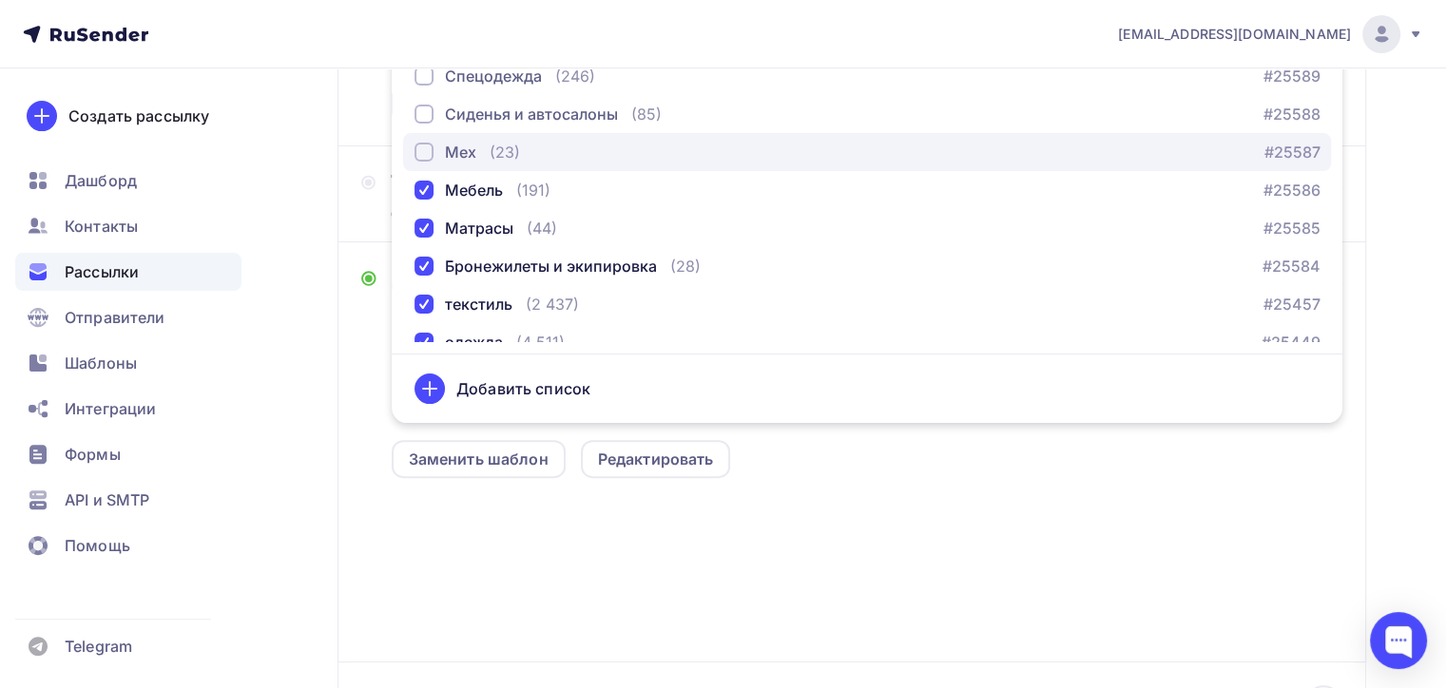
click at [423, 156] on div "button" at bounding box center [424, 152] width 19 height 19
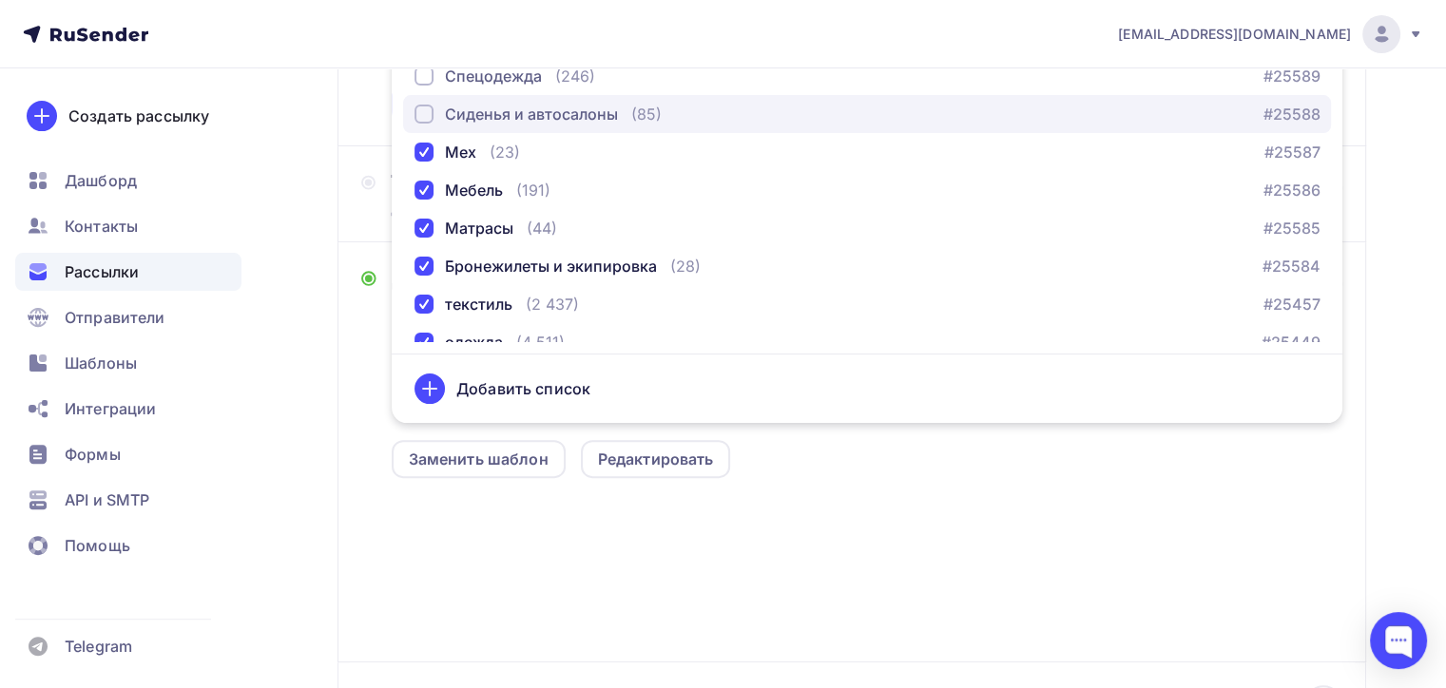
click at [425, 118] on div "button" at bounding box center [424, 114] width 19 height 19
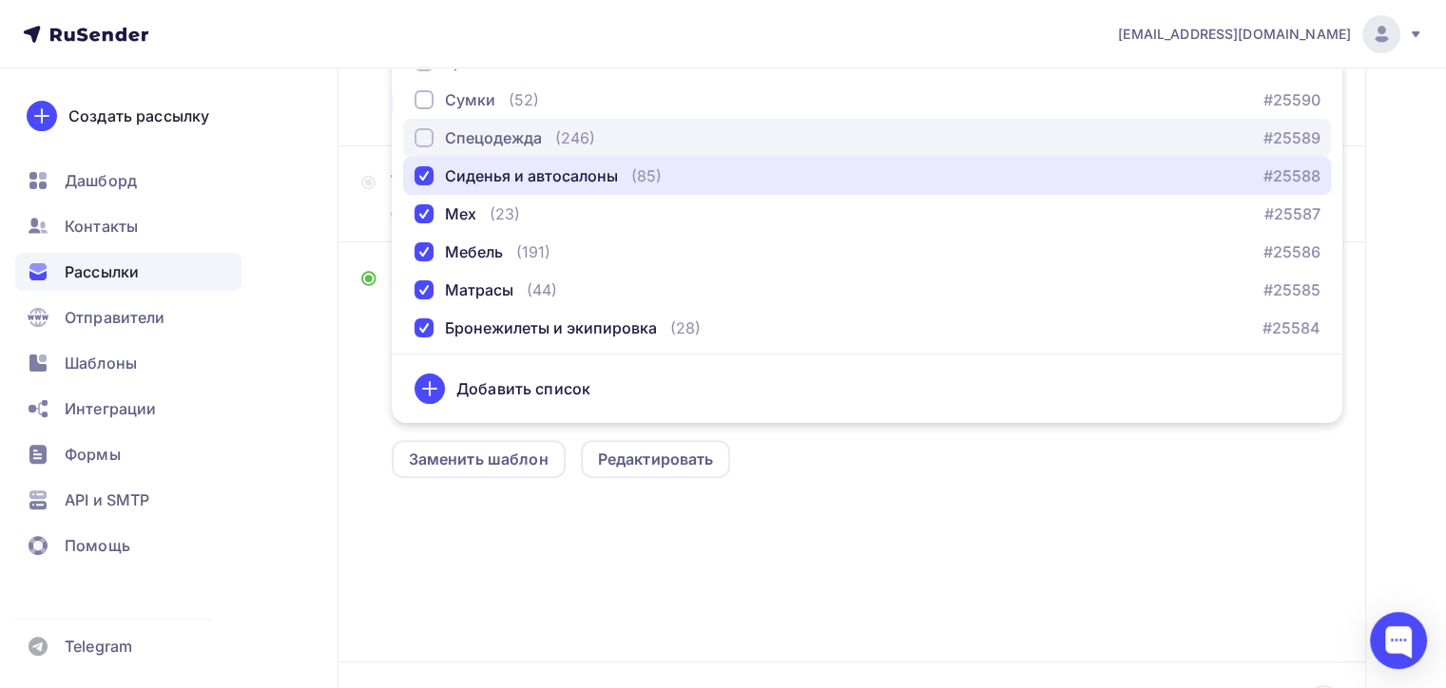
scroll to position [688, 0]
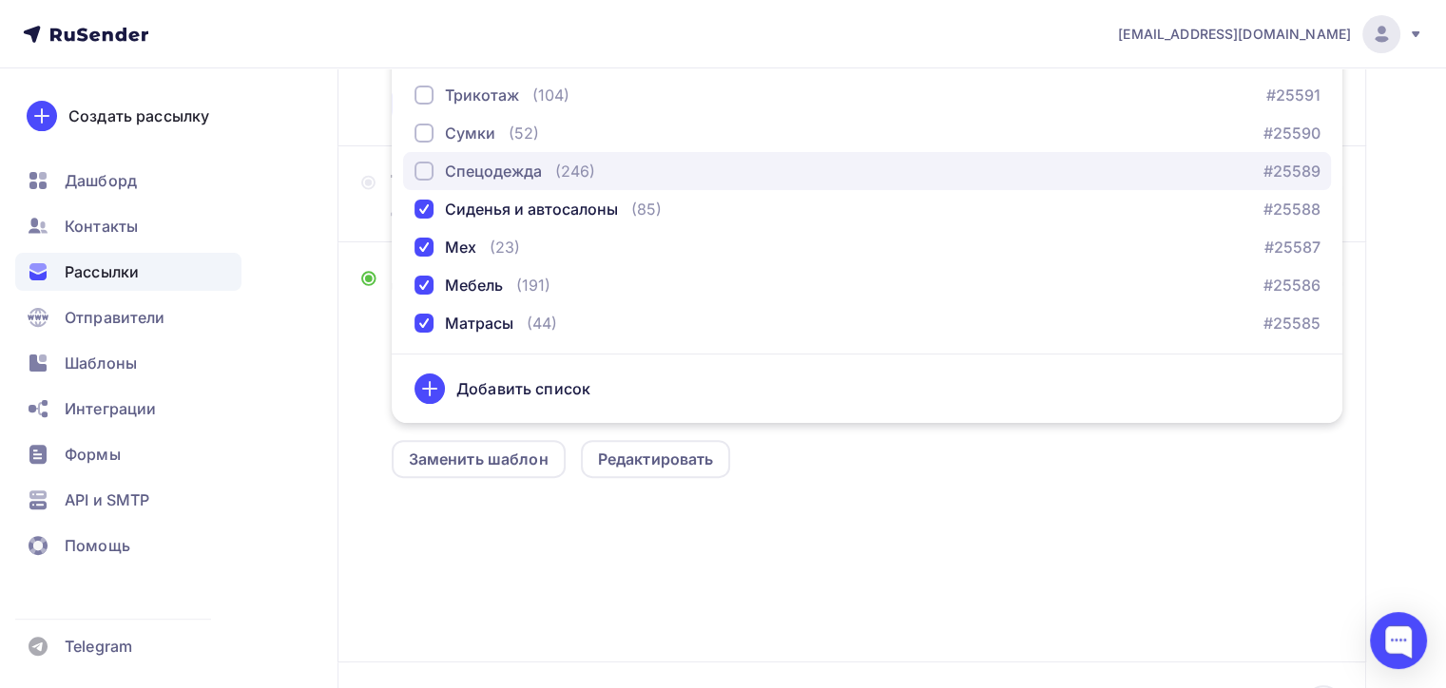
click at [432, 172] on div "button" at bounding box center [424, 171] width 19 height 19
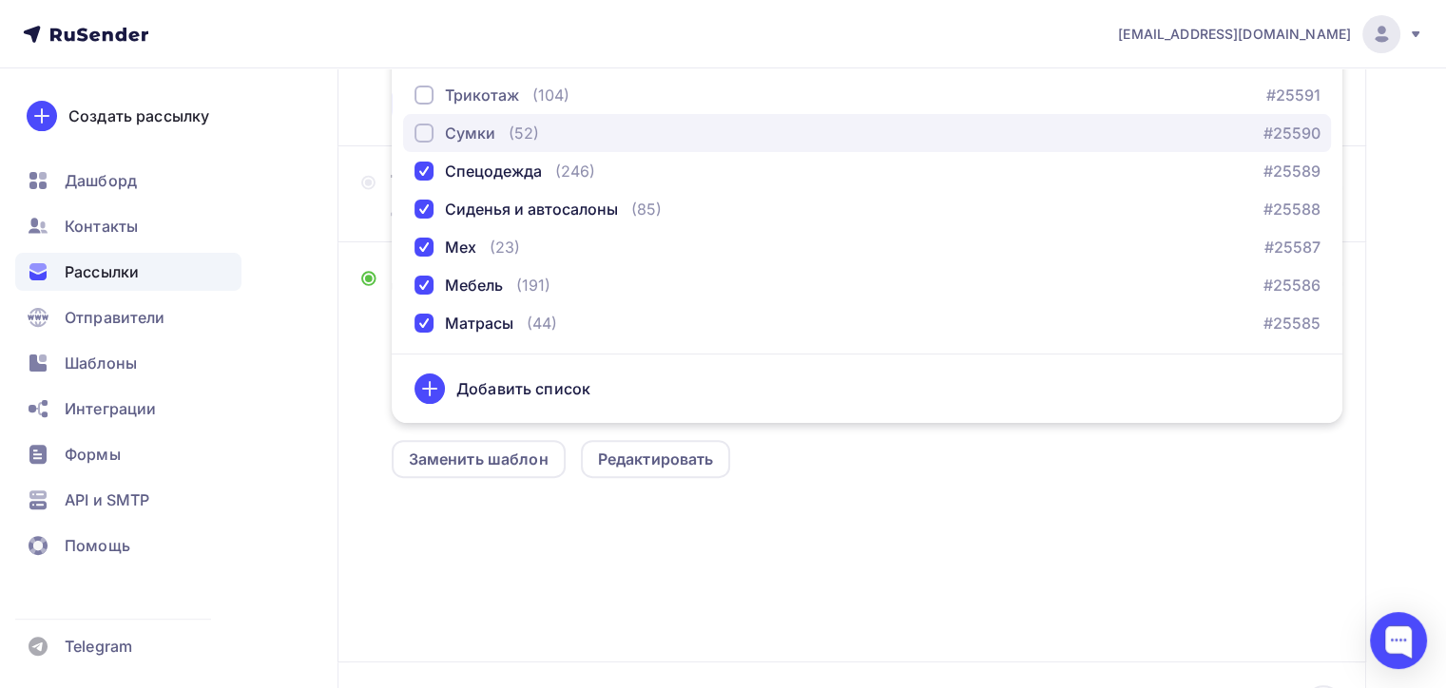
click at [430, 126] on div "button" at bounding box center [424, 133] width 19 height 19
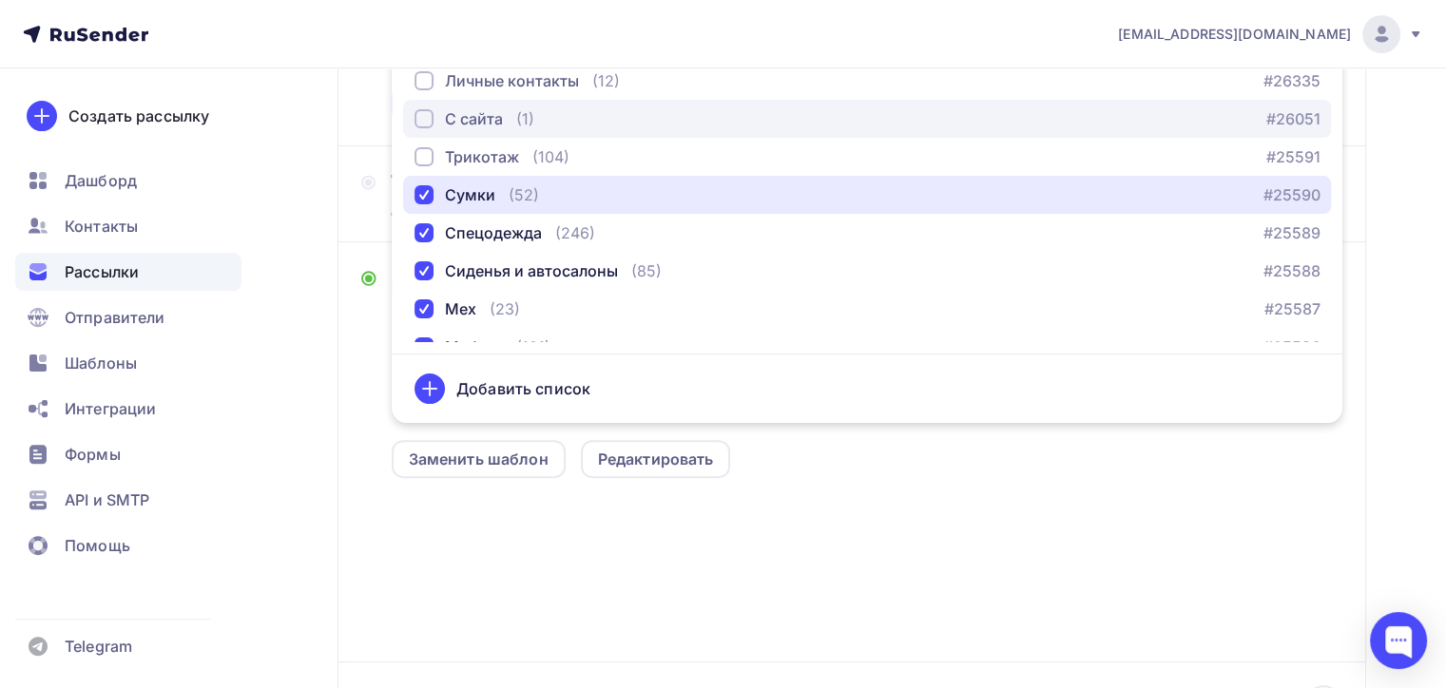
scroll to position [593, 0]
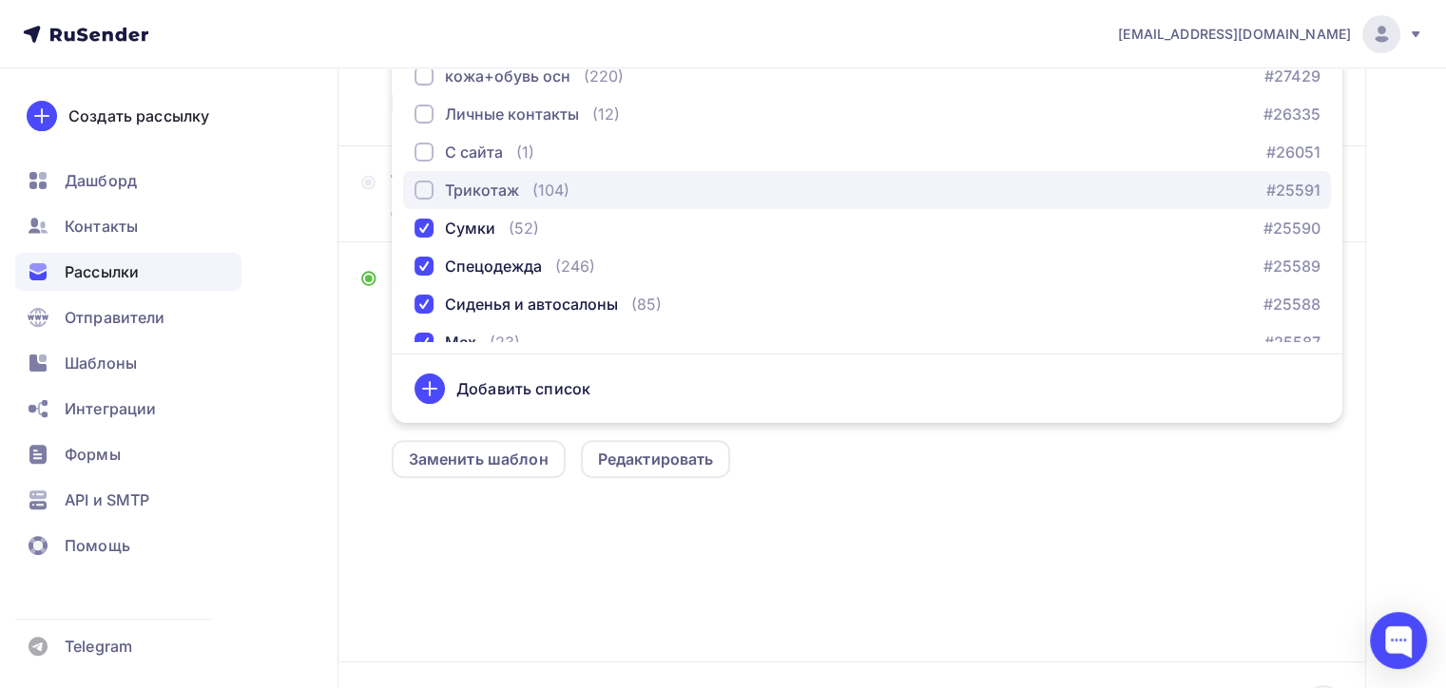
click at [431, 196] on div "button" at bounding box center [424, 190] width 19 height 19
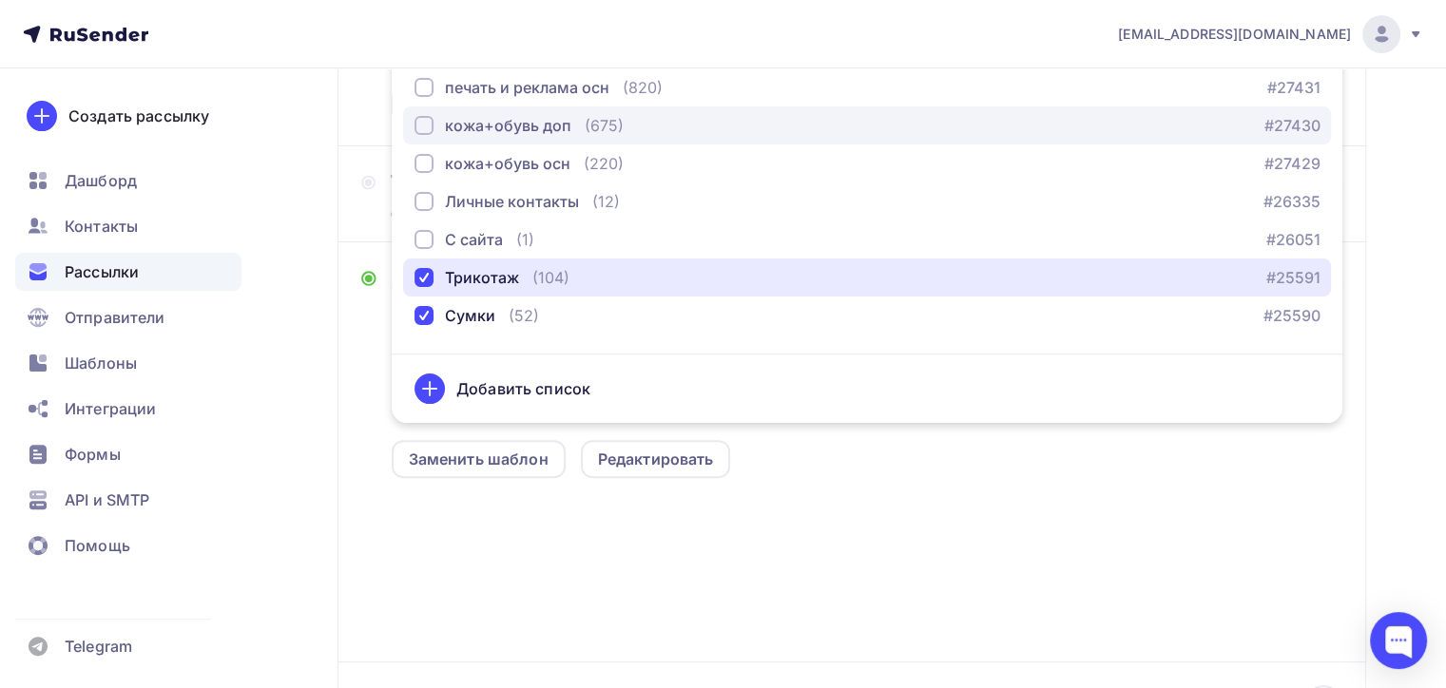
scroll to position [403, 0]
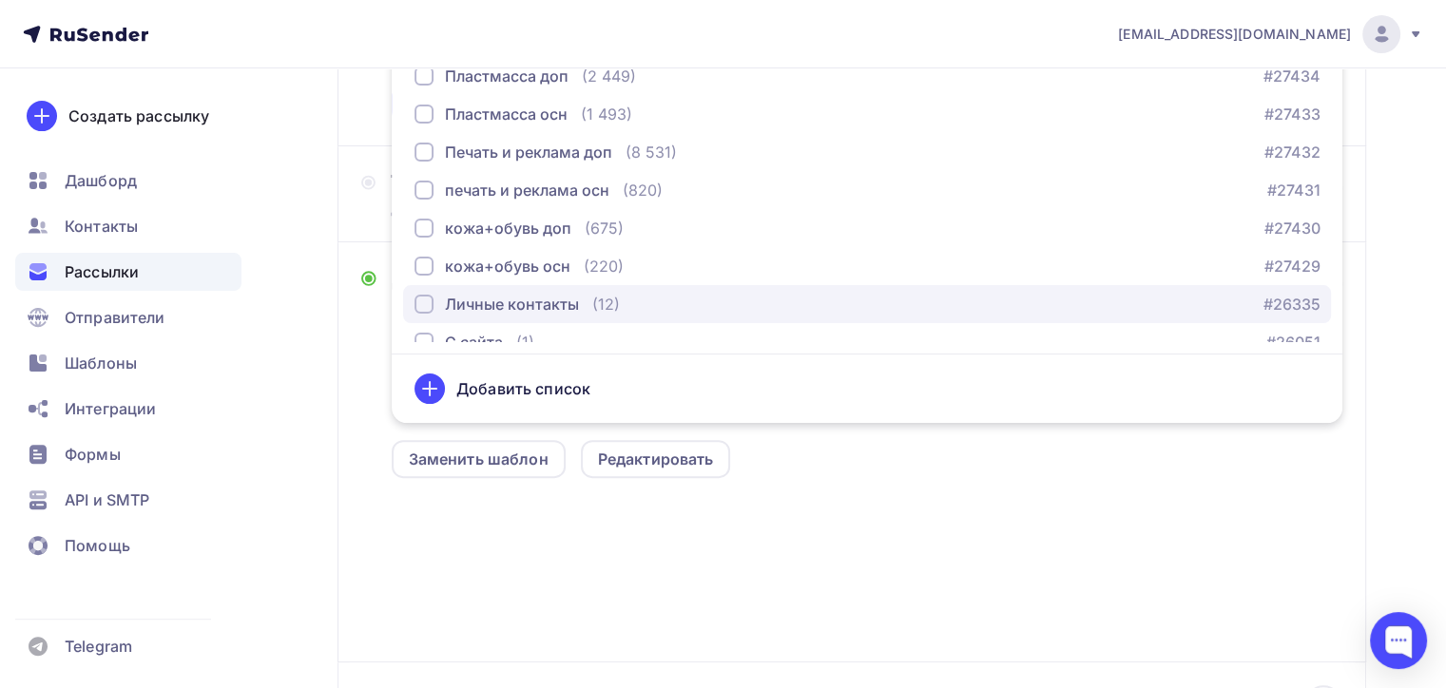
click at [426, 299] on div "button" at bounding box center [424, 304] width 19 height 19
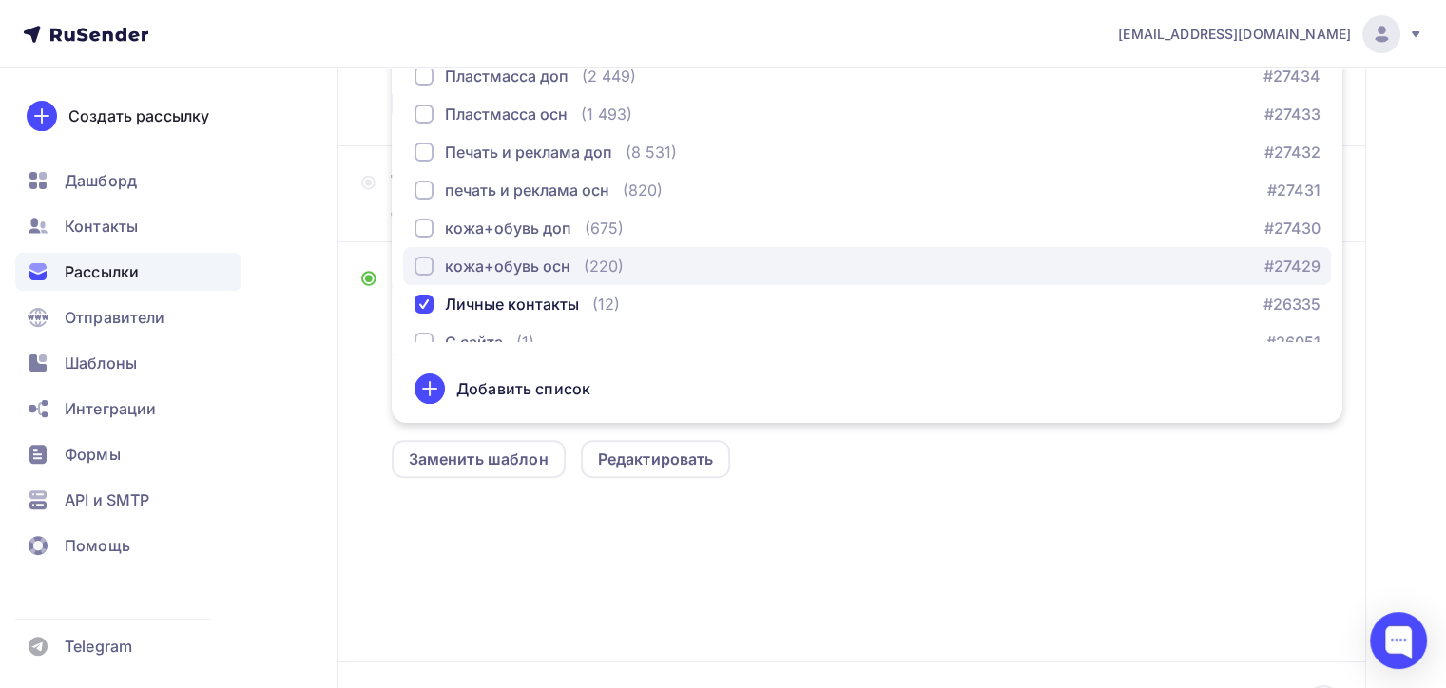
click at [423, 268] on div "button" at bounding box center [424, 266] width 19 height 19
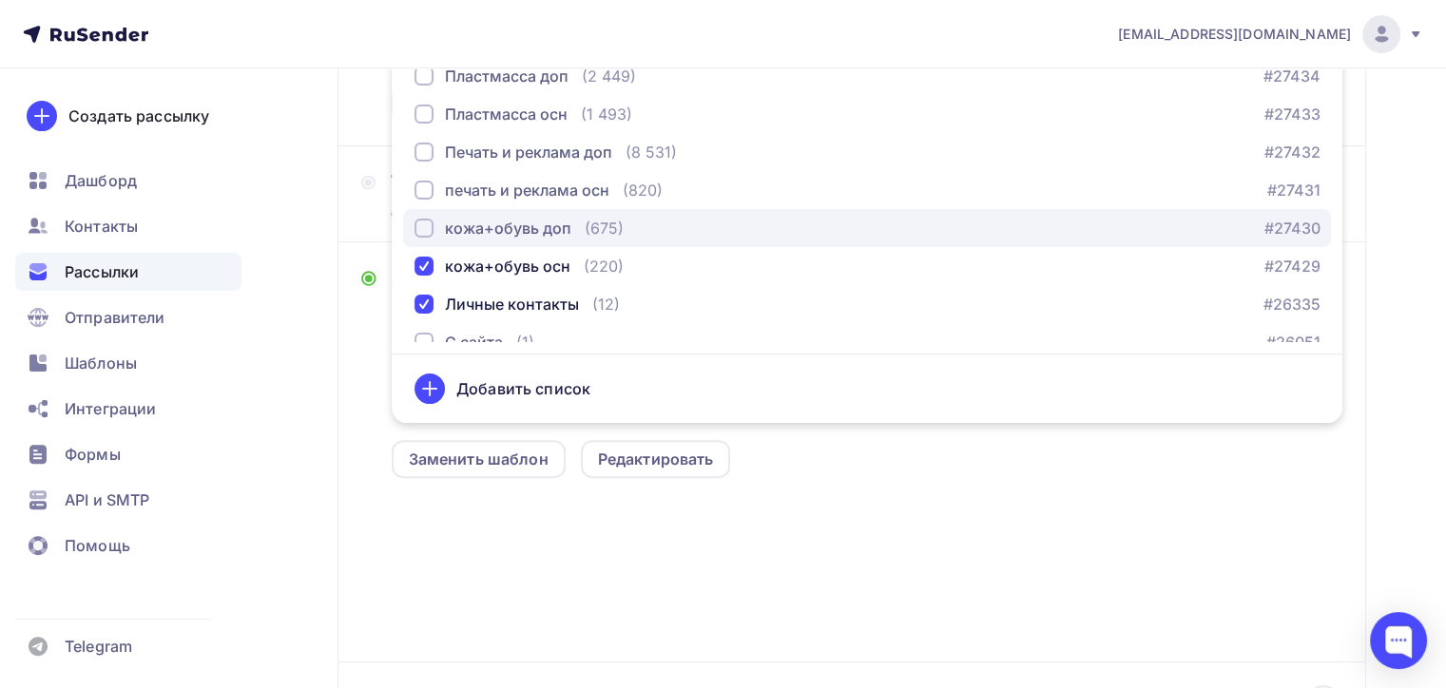
click at [424, 227] on div "button" at bounding box center [424, 228] width 19 height 19
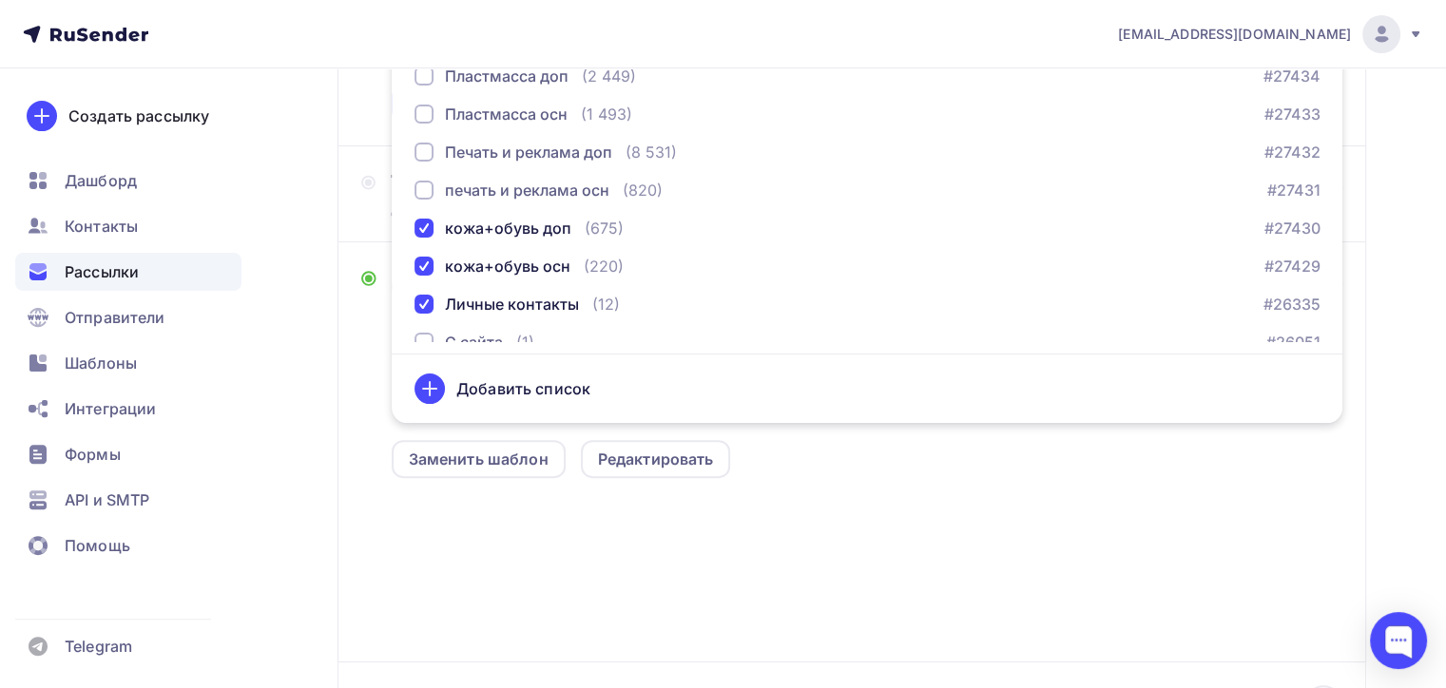
click at [848, 508] on div "Размер письма: 122 Kb Заменить шаблон Редактировать" at bounding box center [867, 503] width 951 height 317
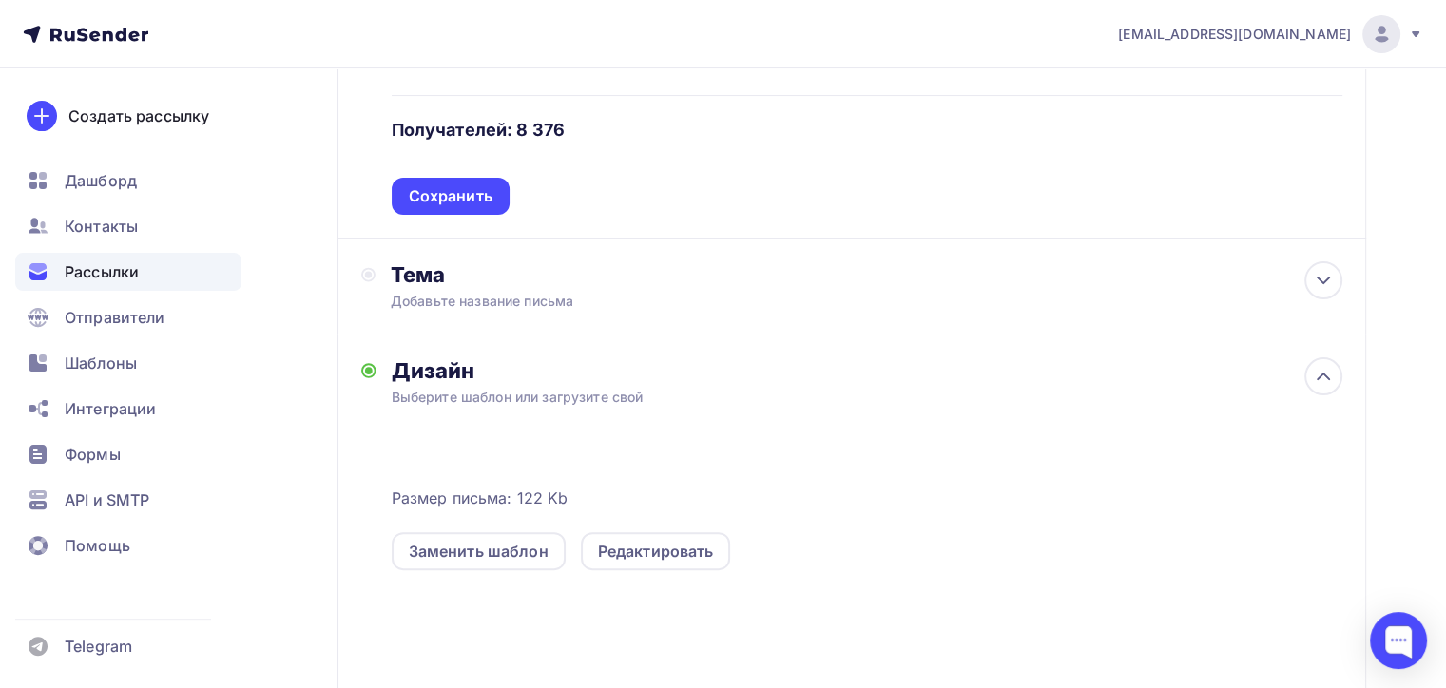
scroll to position [302, 0]
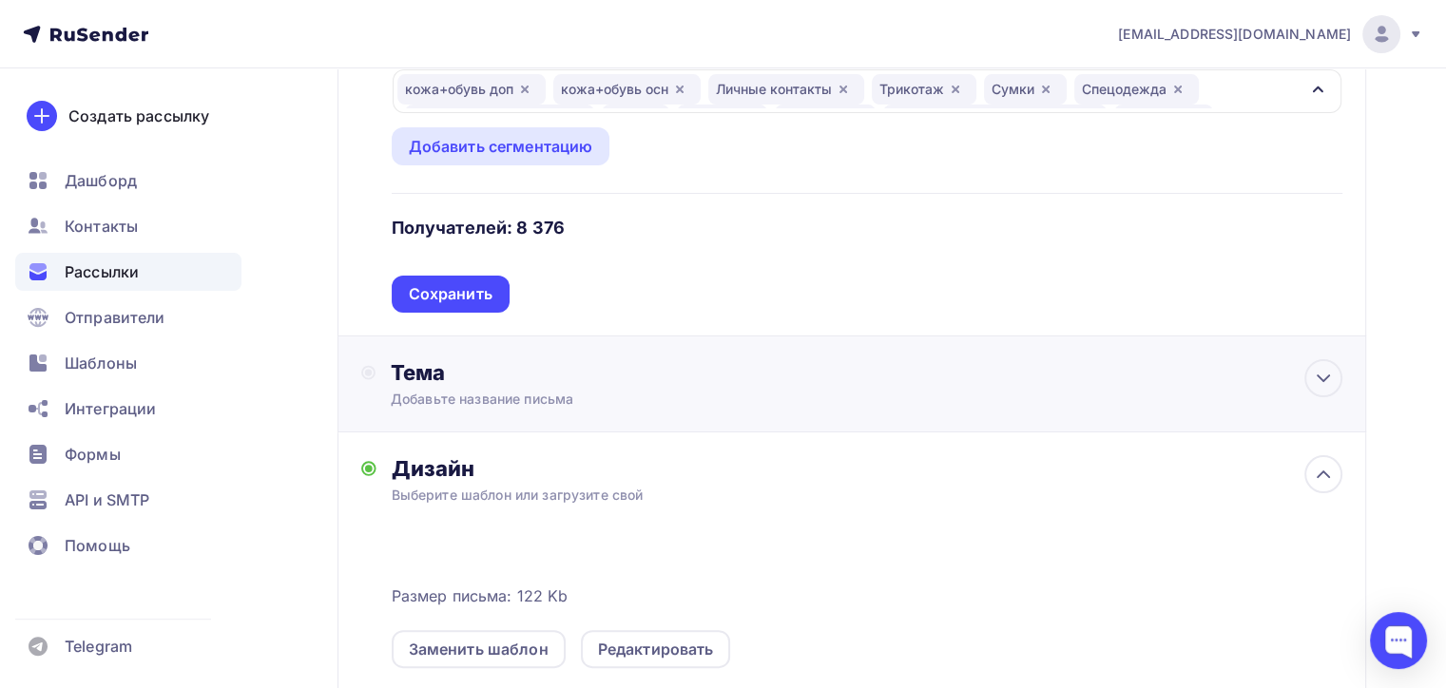
click at [759, 359] on div "Тема" at bounding box center [579, 372] width 376 height 27
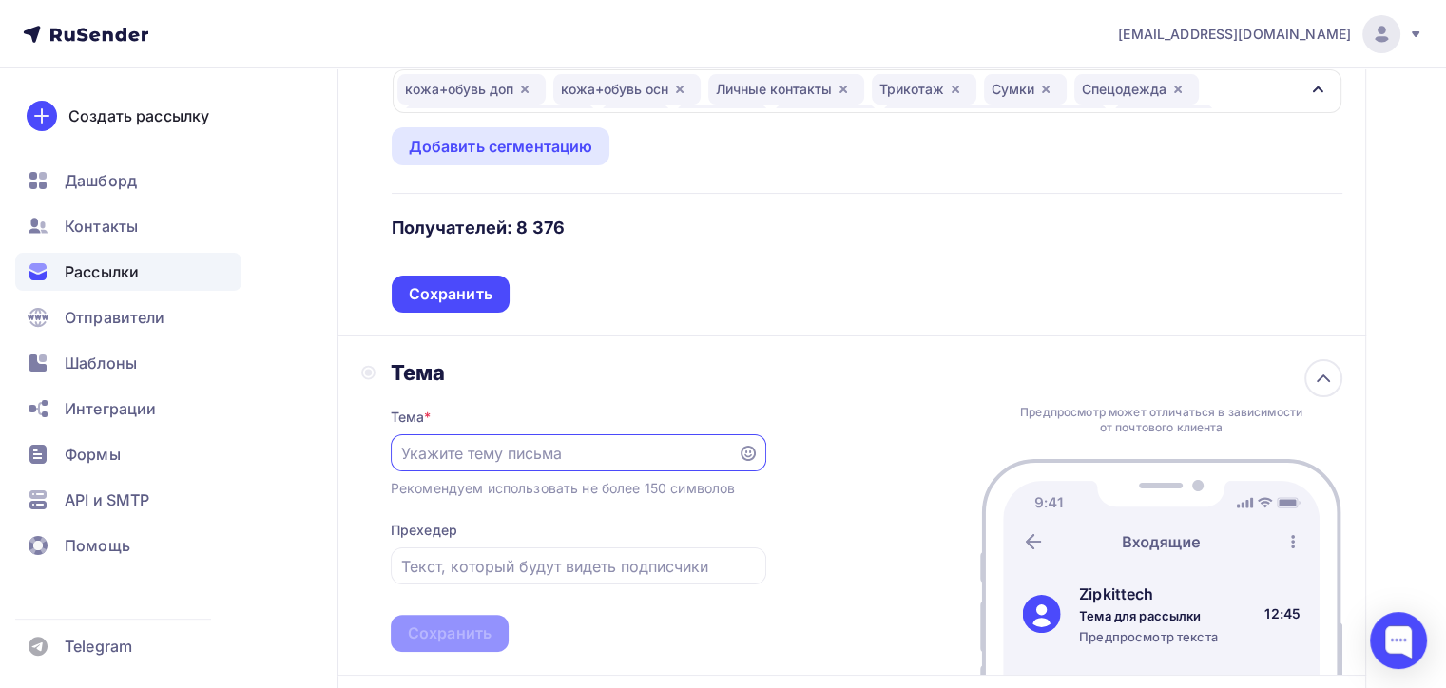
scroll to position [0, 0]
type input "H"
type input "Раскройный комплекс для тяжелых материалов"
click at [529, 567] on input "text" at bounding box center [578, 567] width 354 height 23
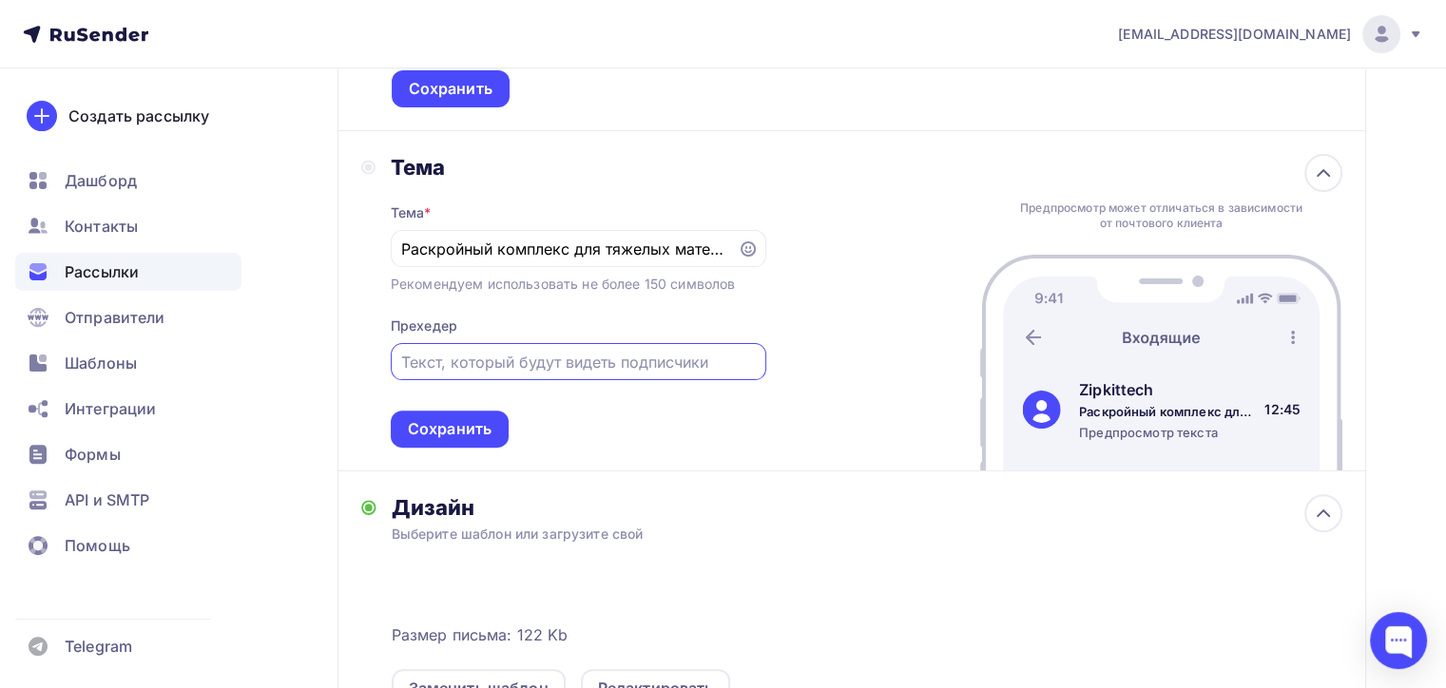
scroll to position [588, 0]
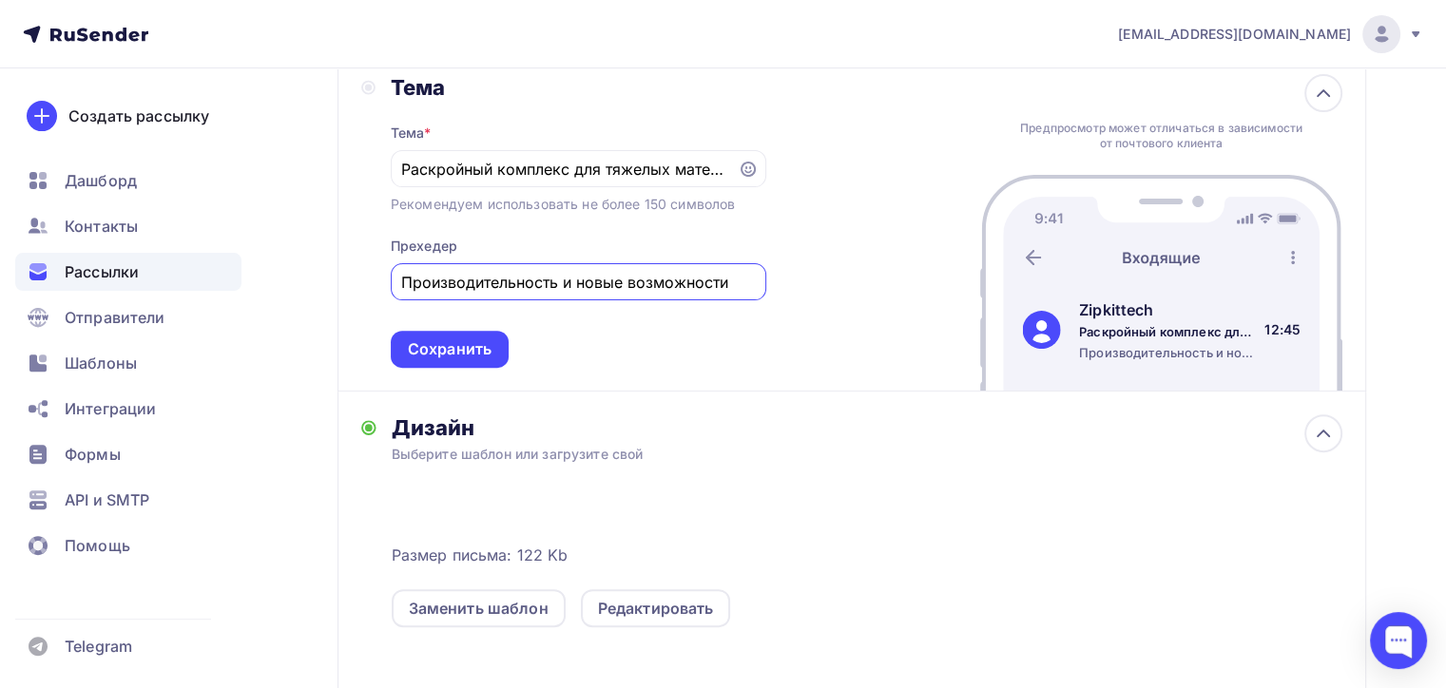
type input "Производительность и новые возможности"
click at [591, 379] on div "Тема Тема * Раскройный комплекс для тяжелых материалов Рекомендуем использовать…" at bounding box center [852, 221] width 1029 height 340
click at [474, 350] on div "Сохранить" at bounding box center [450, 350] width 84 height 22
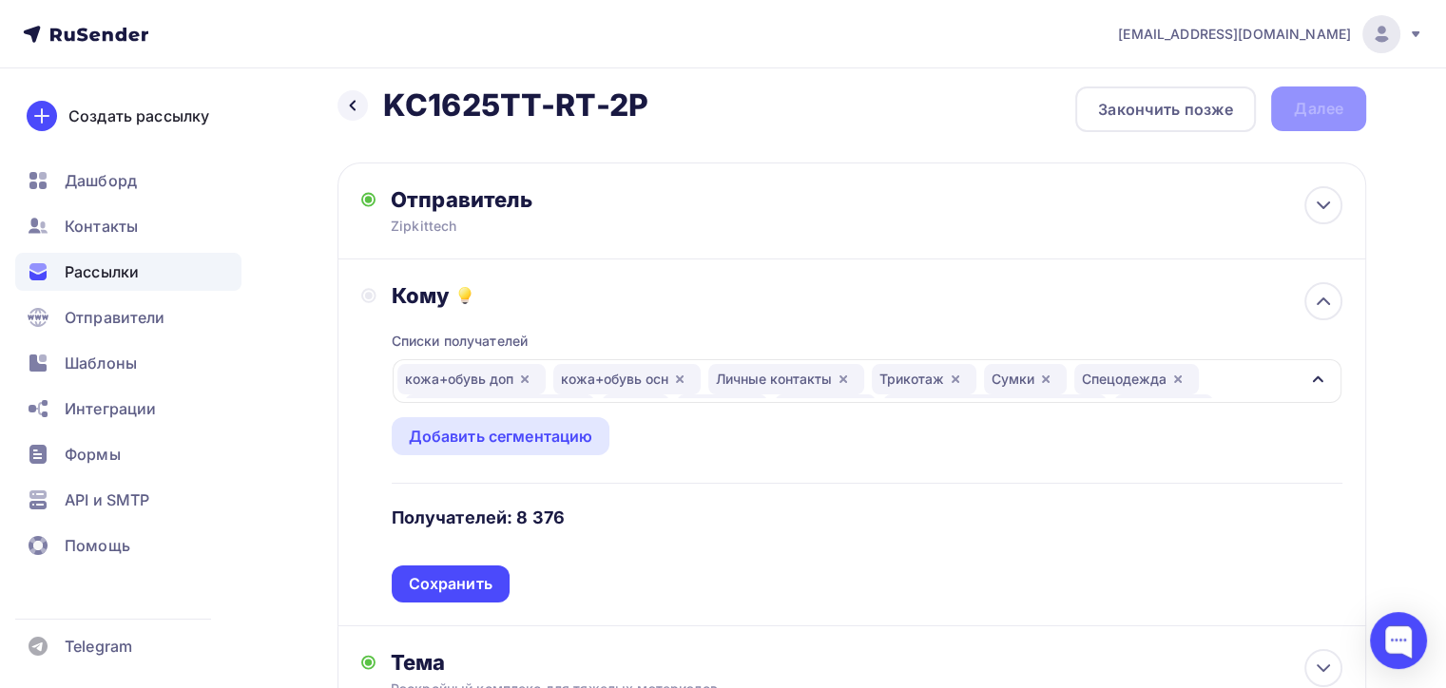
scroll to position [95, 0]
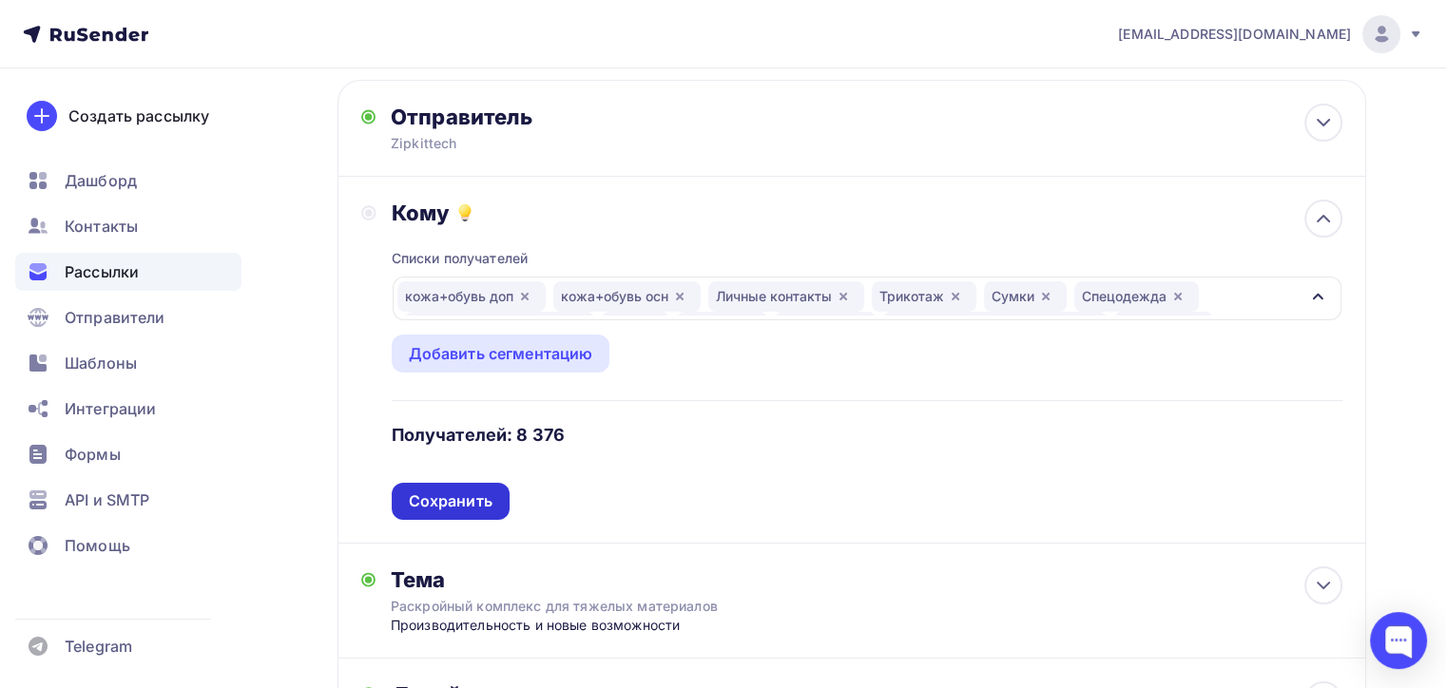
click at [422, 491] on div "Сохранить" at bounding box center [451, 502] width 84 height 22
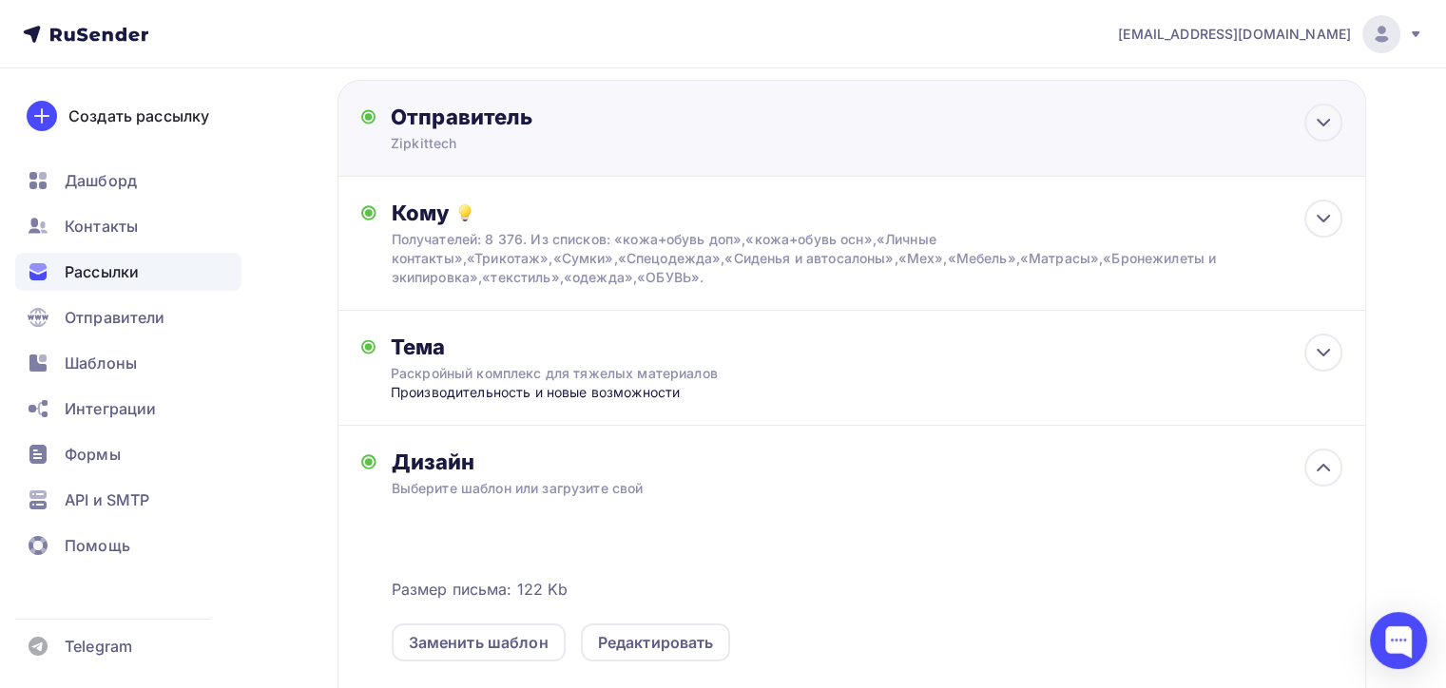
scroll to position [0, 0]
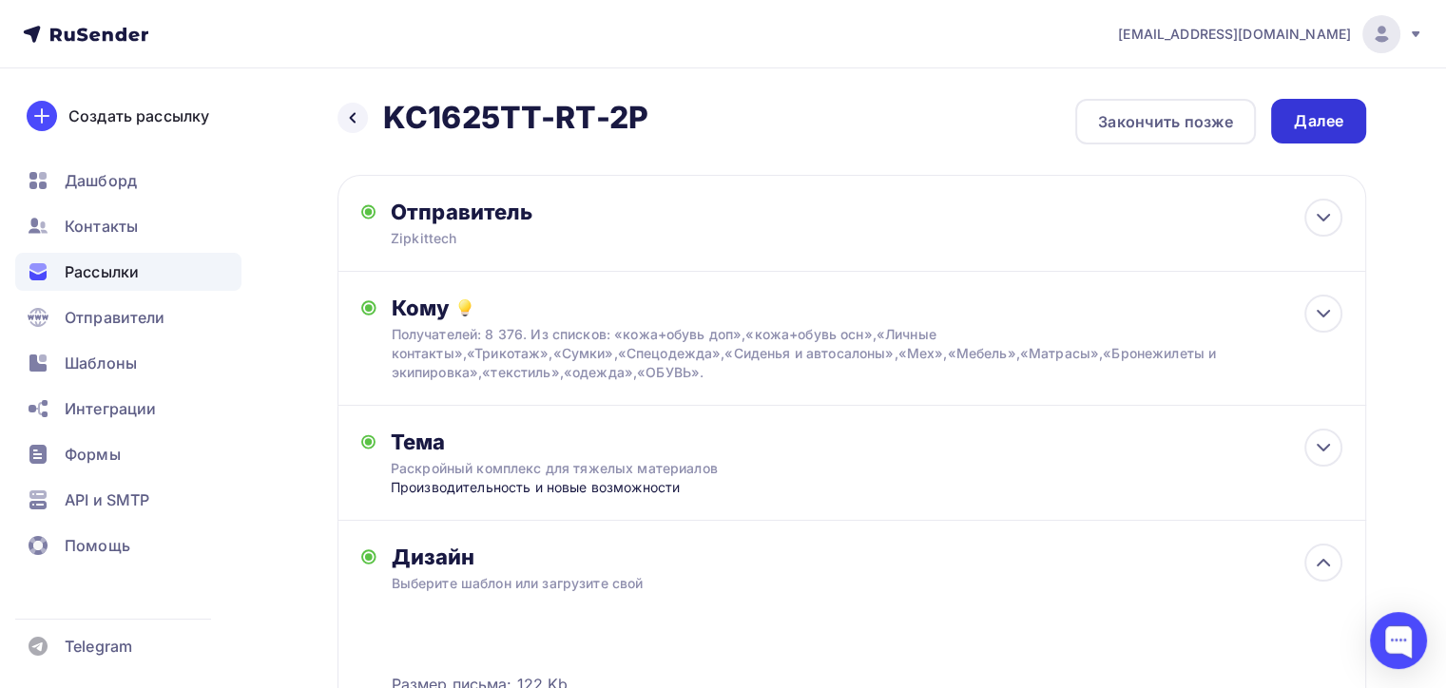
click at [1307, 118] on div "Далее" at bounding box center [1318, 121] width 49 height 22
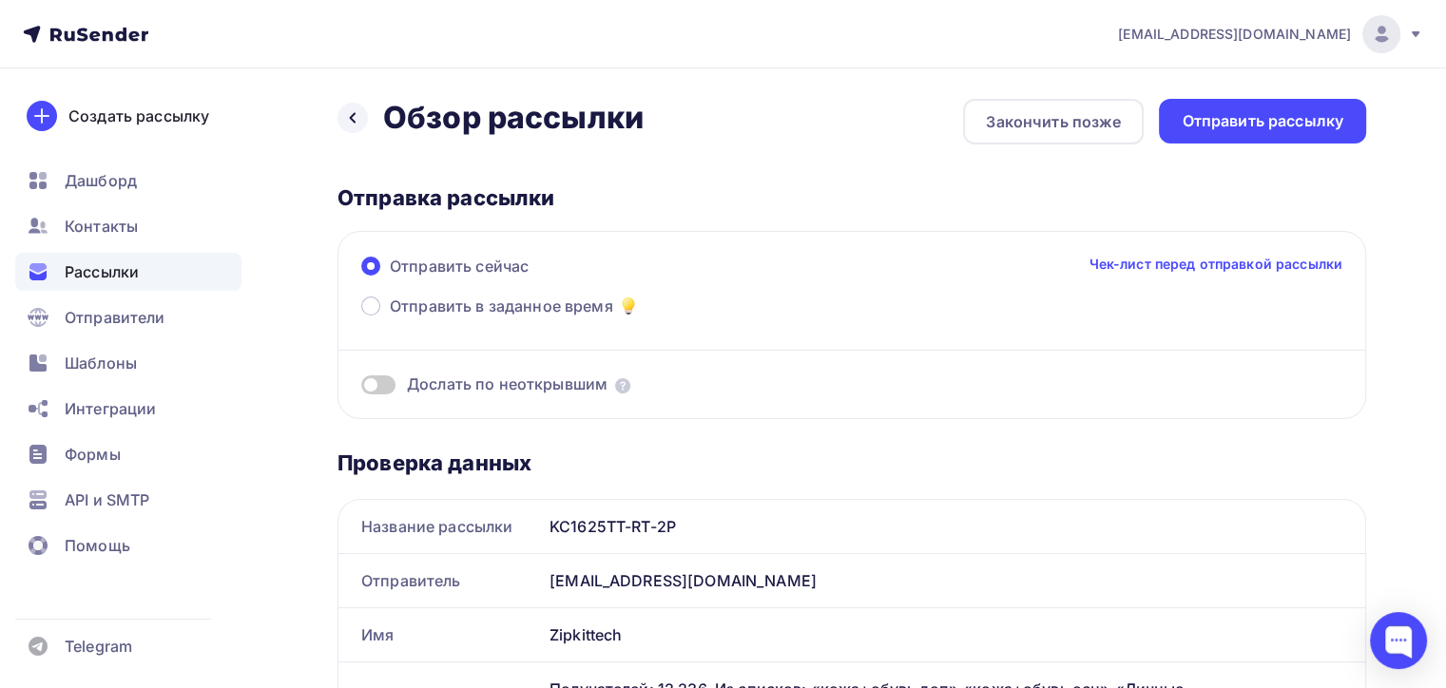
click at [380, 376] on span at bounding box center [378, 385] width 34 height 19
click at [361, 388] on input "checkbox" at bounding box center [361, 388] width 0 height 0
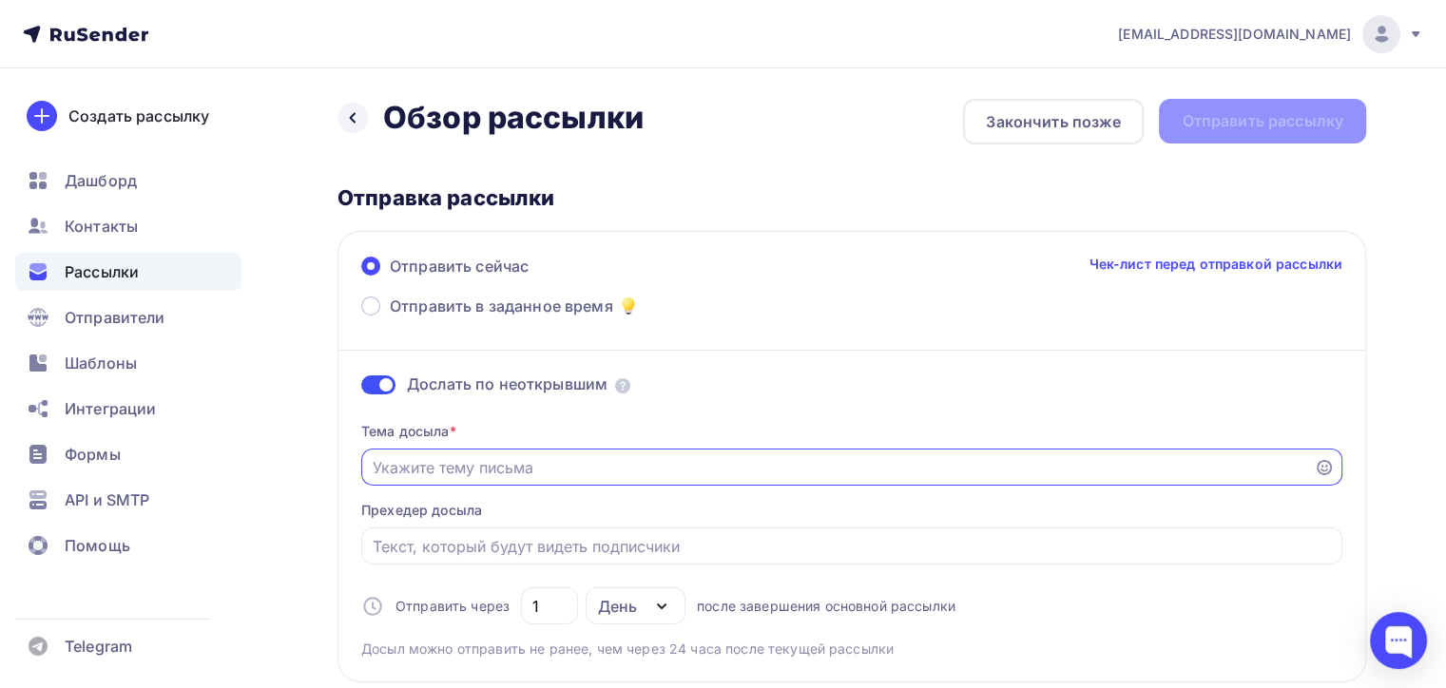
click at [535, 456] on input "Отправить в заданное время" at bounding box center [838, 467] width 931 height 23
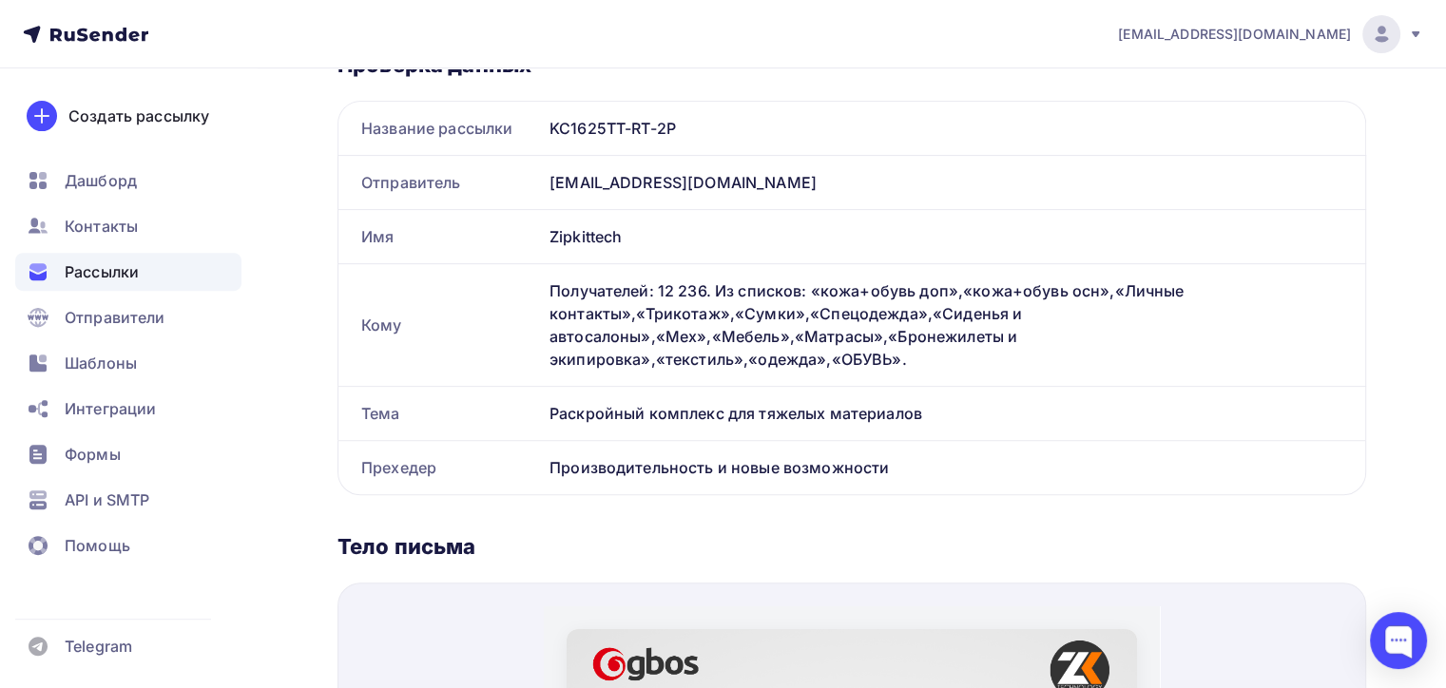
scroll to position [666, 0]
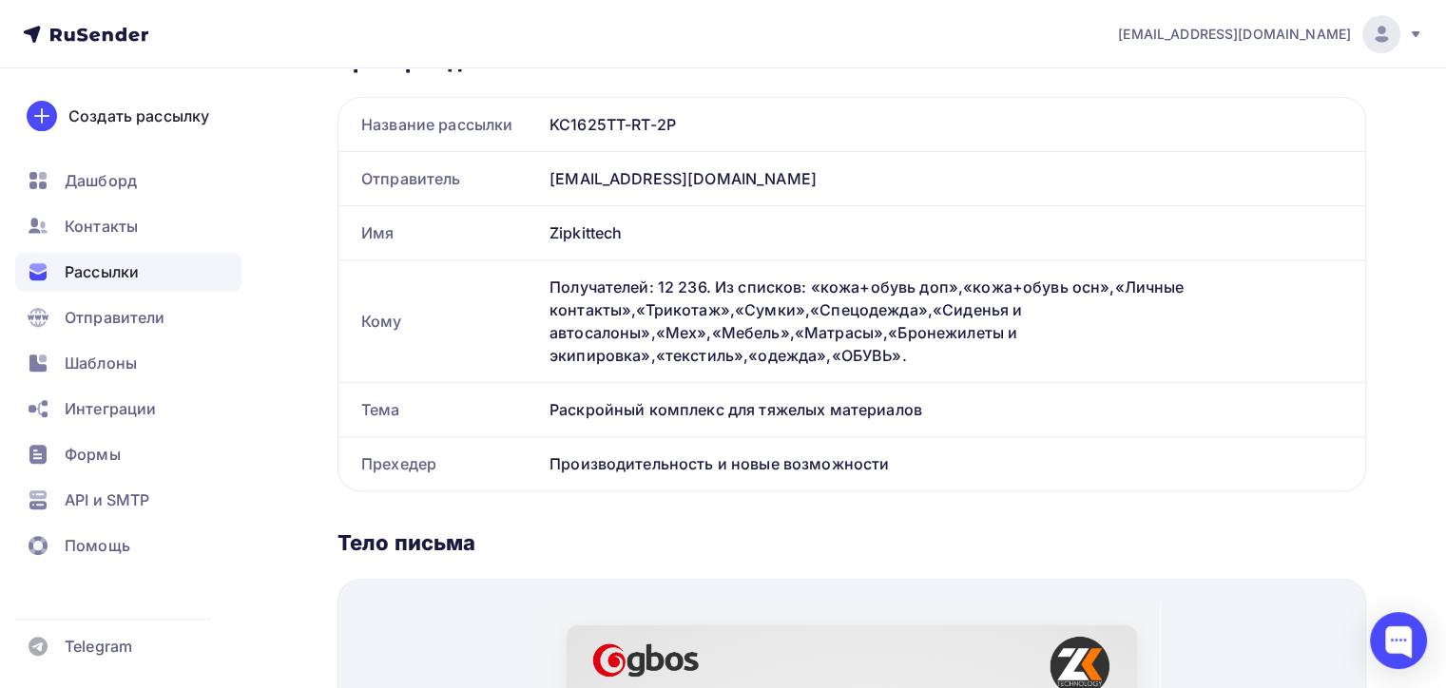
drag, startPoint x: 533, startPoint y: 412, endPoint x: 981, endPoint y: 409, distance: 447.9
click at [981, 409] on div "Тема Раскройный комплекс для тяжелых материалов" at bounding box center [852, 409] width 1027 height 53
copy div "Тема Раскройный комплекс для тяжелых материалов"
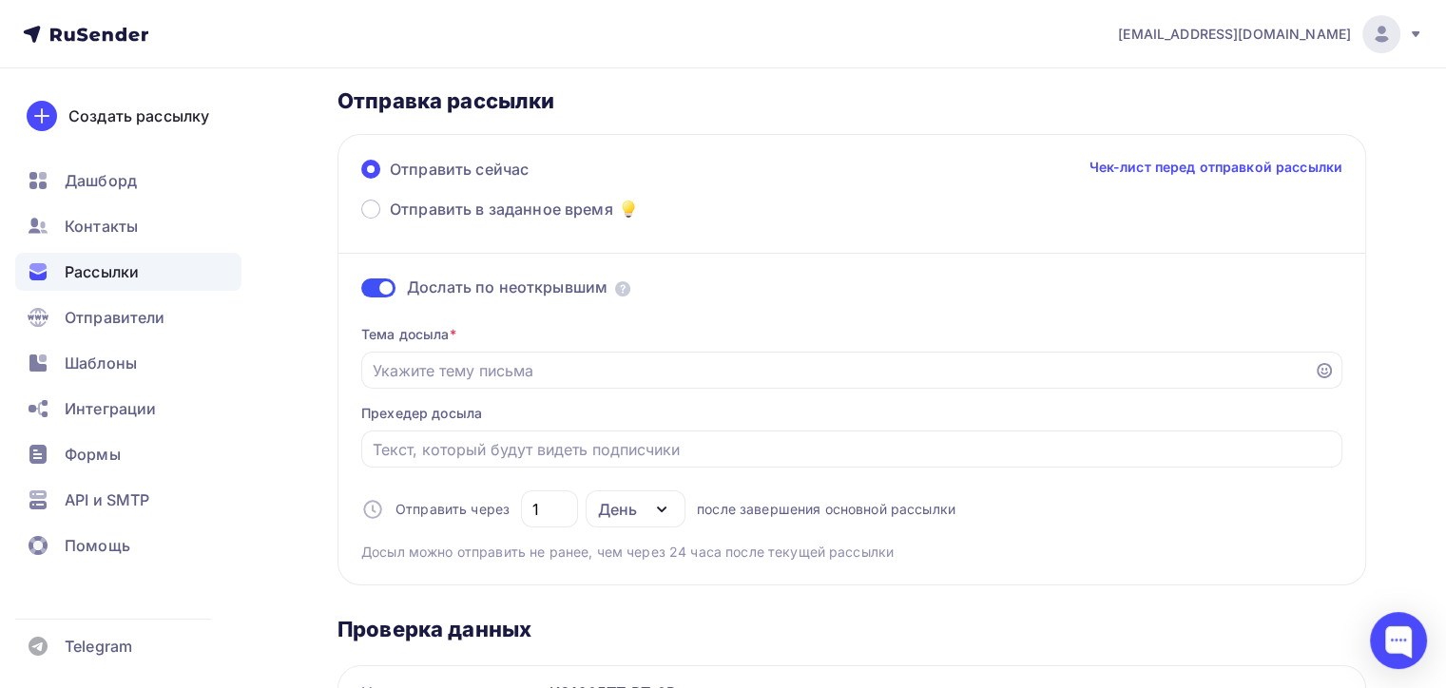
scroll to position [0, 0]
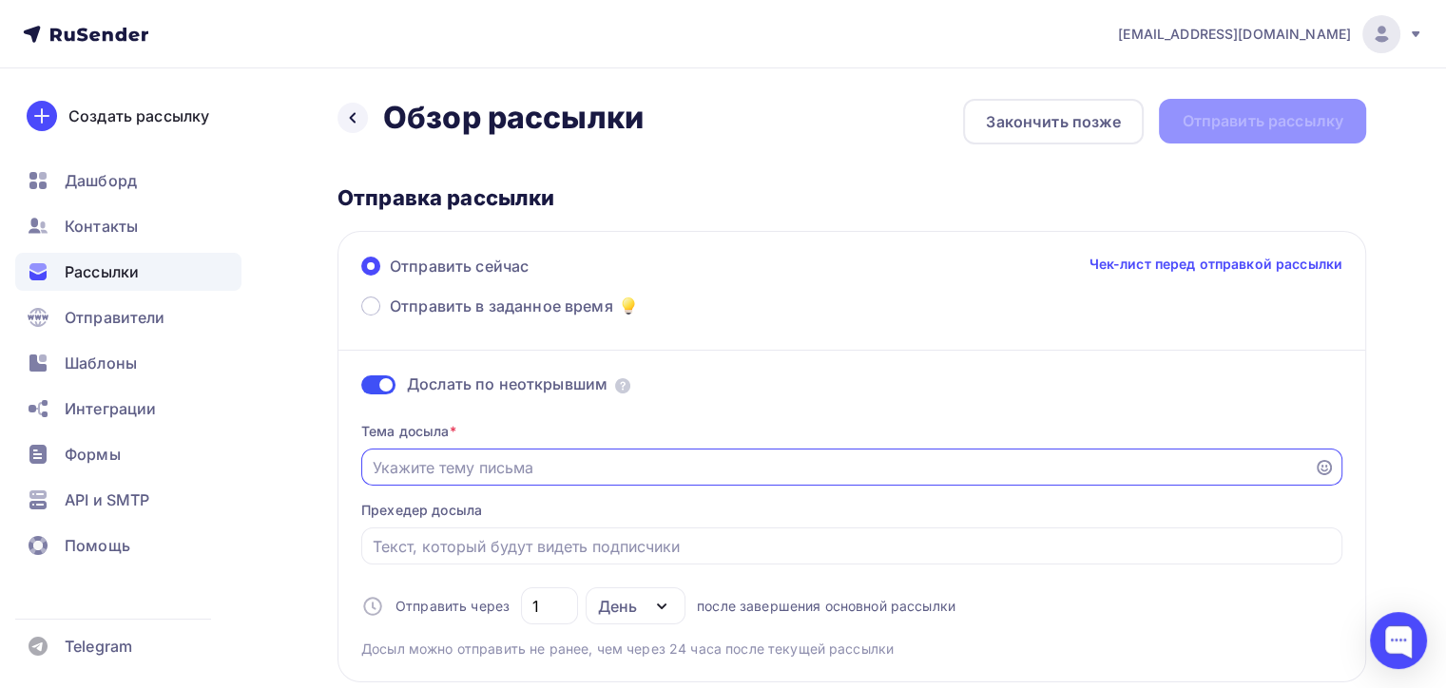
click at [499, 466] on input "Отправить в заданное время" at bounding box center [838, 467] width 931 height 23
paste input "Раскройный комплекс для тяжелых материалов"
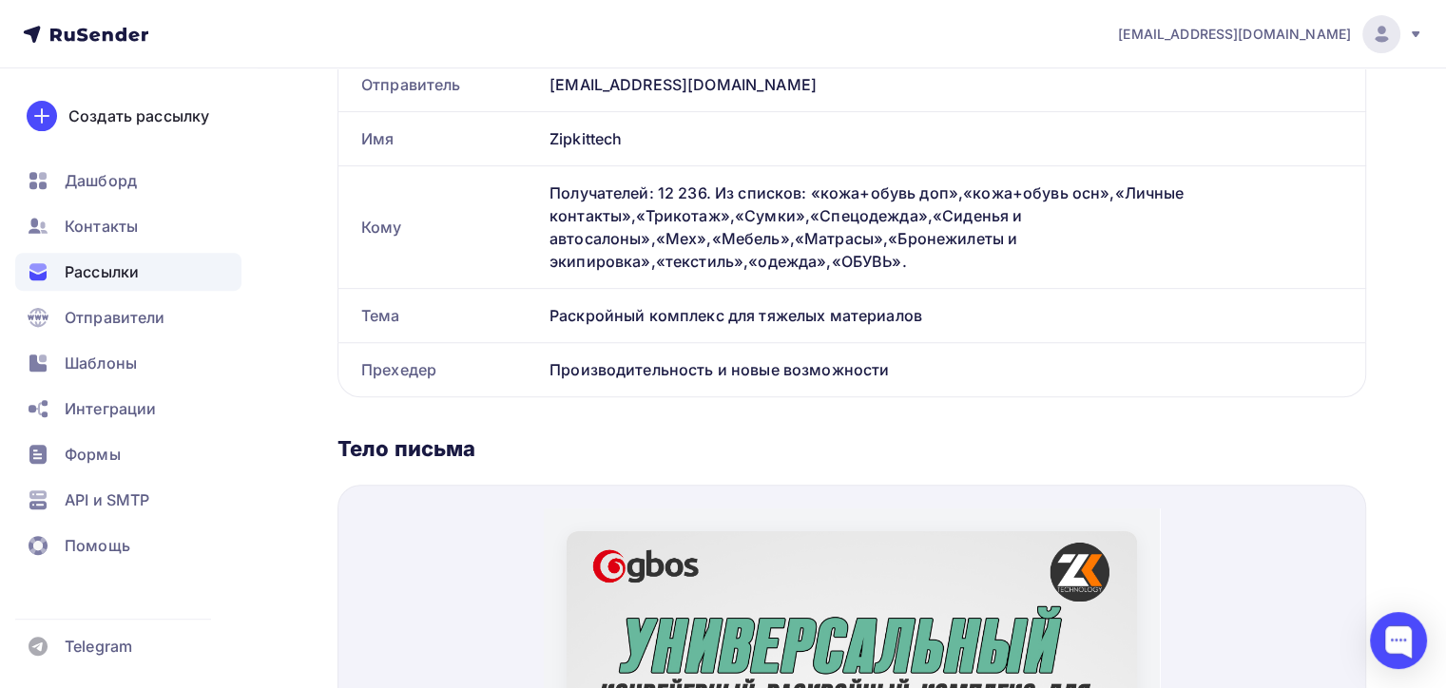
scroll to position [761, 0]
type input "Раскройный комплекс для тяжелых материалов"
drag, startPoint x: 895, startPoint y: 362, endPoint x: 511, endPoint y: 372, distance: 384.3
click at [511, 372] on div "Прехедер Производительность и новые возможности" at bounding box center [852, 368] width 1027 height 53
copy div "Прехедер Производительность и новые возможности"
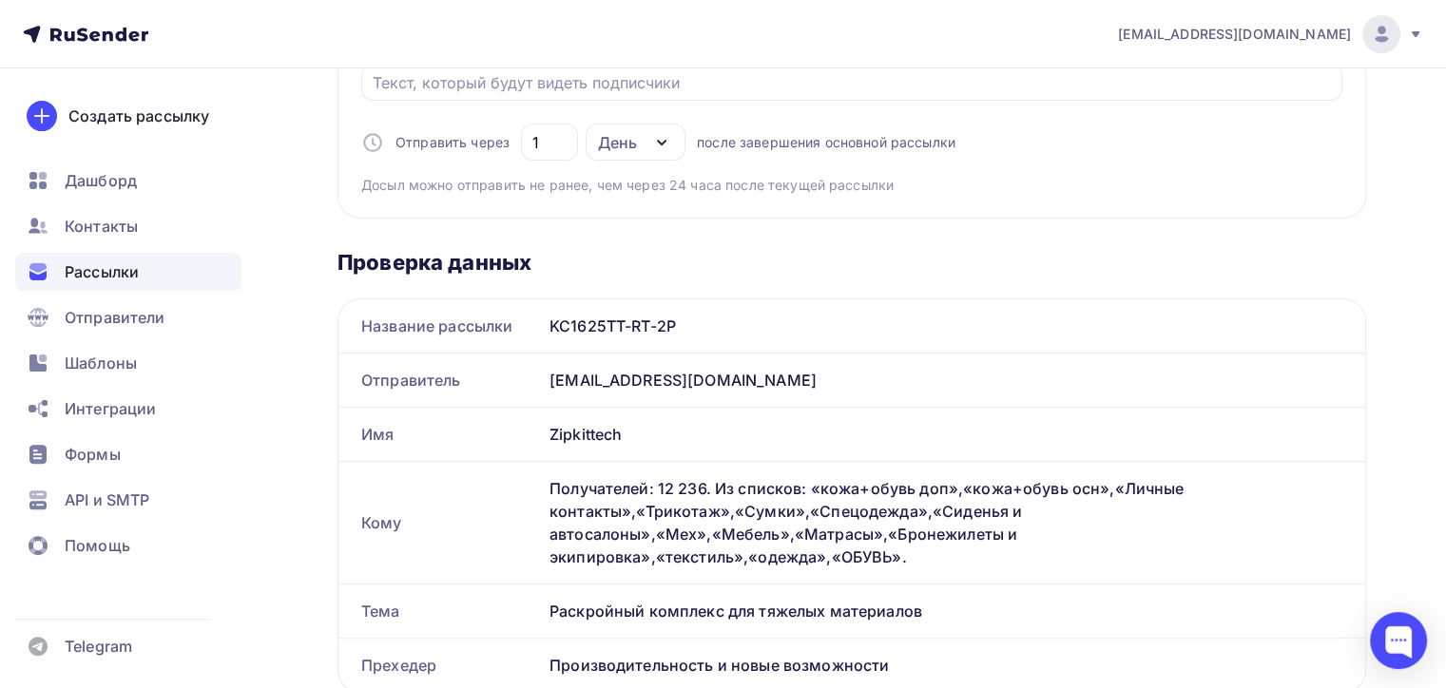
scroll to position [380, 0]
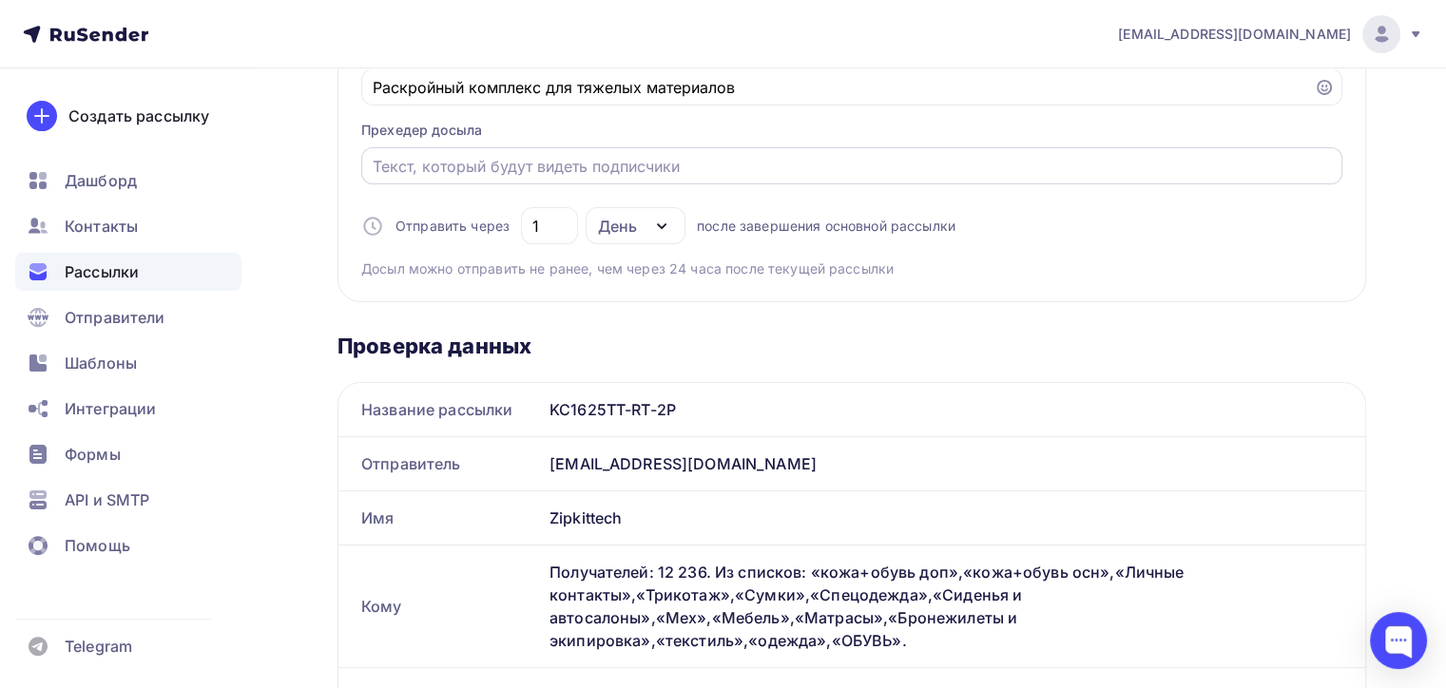
click at [591, 171] on input "Отправить в заданное время" at bounding box center [852, 166] width 959 height 23
paste input "Производительность и новые возможности"
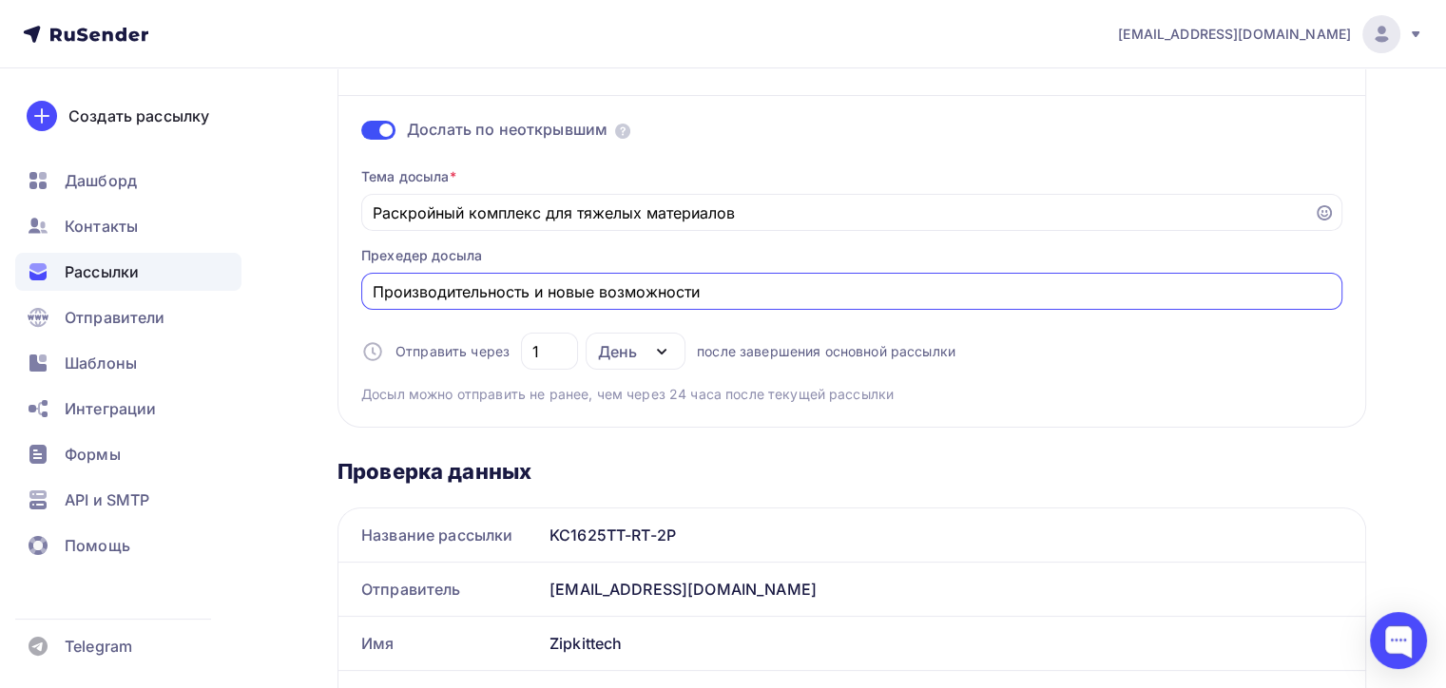
scroll to position [0, 0]
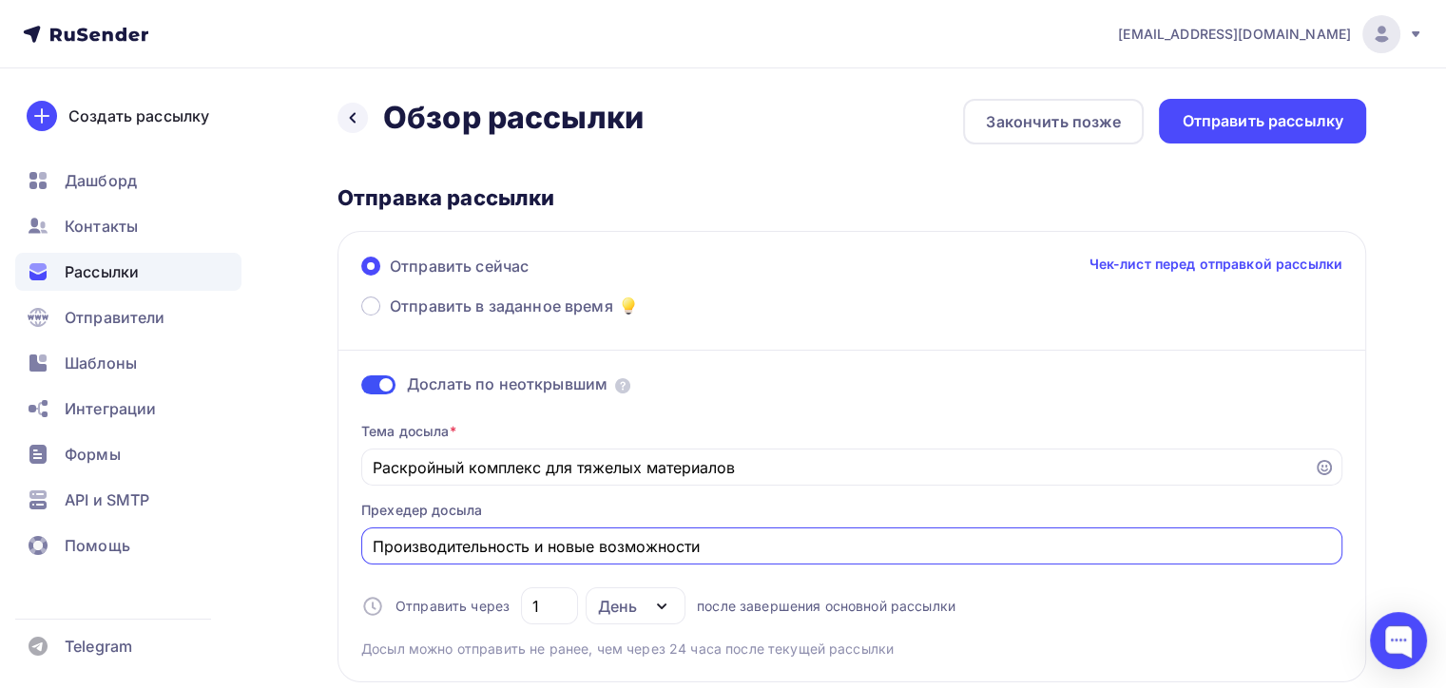
type input "Производительность и новые возможности"
click at [1004, 310] on div "Отправить сейчас Чек-лист перед отправкой рассылки Отправить в заданное время Д…" at bounding box center [852, 457] width 1029 height 452
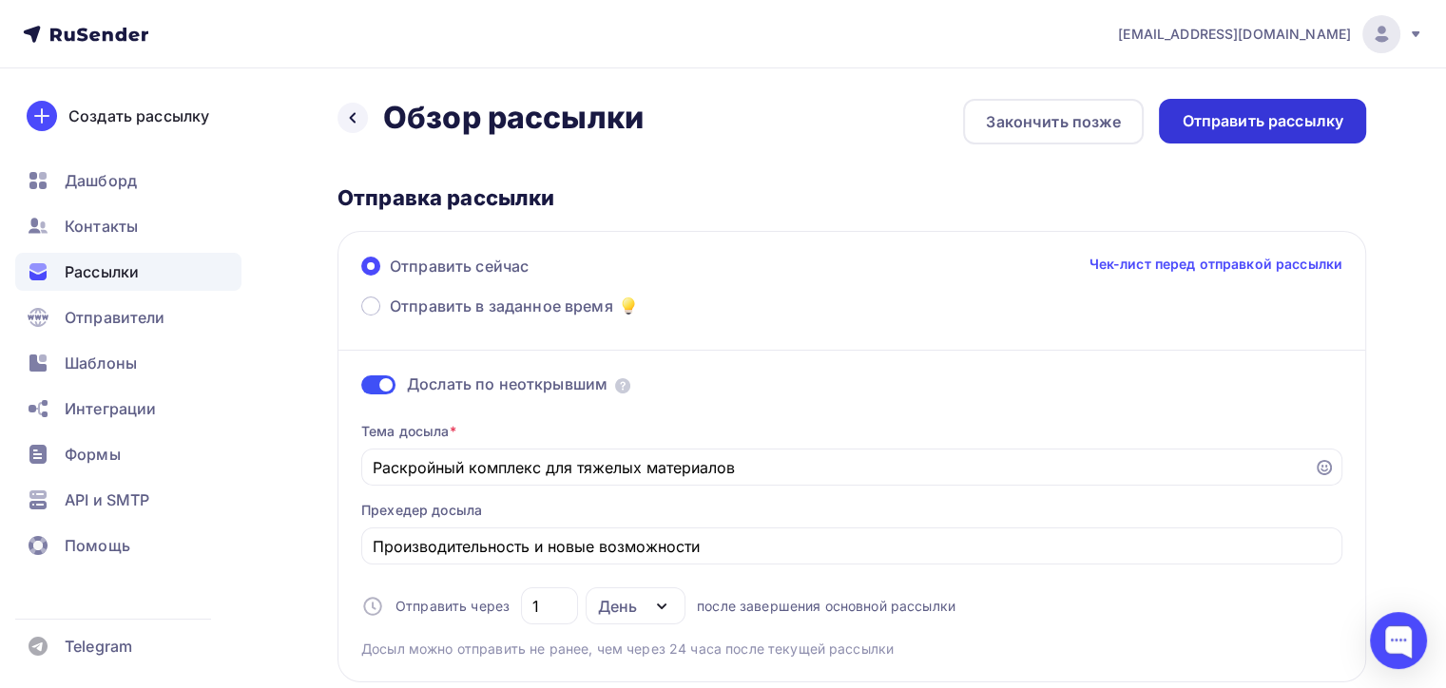
click at [1226, 131] on div "Отправить рассылку" at bounding box center [1263, 121] width 162 height 22
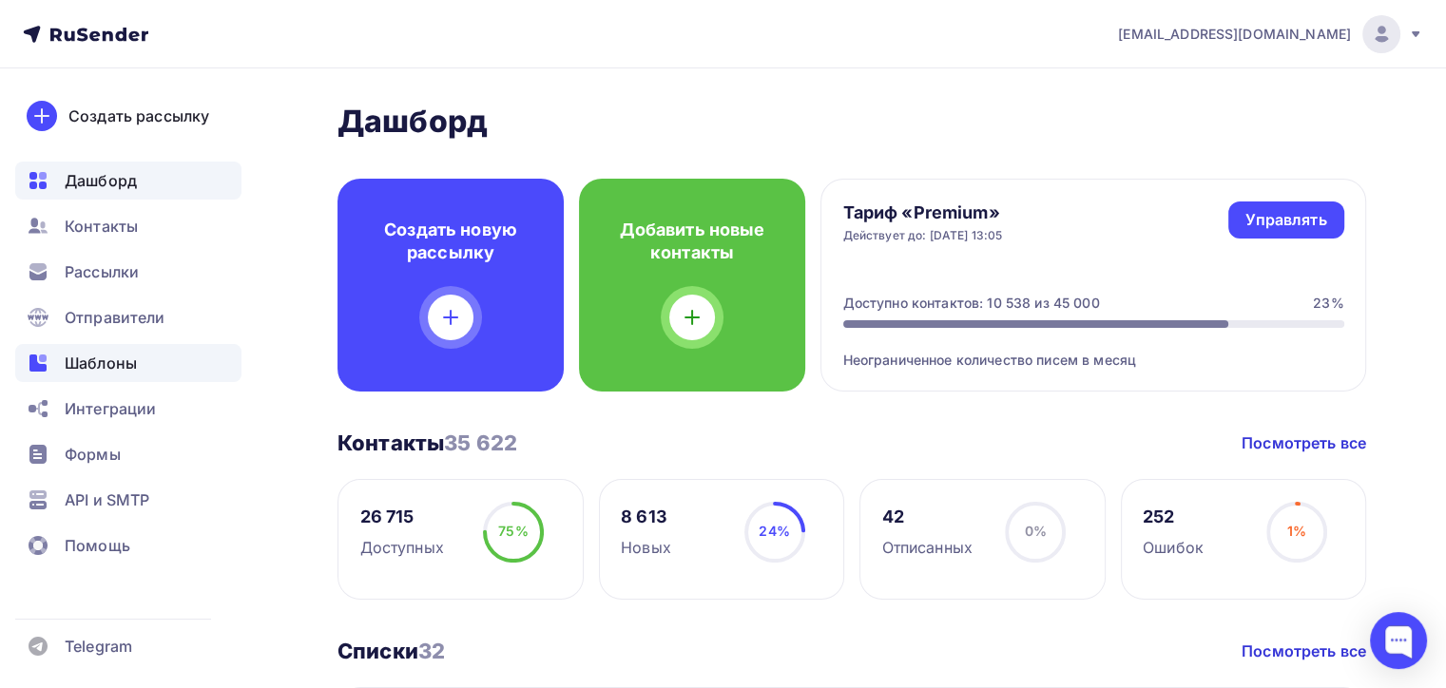
click at [103, 358] on span "Шаблоны" at bounding box center [101, 363] width 72 height 23
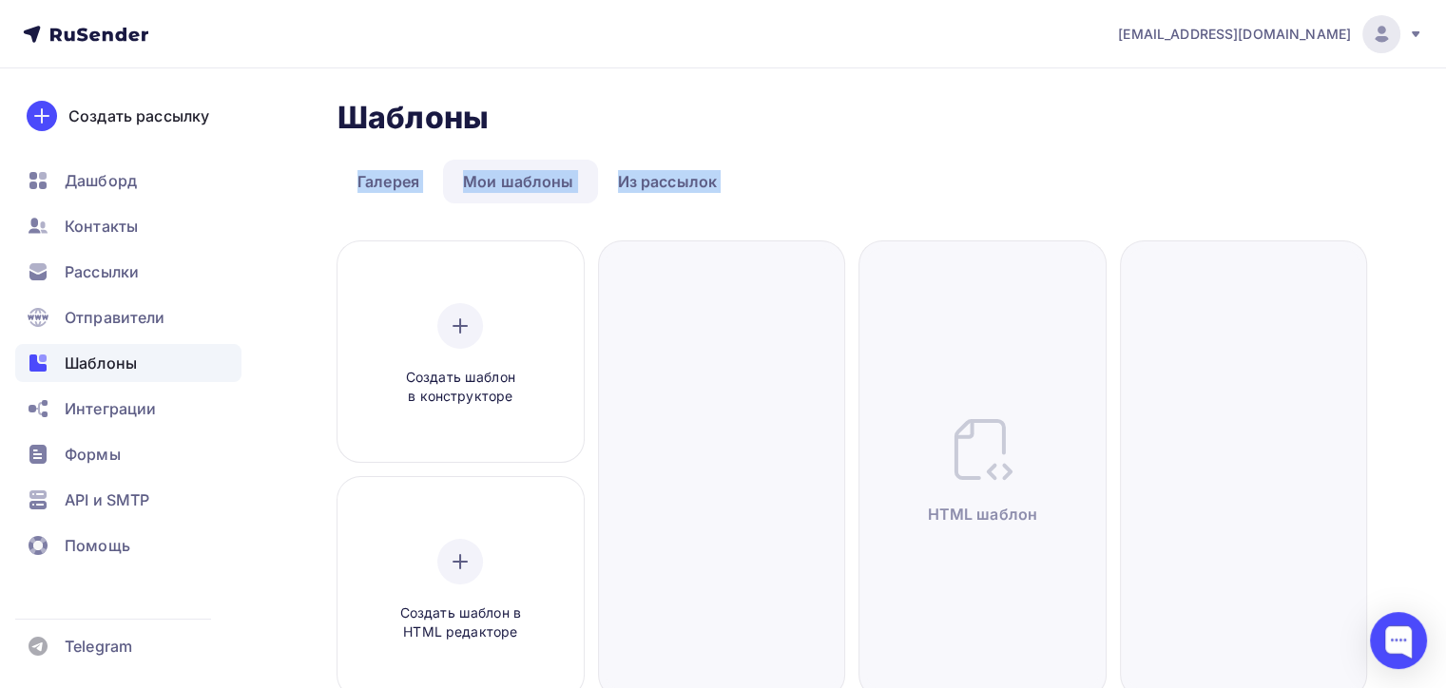
drag, startPoint x: 505, startPoint y: 289, endPoint x: 904, endPoint y: 122, distance: 433.0
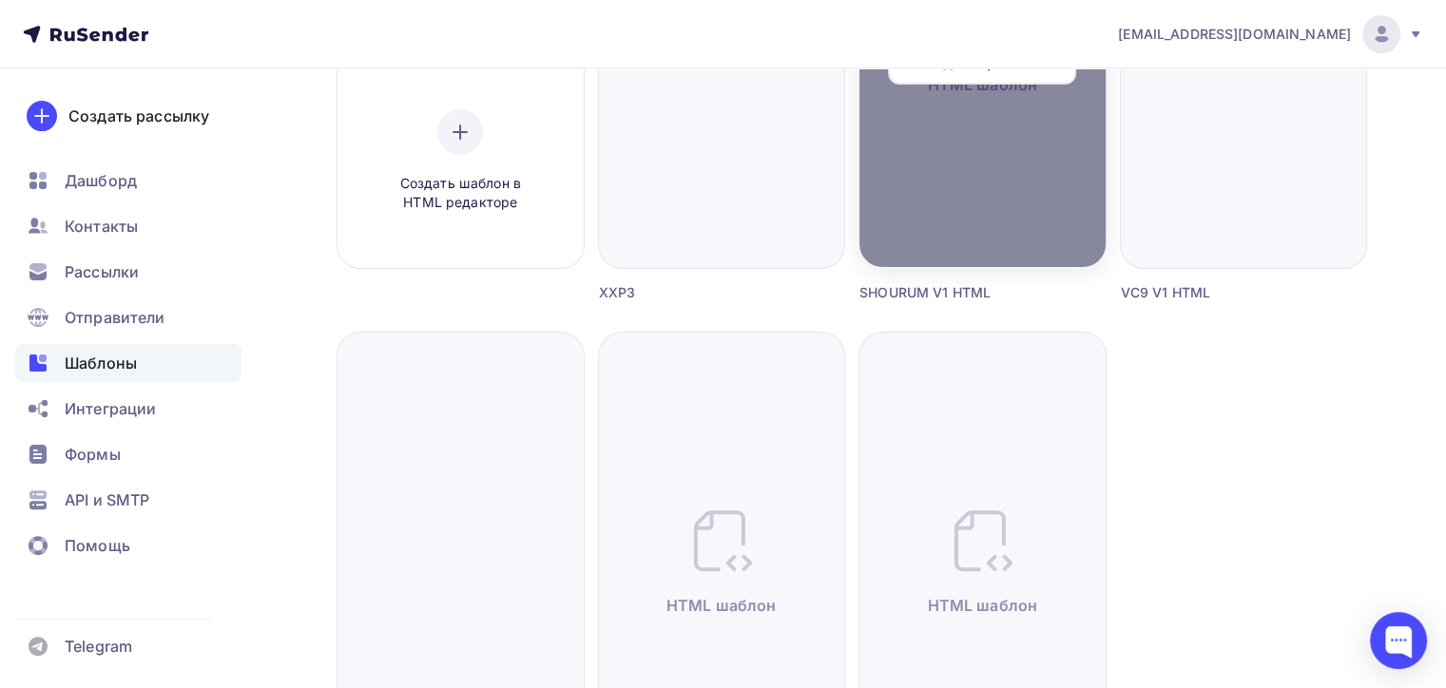
scroll to position [190, 0]
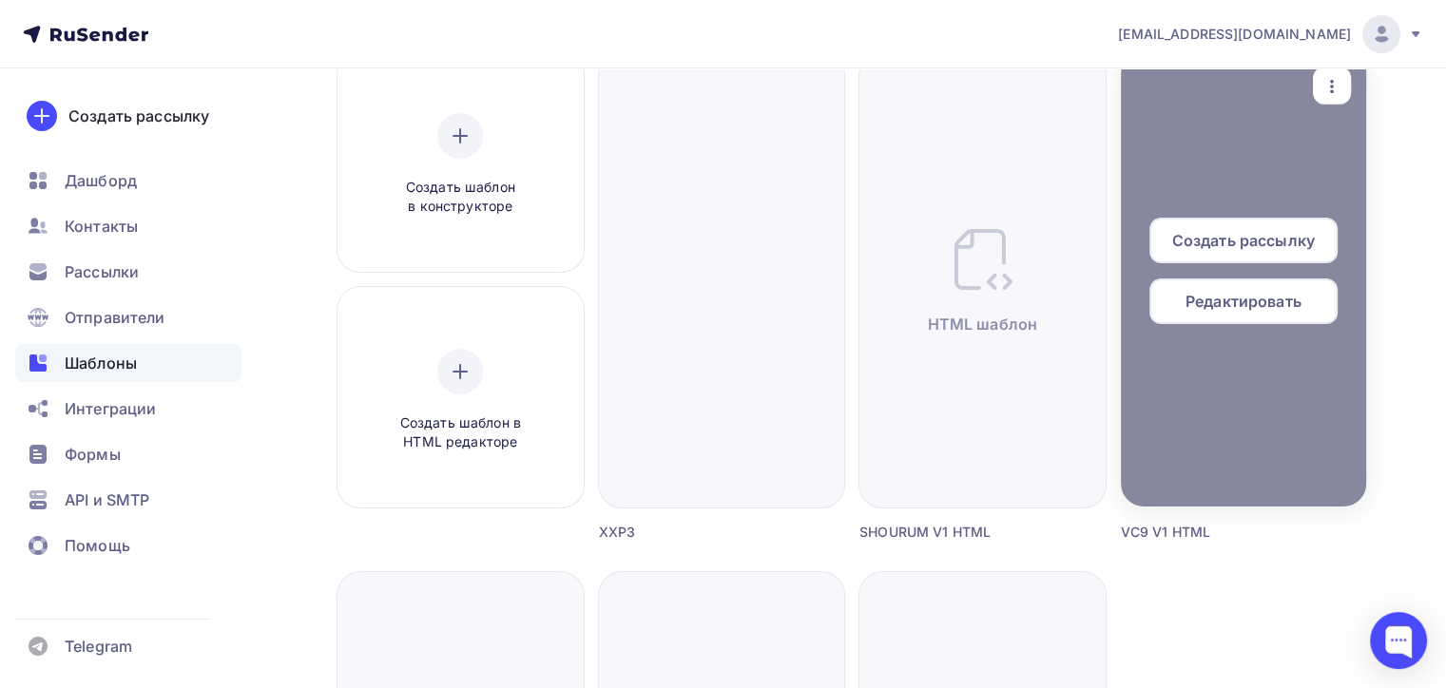
click at [1222, 250] on span "Создать рассылку" at bounding box center [1243, 240] width 143 height 23
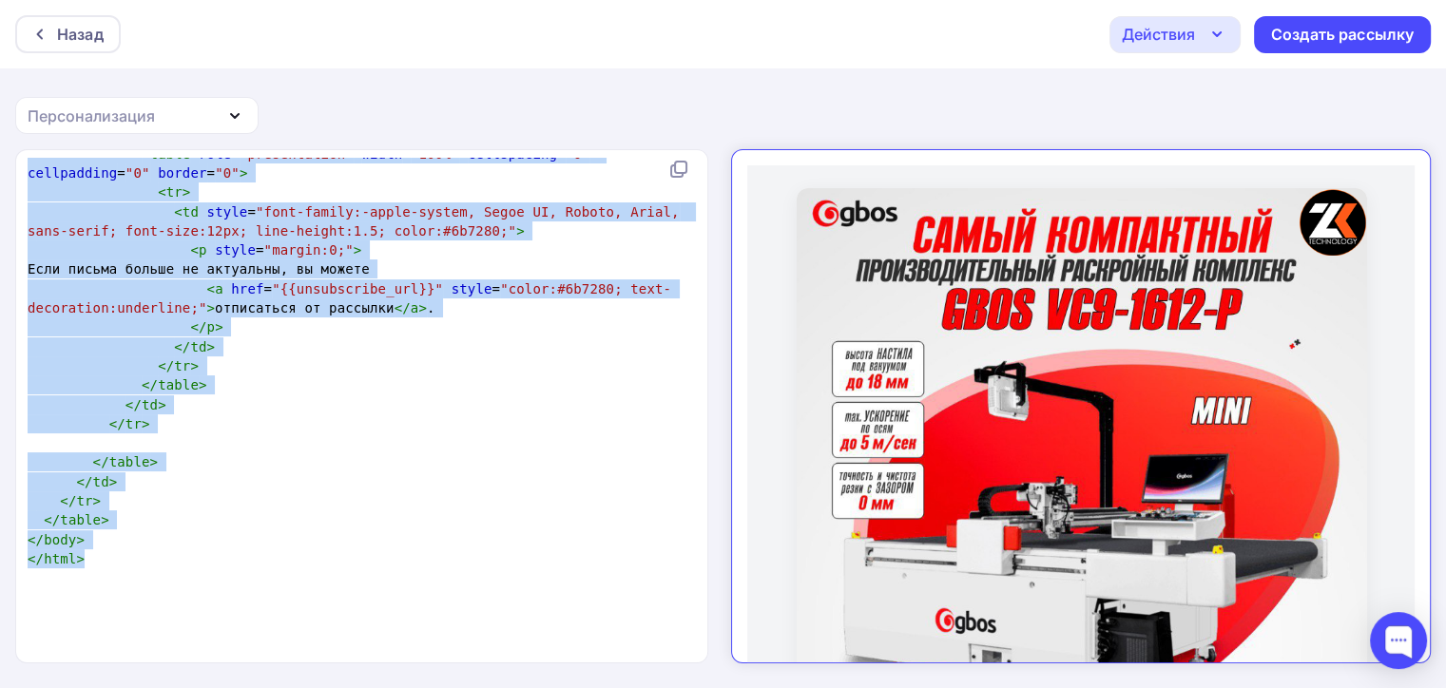
drag, startPoint x: 19, startPoint y: 170, endPoint x: 408, endPoint y: 577, distance: 562.9
click at [408, 577] on div "xxxxxxxxxx <!doctype html> < html lang = "ru" xmlns = "http://www.w3.org/1999/x…" at bounding box center [362, 406] width 693 height 513
copy div "<!doctype html> < html lang = "ru" xmlns = "http://www.w3.org/1999/xhtml" > < h…"
